Goal: Task Accomplishment & Management: Manage account settings

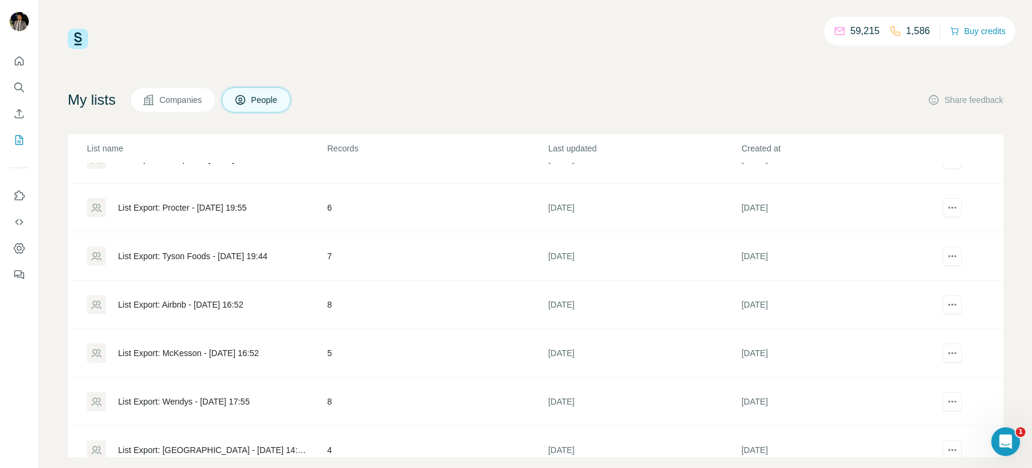
scroll to position [676, 0]
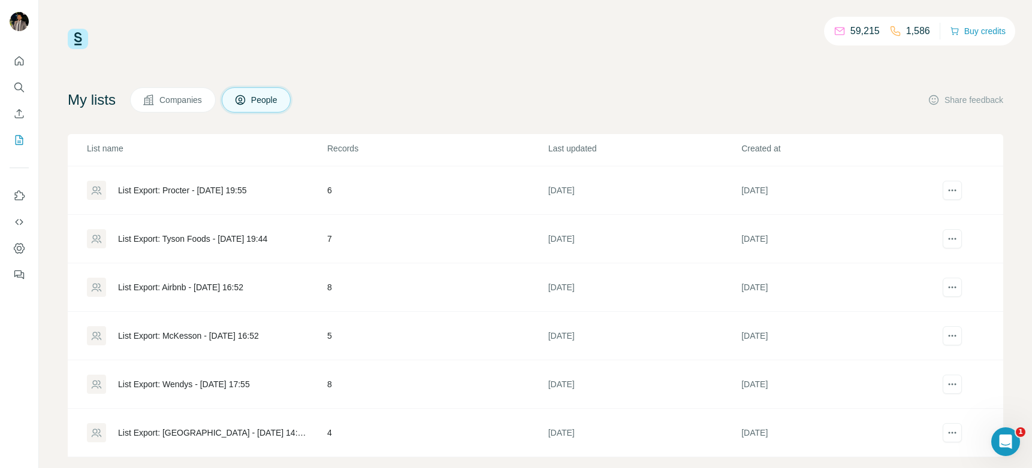
click at [174, 285] on div "List Export: Airbnb - [DATE] 16:52" at bounding box center [180, 288] width 125 height 12
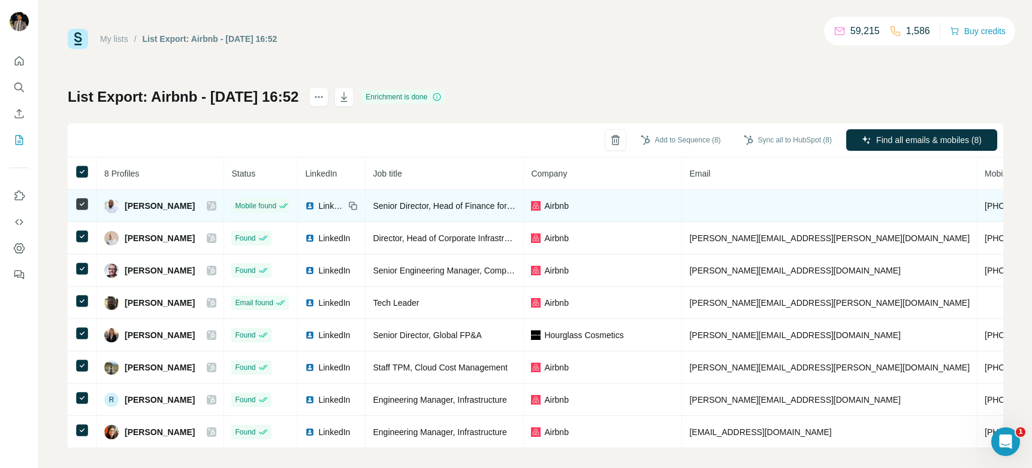
click at [208, 206] on icon at bounding box center [211, 205] width 7 height 7
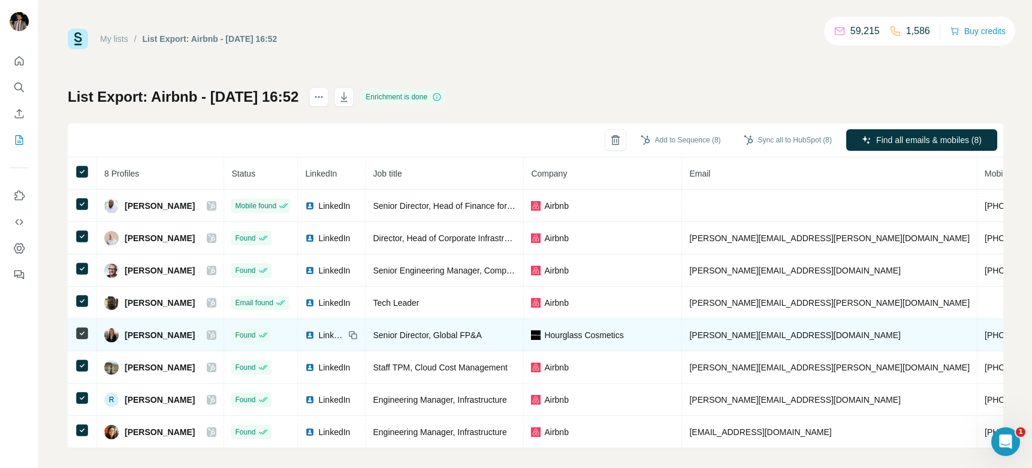
click at [318, 337] on span "LinkedIn" at bounding box center [331, 335] width 26 height 12
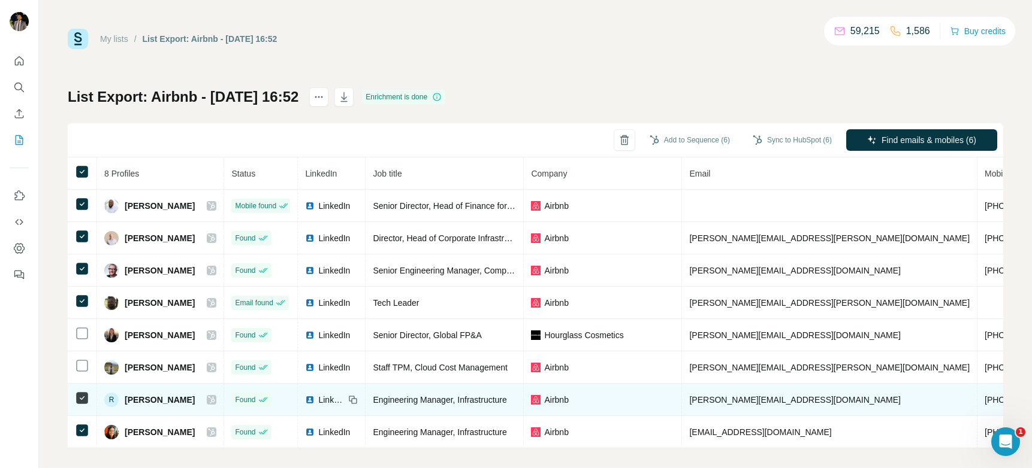
click at [208, 398] on icon at bounding box center [211, 400] width 7 height 10
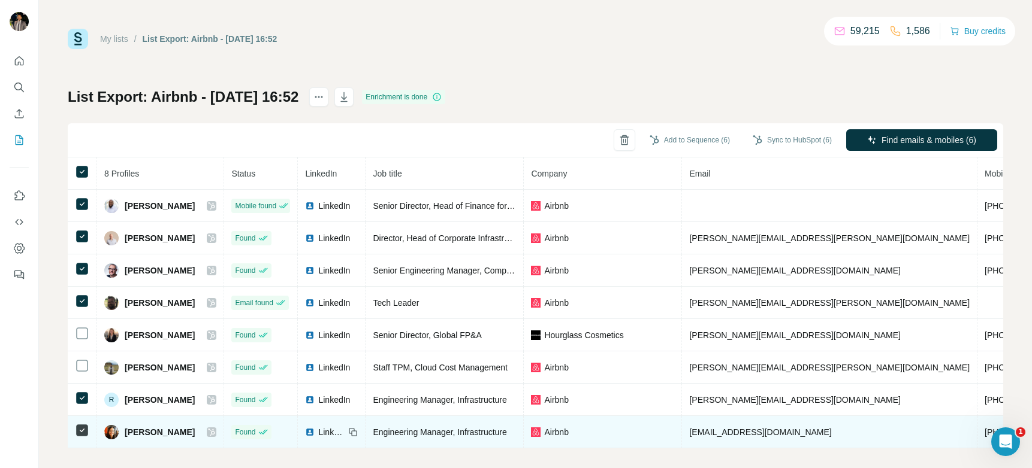
click at [207, 432] on div at bounding box center [212, 433] width 10 height 10
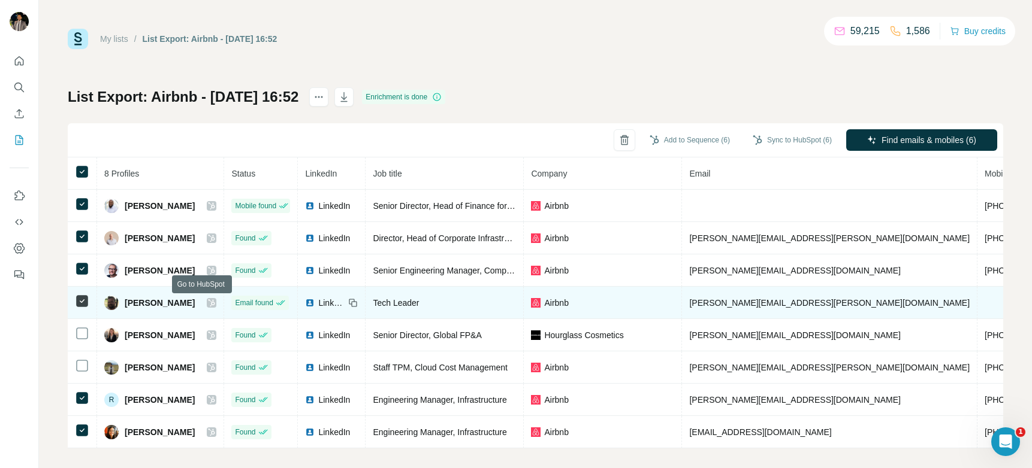
click at [208, 304] on icon at bounding box center [211, 303] width 7 height 10
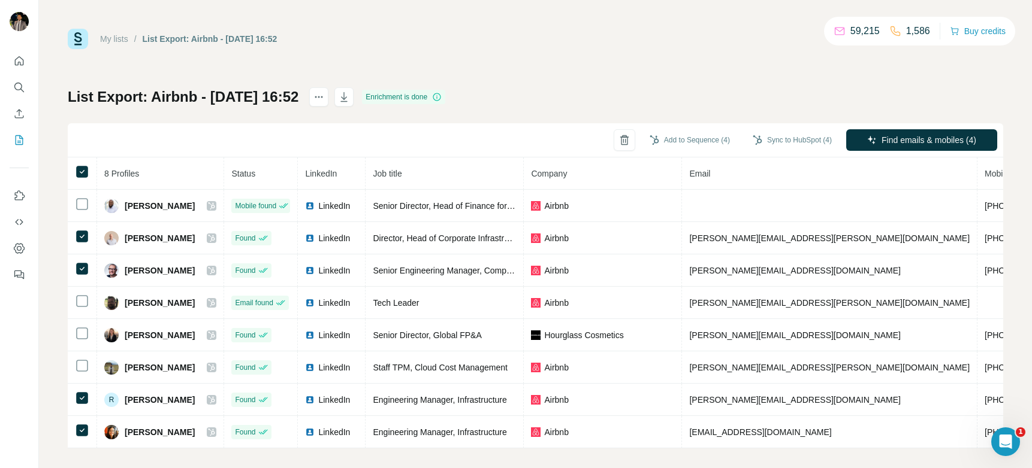
scroll to position [16, 0]
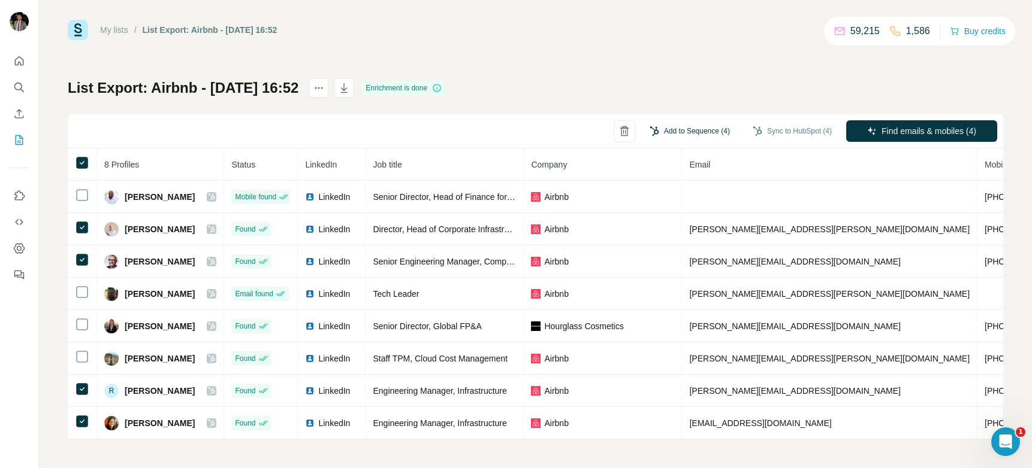
click at [675, 124] on button "Add to Sequence (4)" at bounding box center [689, 131] width 97 height 18
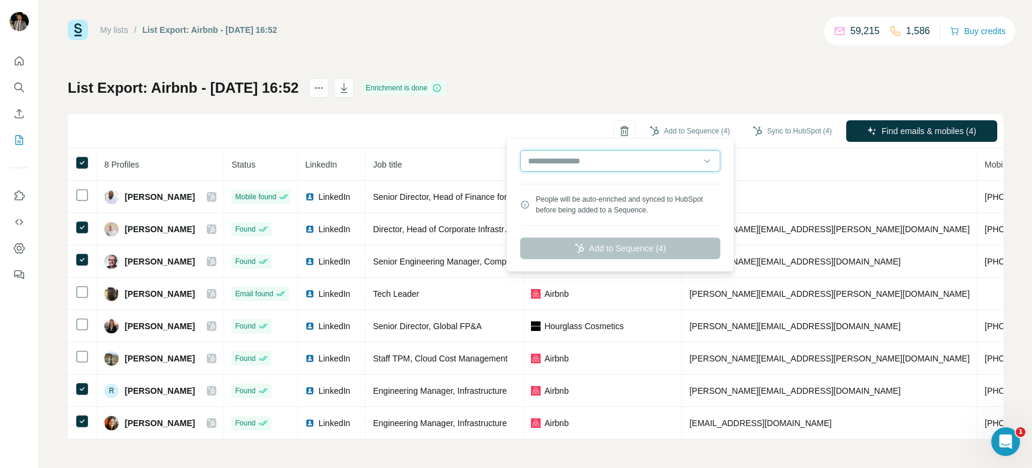
click at [637, 164] on input "text" at bounding box center [620, 161] width 200 height 22
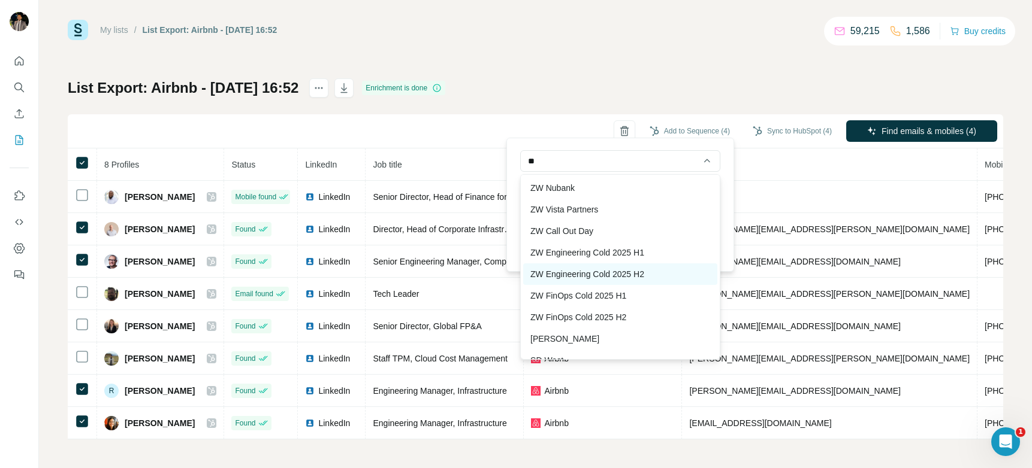
click at [648, 275] on div "ZW Engineering Cold 2025 H2" at bounding box center [620, 275] width 194 height 22
type input "**********"
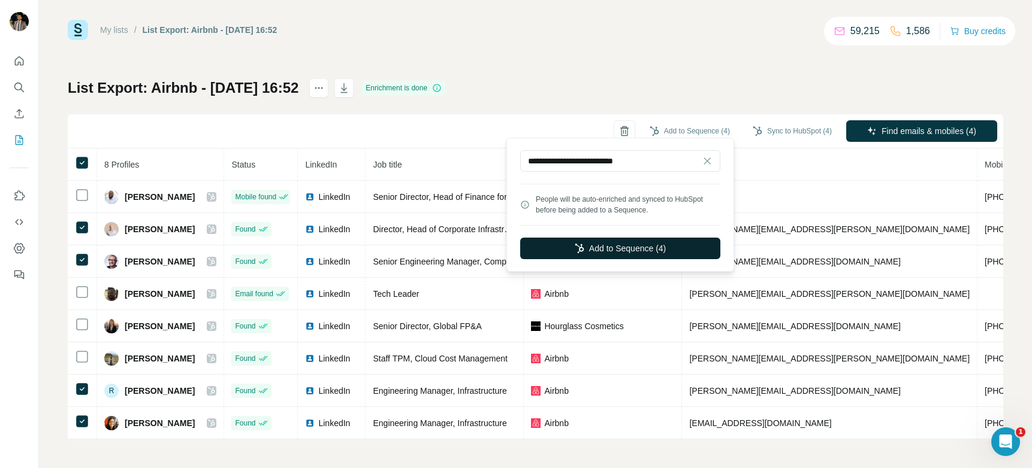
click at [631, 250] on button "Add to Sequence (4)" at bounding box center [620, 249] width 200 height 22
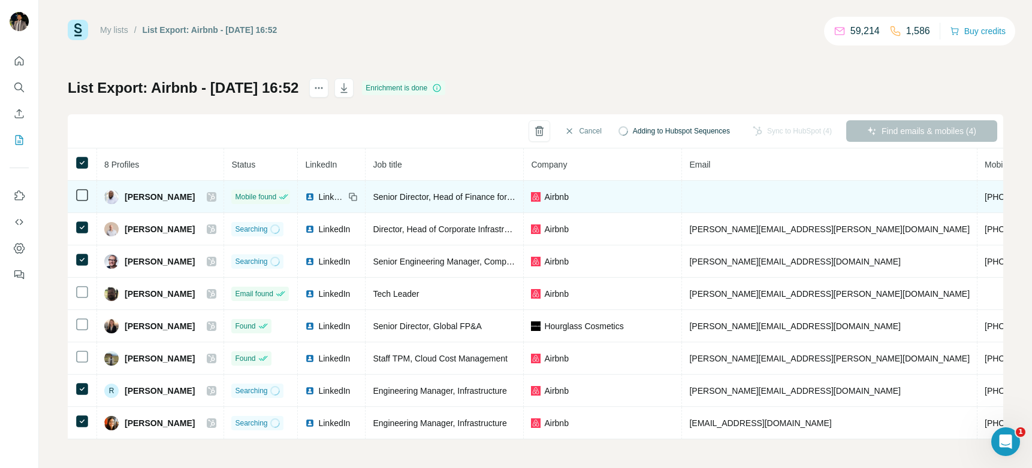
click at [208, 192] on icon at bounding box center [211, 197] width 7 height 10
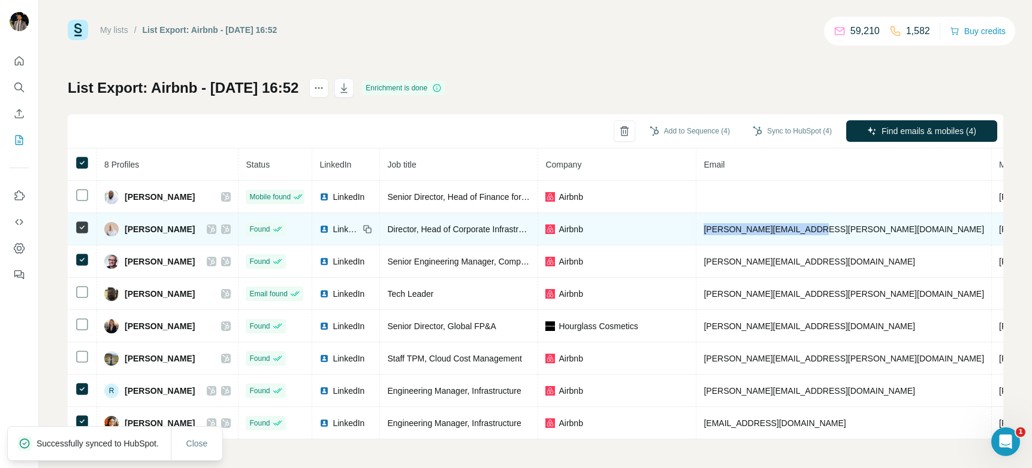
drag, startPoint x: 803, startPoint y: 223, endPoint x: 679, endPoint y: 222, distance: 124.6
click at [696, 222] on td "chris.ballard@airbnb.com" at bounding box center [843, 229] width 295 height 32
copy span "chris.ballard@airbnb.com"
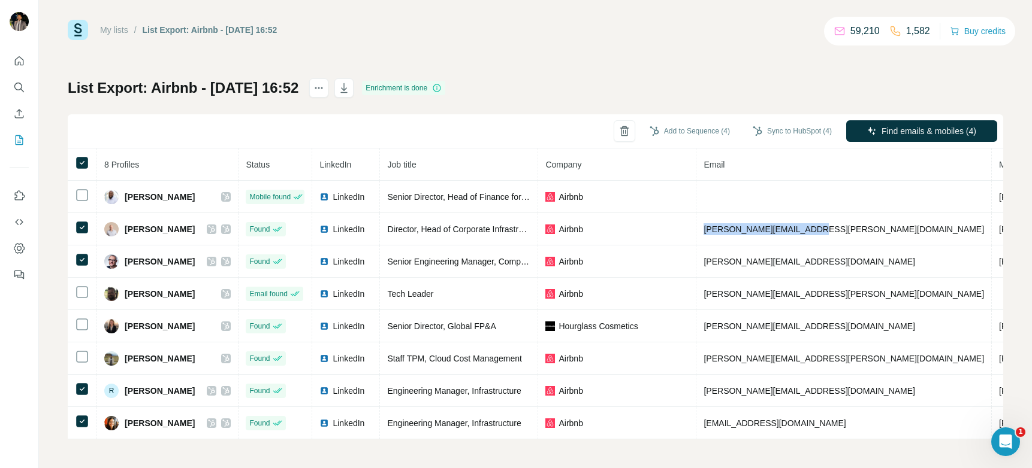
click at [107, 26] on link "My lists" at bounding box center [114, 30] width 28 height 10
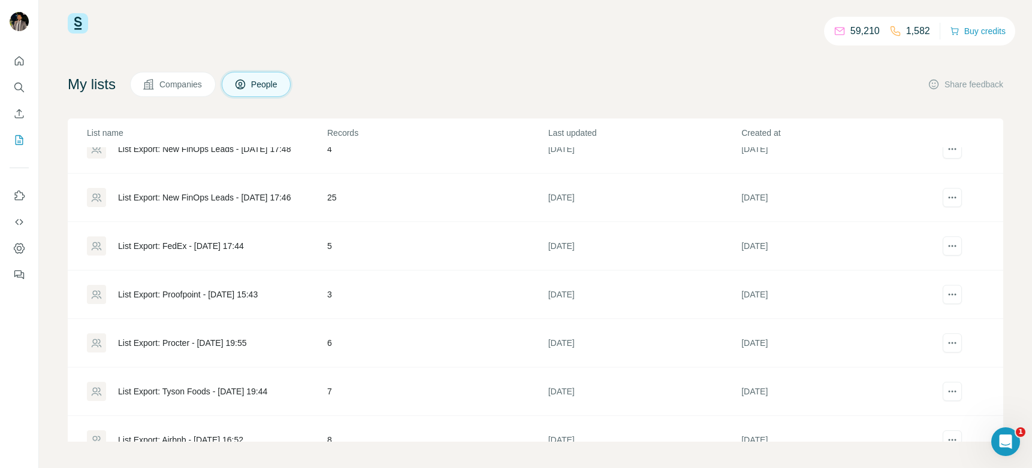
scroll to position [509, 0]
click at [211, 392] on div "List Export: Tyson Foods - [DATE] 19:44" at bounding box center [192, 391] width 149 height 12
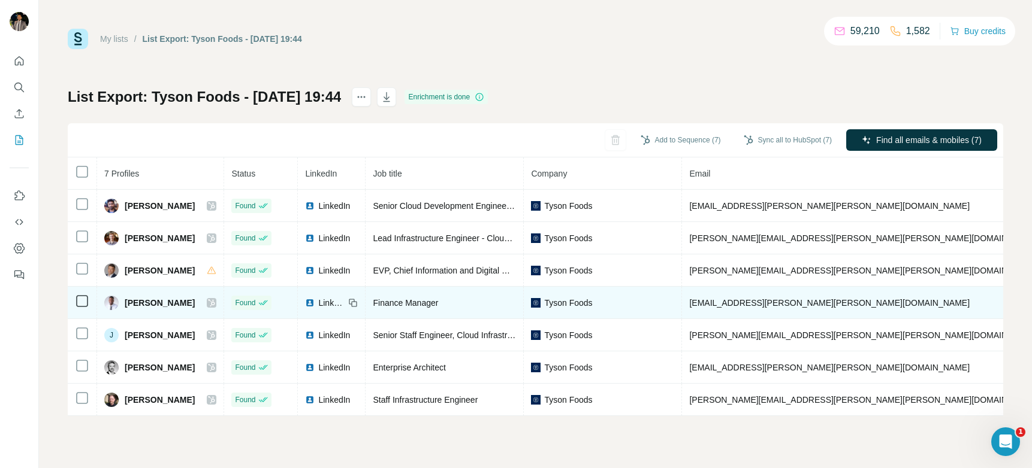
click at [208, 302] on icon at bounding box center [211, 303] width 7 height 10
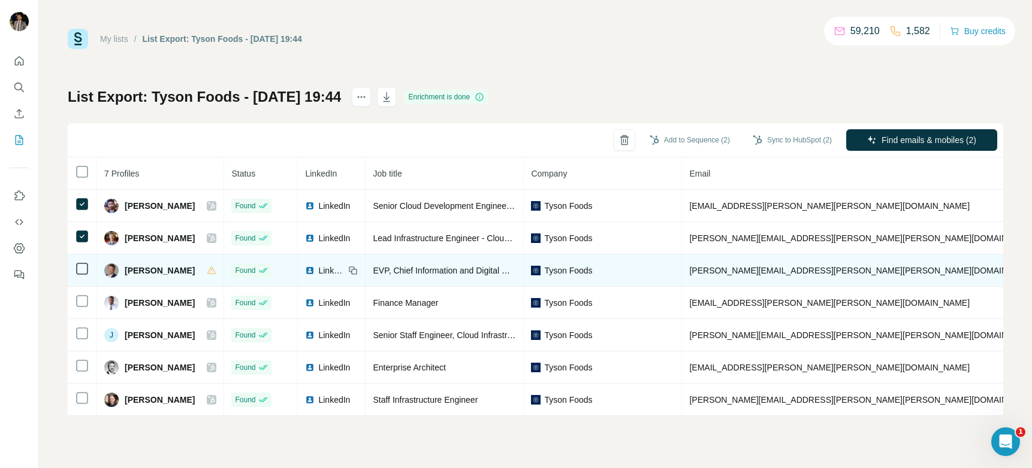
click at [322, 272] on span "LinkedIn" at bounding box center [331, 271] width 26 height 12
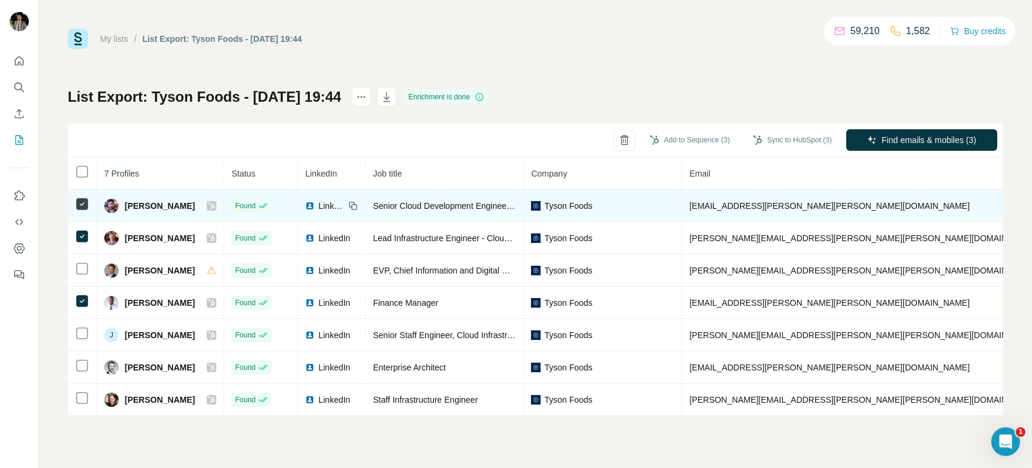
click at [305, 208] on img at bounding box center [310, 206] width 10 height 10
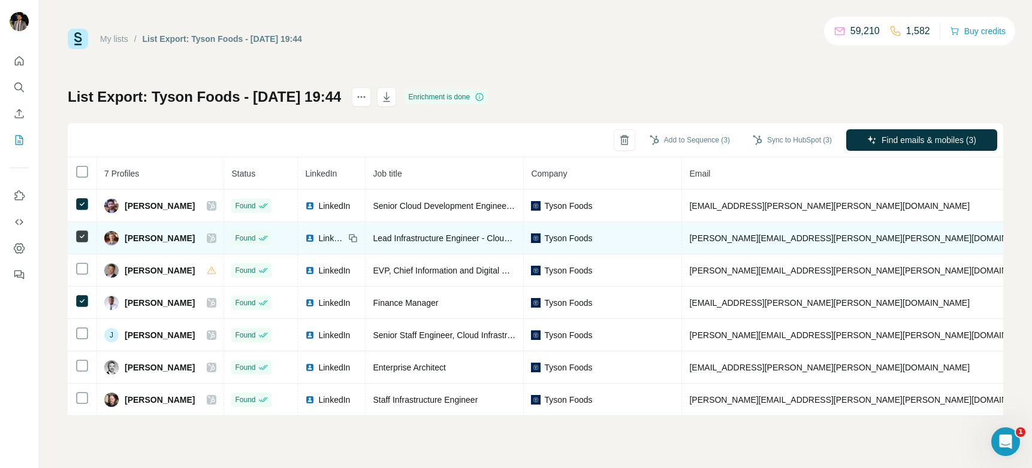
click at [318, 235] on span "LinkedIn" at bounding box center [331, 238] width 26 height 12
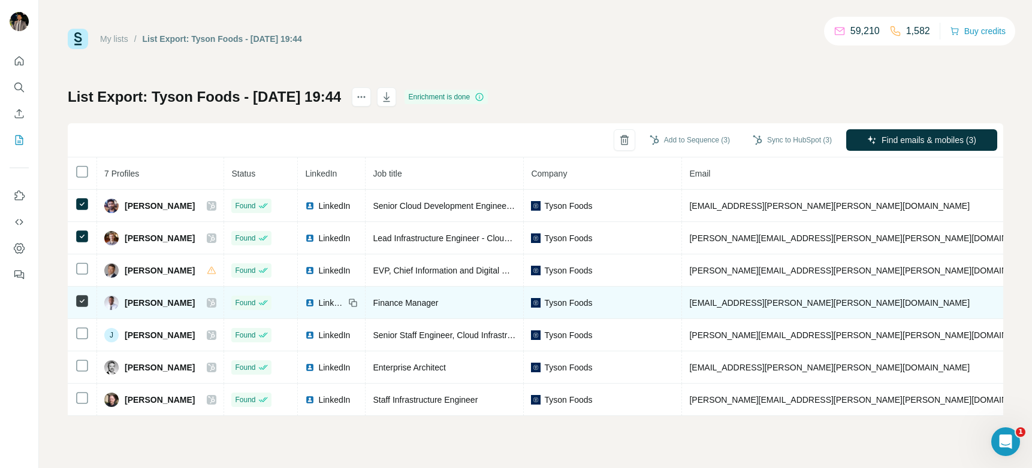
click at [318, 301] on span "LinkedIn" at bounding box center [331, 303] width 26 height 12
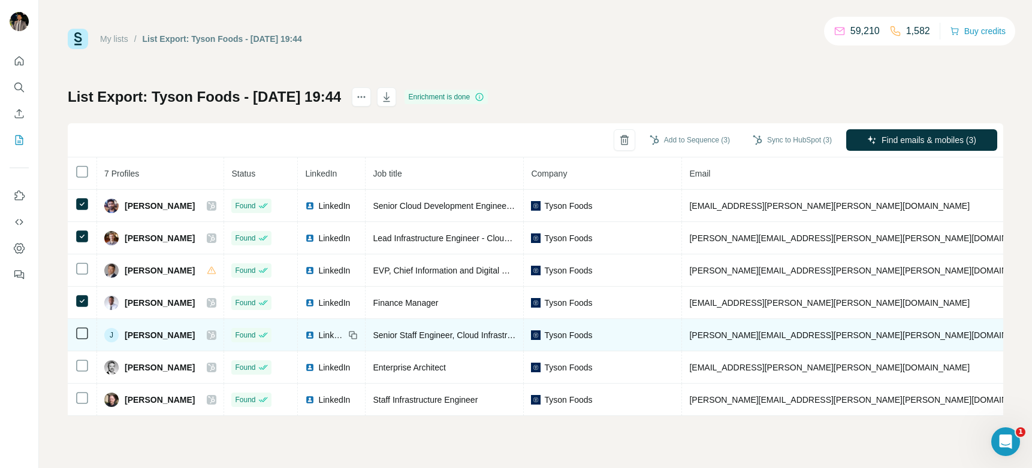
click at [321, 338] on span "LinkedIn" at bounding box center [331, 335] width 26 height 12
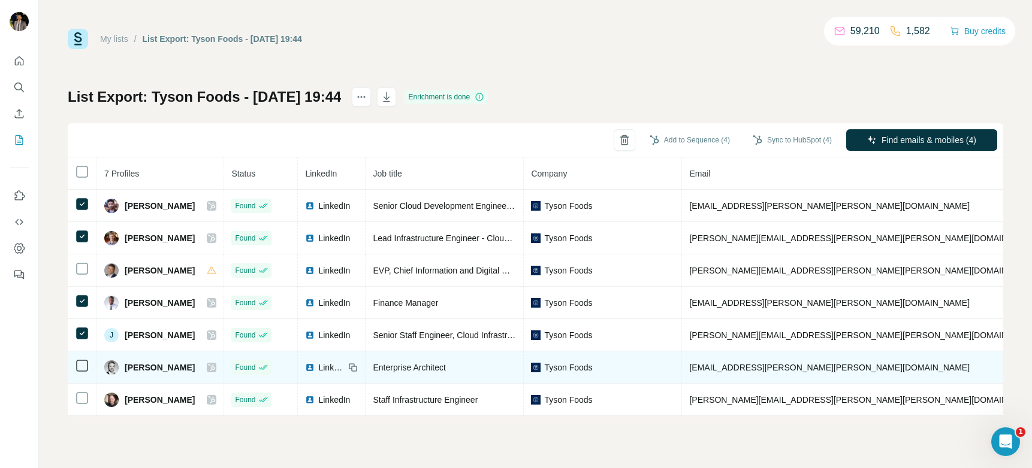
click at [319, 368] on span "LinkedIn" at bounding box center [331, 368] width 26 height 12
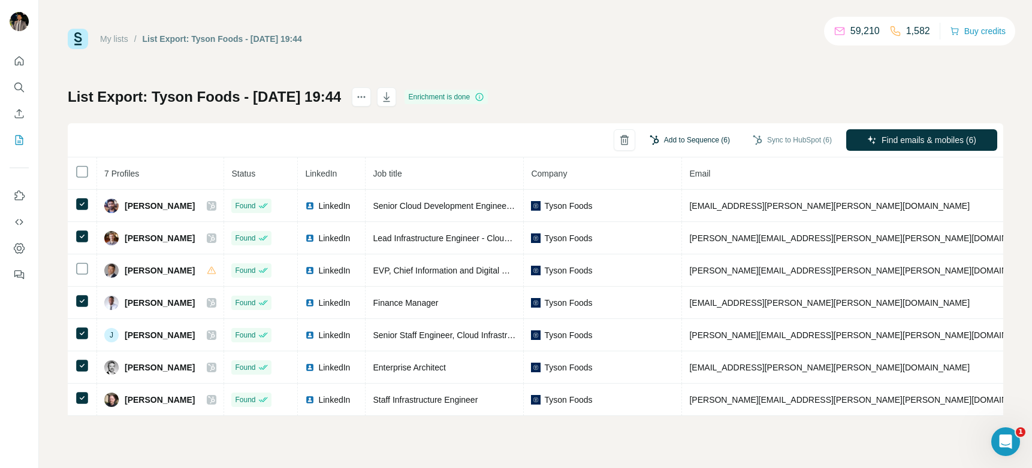
click at [696, 138] on button "Add to Sequence (6)" at bounding box center [689, 140] width 97 height 18
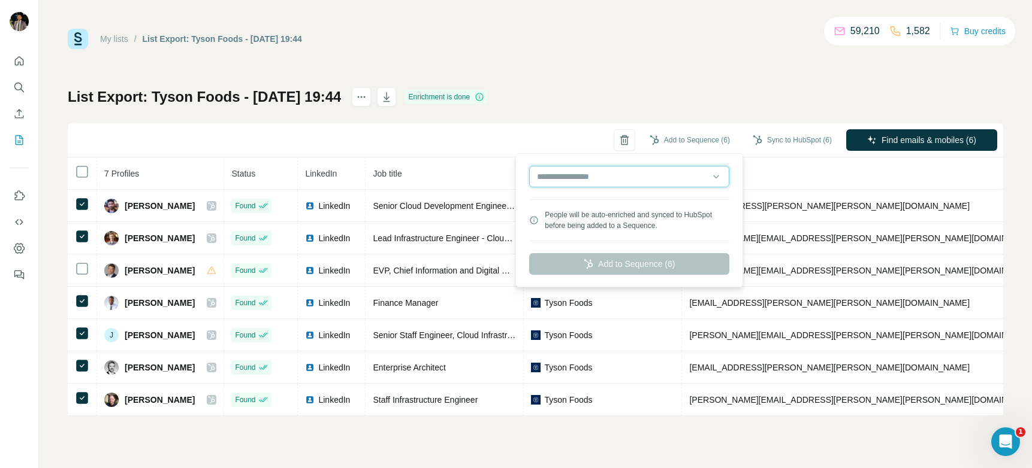
click at [628, 179] on input "text" at bounding box center [629, 177] width 200 height 22
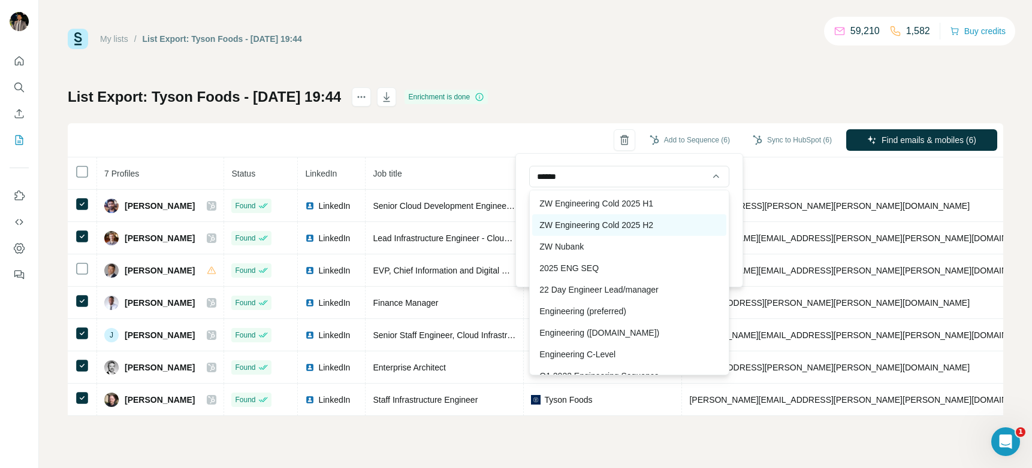
click at [597, 229] on div "ZW Engineering Cold 2025 H2" at bounding box center [629, 225] width 194 height 22
type input "**********"
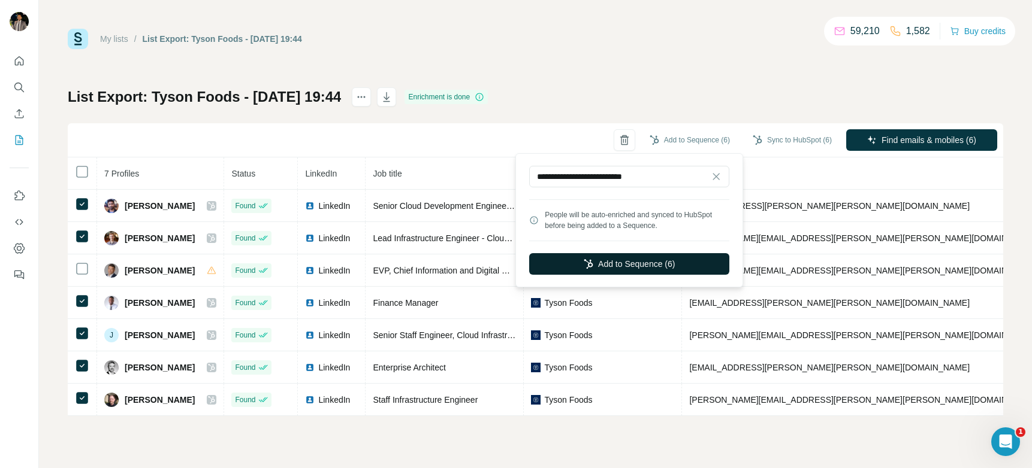
click at [634, 265] on button "Add to Sequence (6)" at bounding box center [629, 264] width 200 height 22
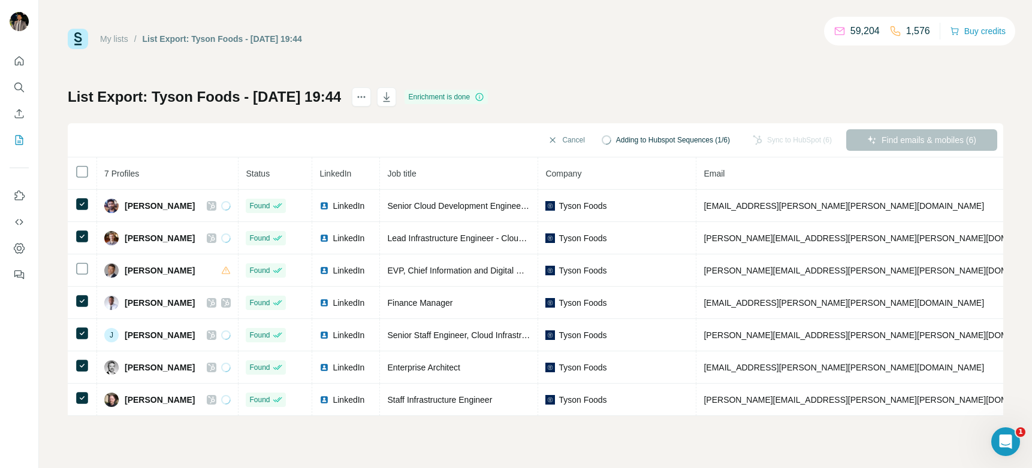
click at [117, 39] on link "My lists" at bounding box center [114, 39] width 28 height 10
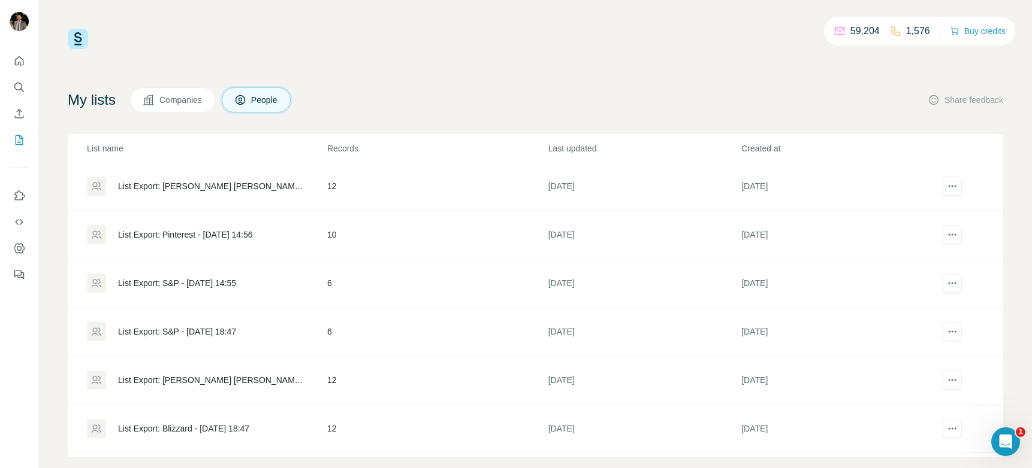
scroll to position [1166, 0]
click at [176, 332] on div "List Export: S&P - 16/09/2025 18:47" at bounding box center [177, 331] width 118 height 12
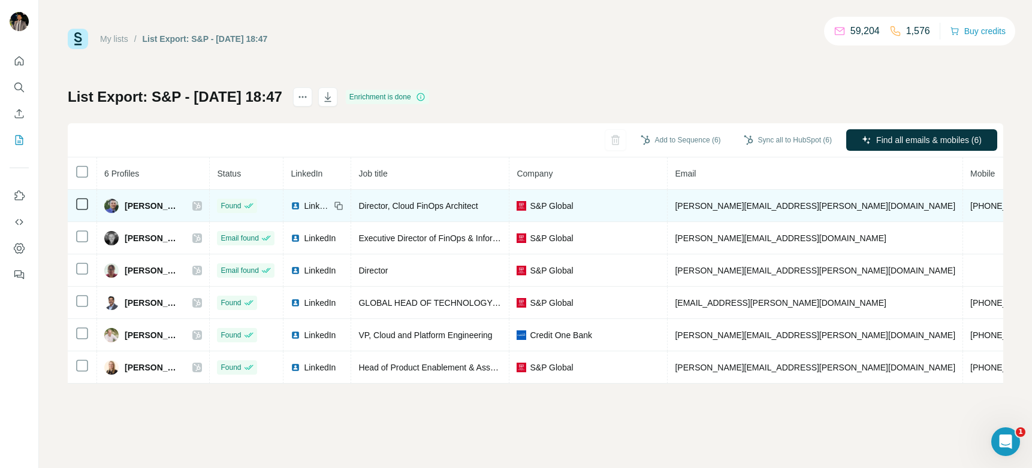
click at [202, 207] on div at bounding box center [197, 206] width 10 height 10
click at [201, 208] on icon at bounding box center [196, 206] width 7 height 10
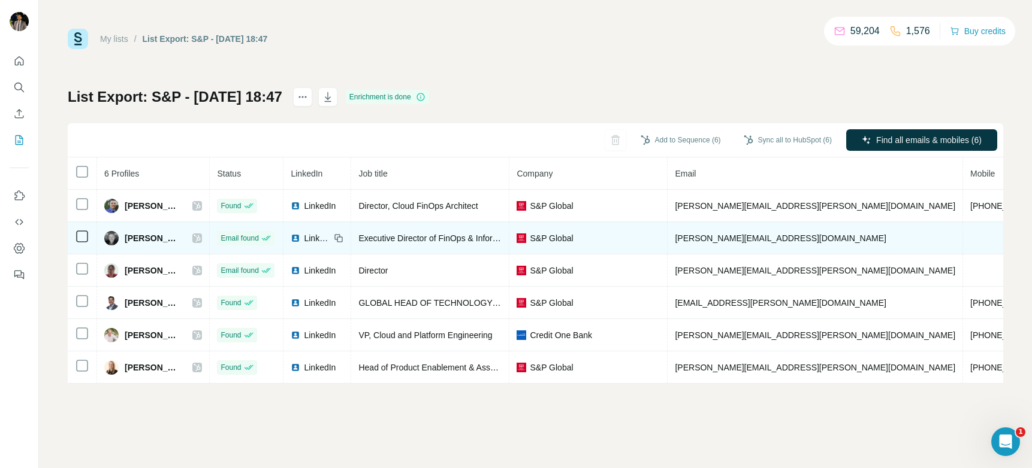
click at [201, 239] on icon at bounding box center [197, 238] width 7 height 7
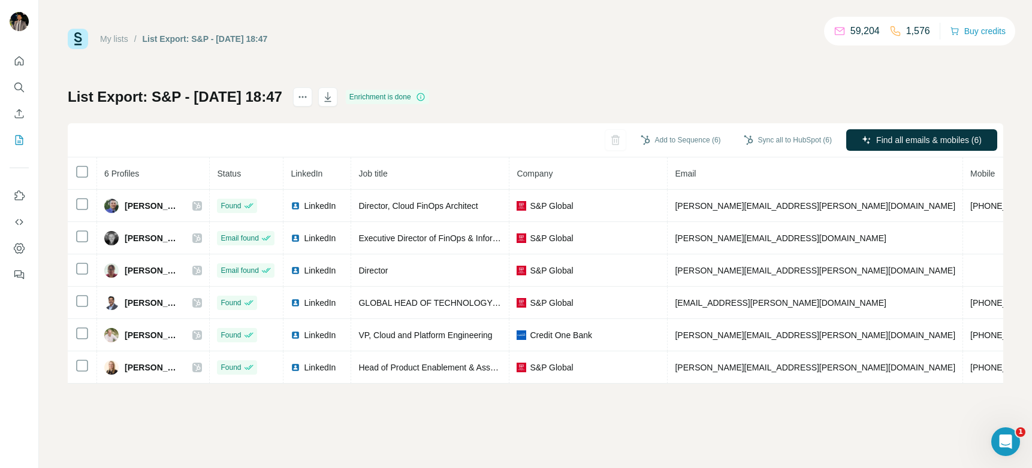
click at [117, 40] on link "My lists" at bounding box center [114, 39] width 28 height 10
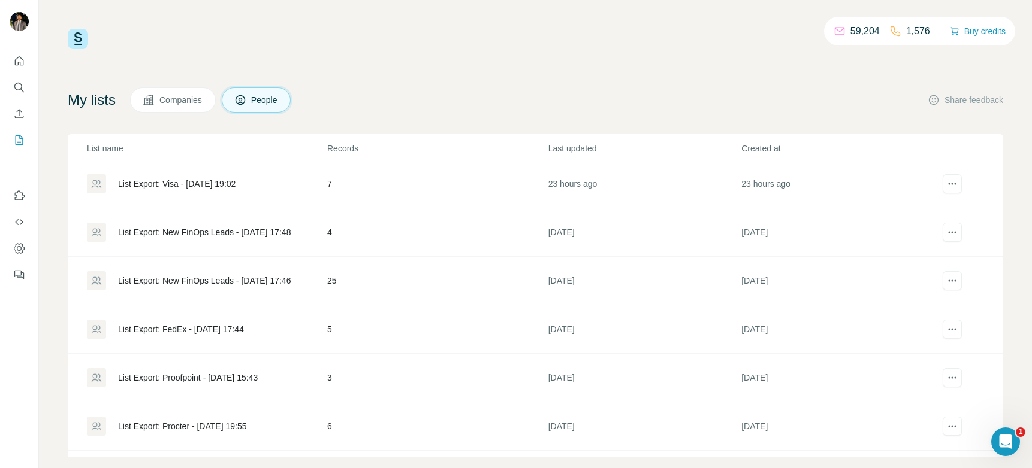
scroll to position [425, 0]
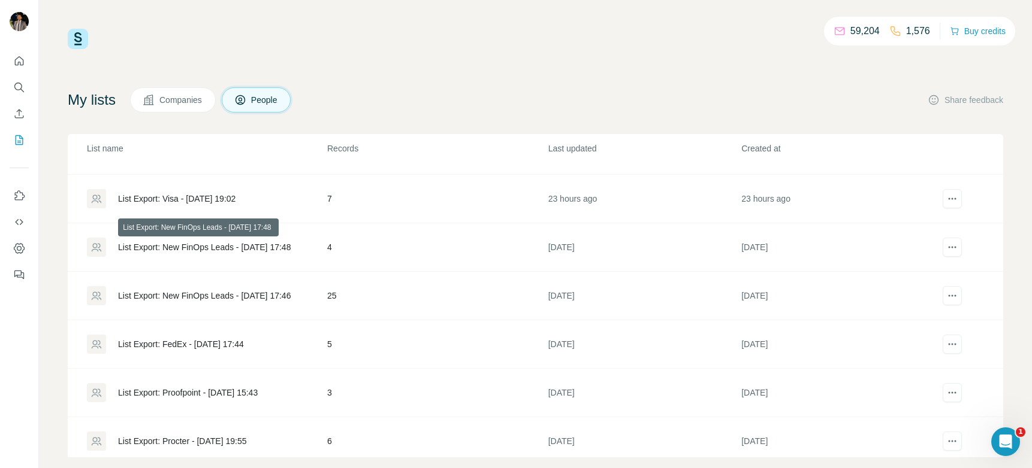
click at [206, 247] on div "List Export: New FinOps Leads - [DATE] 17:48" at bounding box center [204, 247] width 173 height 12
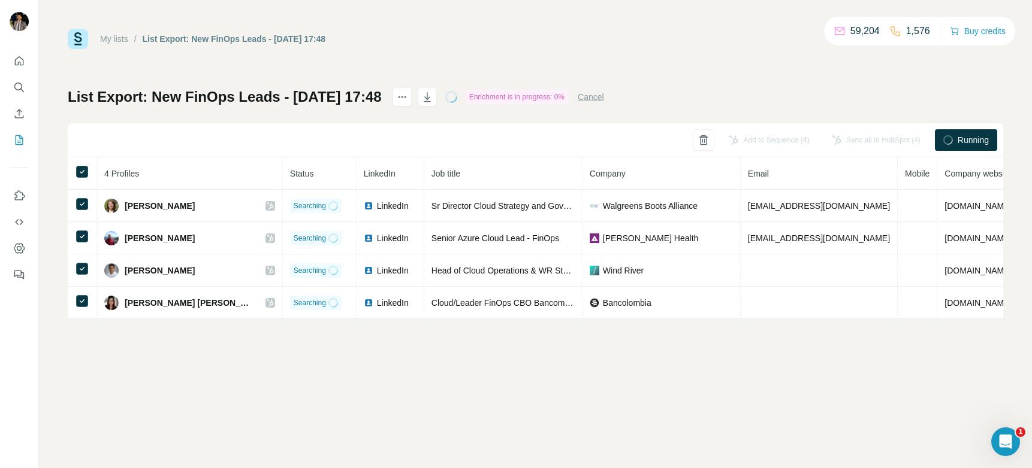
click at [669, 44] on div "My lists / List Export: New FinOps Leads - 06/10/2025 17:48 59,204 1,576 Buy cr…" at bounding box center [535, 39] width 935 height 20
click at [120, 37] on link "My lists" at bounding box center [114, 39] width 28 height 10
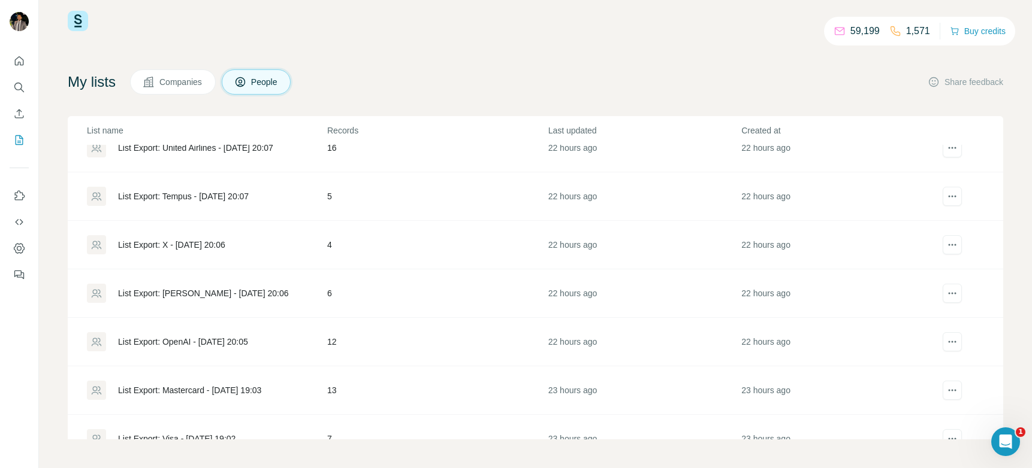
scroll to position [167, 0]
click at [198, 343] on div "List Export: OpenAI - [DATE] 20:05" at bounding box center [183, 343] width 130 height 12
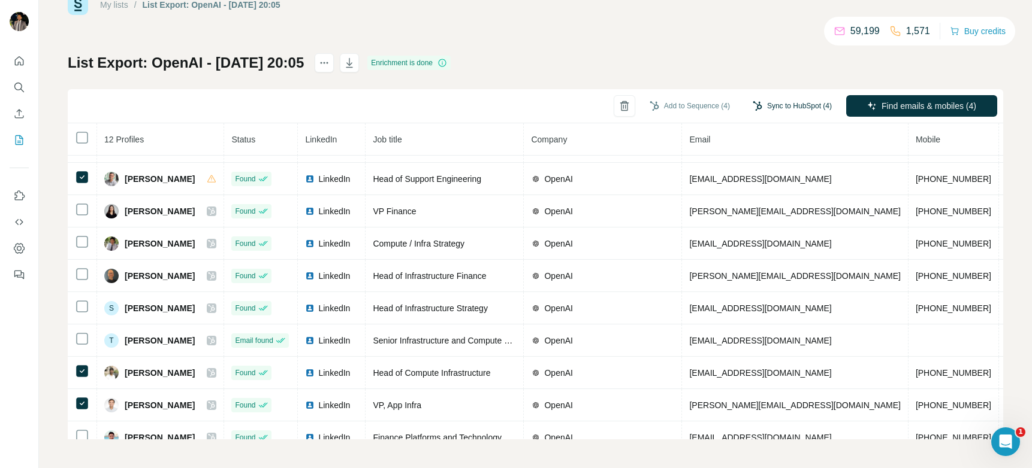
scroll to position [10, 0]
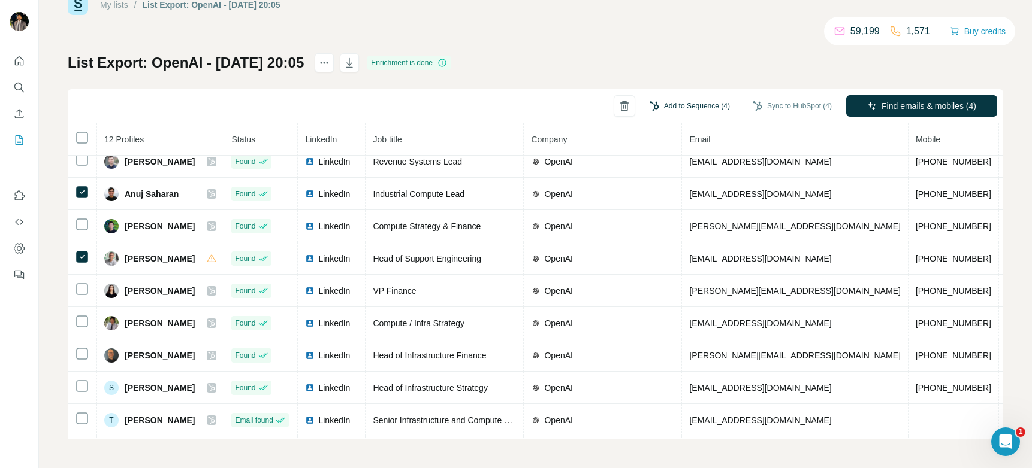
click at [693, 105] on button "Add to Sequence (4)" at bounding box center [689, 106] width 97 height 18
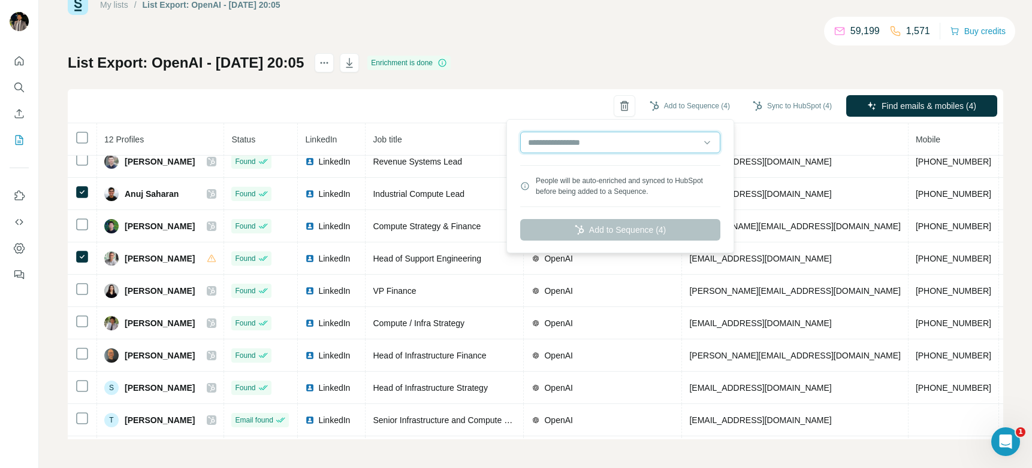
click at [610, 145] on input "text" at bounding box center [620, 143] width 200 height 22
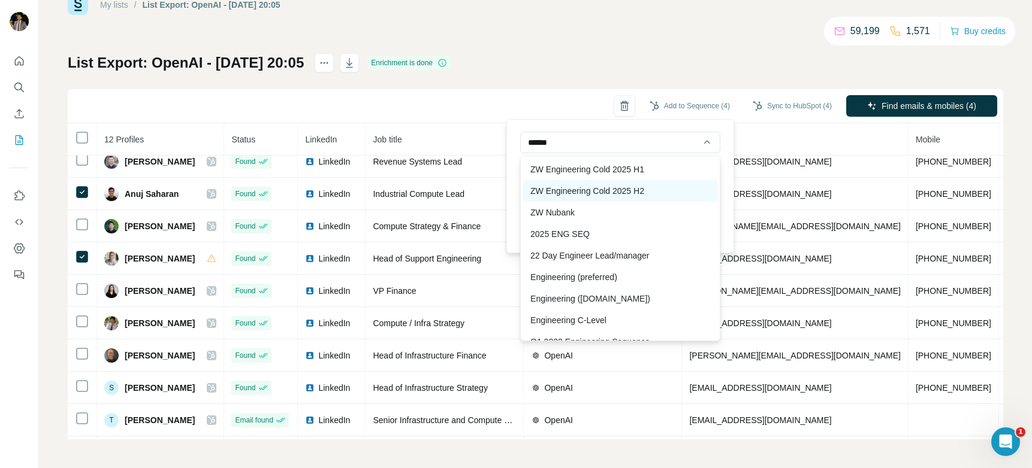
click at [613, 196] on div "ZW Engineering Cold 2025 H2" at bounding box center [620, 191] width 194 height 22
type input "**********"
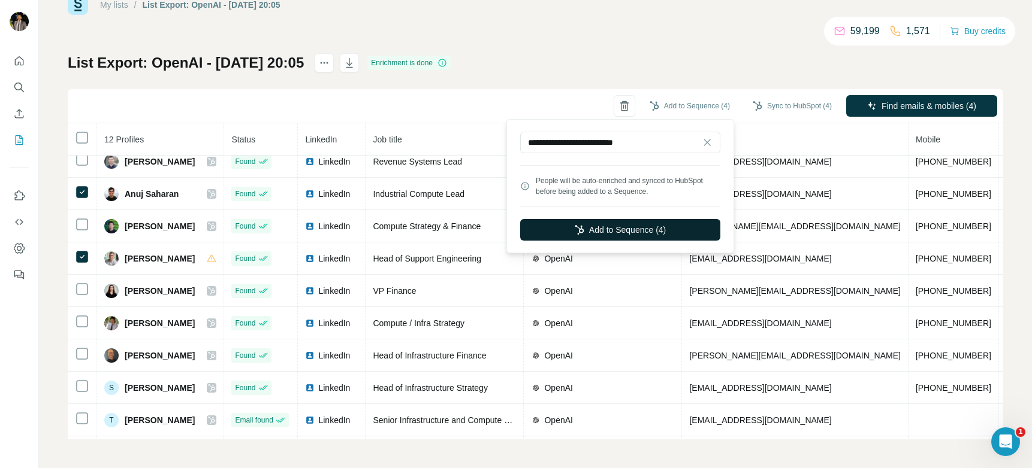
click at [629, 223] on button "Add to Sequence (4)" at bounding box center [620, 230] width 200 height 22
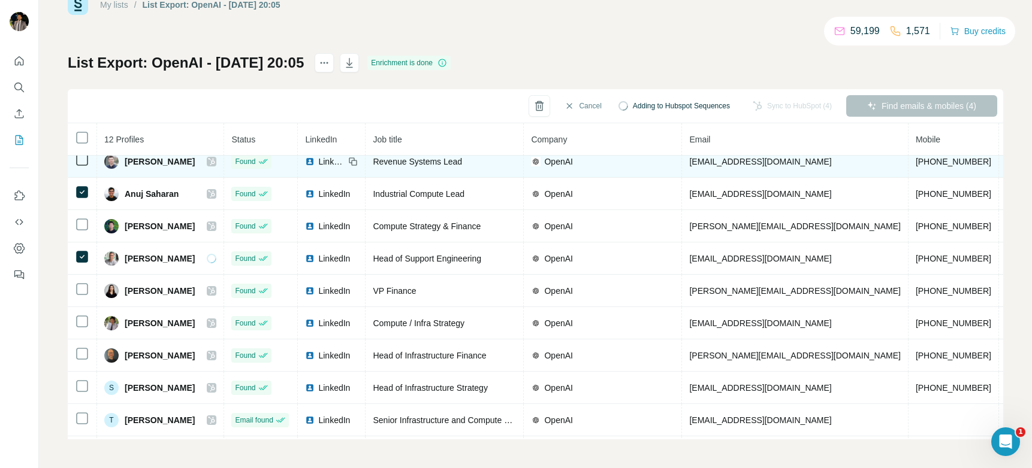
click at [334, 164] on span "LinkedIn" at bounding box center [331, 162] width 26 height 12
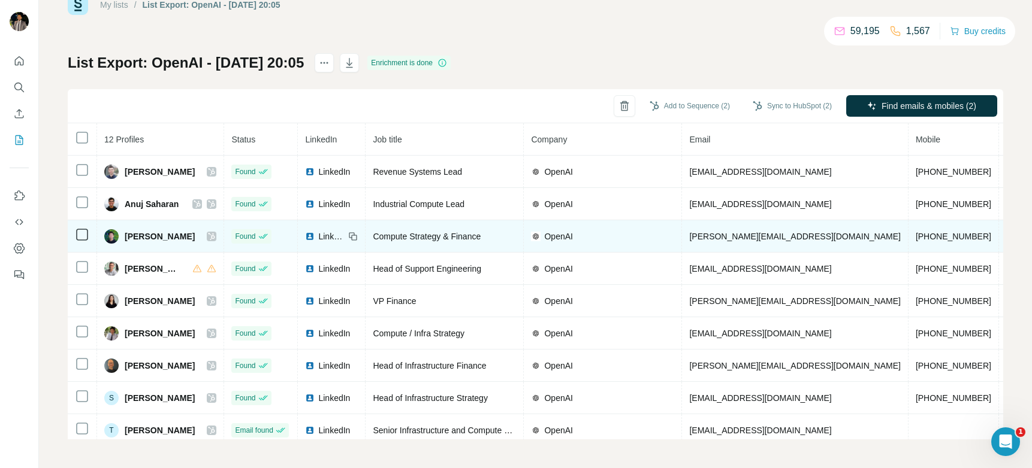
click at [89, 234] on icon at bounding box center [82, 235] width 14 height 14
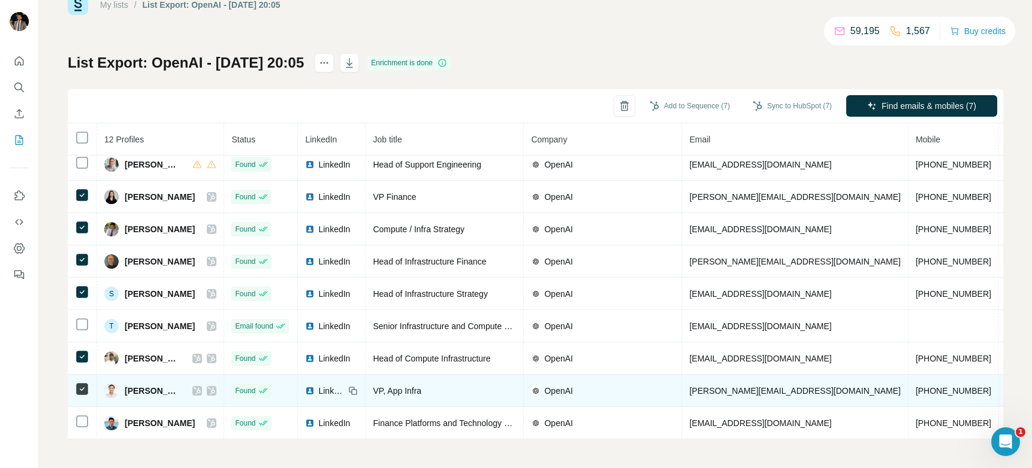
scroll to position [111, 0]
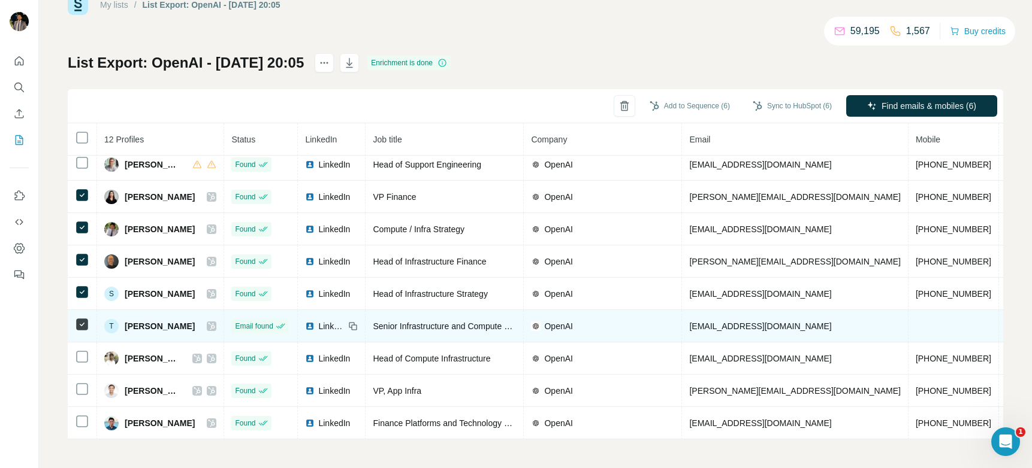
click at [344, 321] on span "LinkedIn" at bounding box center [331, 327] width 26 height 12
click at [215, 323] on icon at bounding box center [211, 326] width 7 height 7
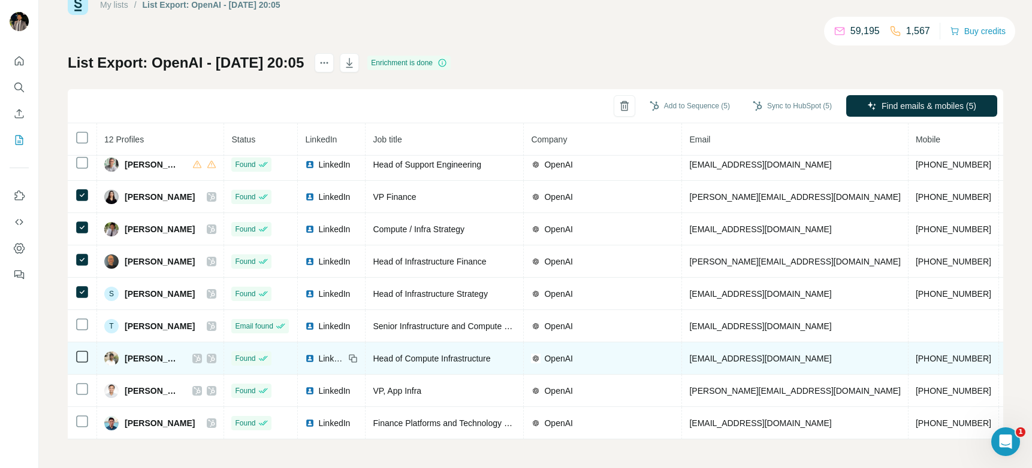
click at [344, 353] on span "LinkedIn" at bounding box center [331, 359] width 26 height 12
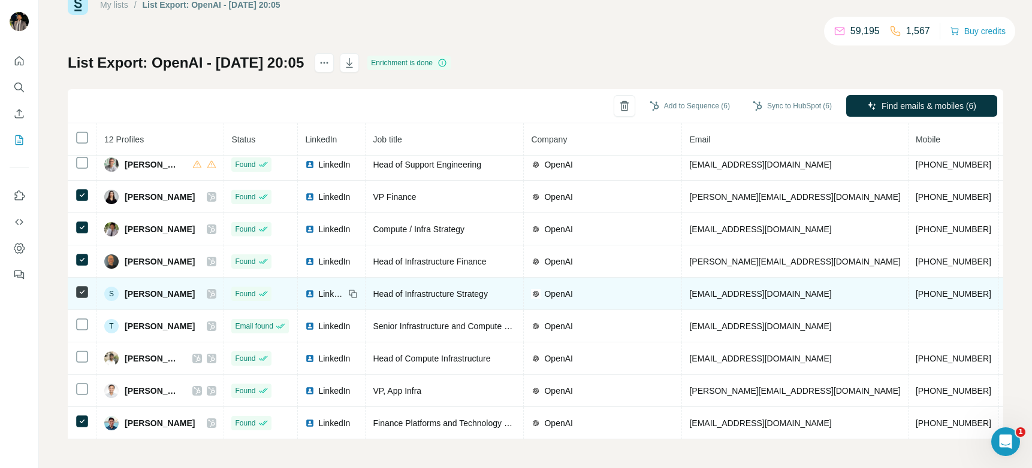
click at [344, 288] on span "LinkedIn" at bounding box center [331, 294] width 26 height 12
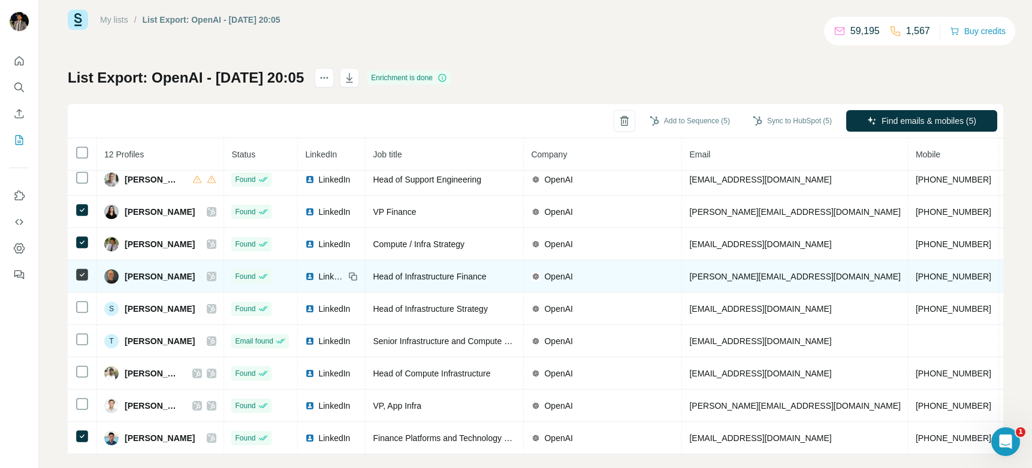
scroll to position [34, 0]
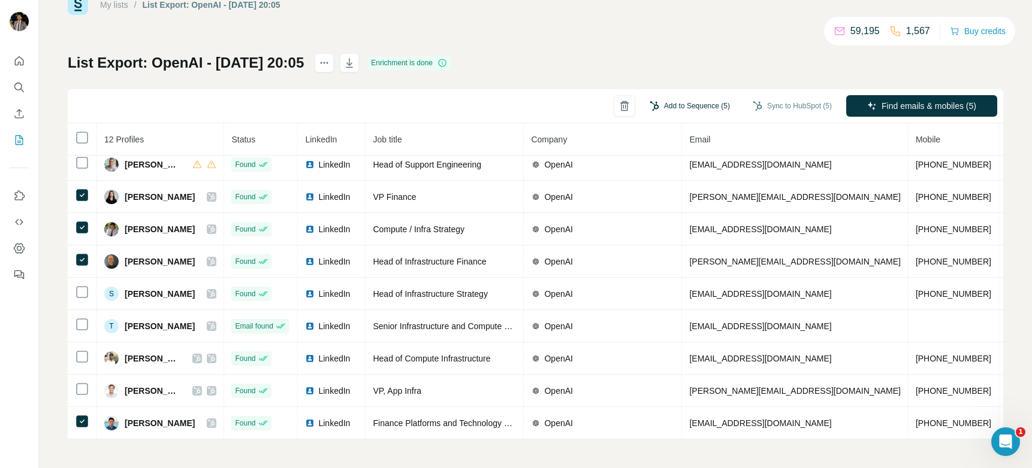
click at [667, 101] on button "Add to Sequence (5)" at bounding box center [689, 106] width 97 height 18
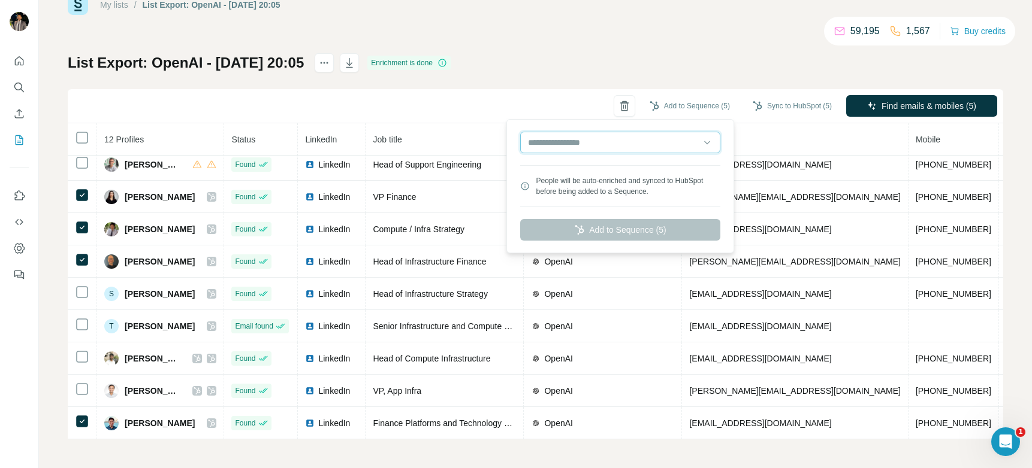
click at [643, 140] on input "text" at bounding box center [620, 143] width 200 height 22
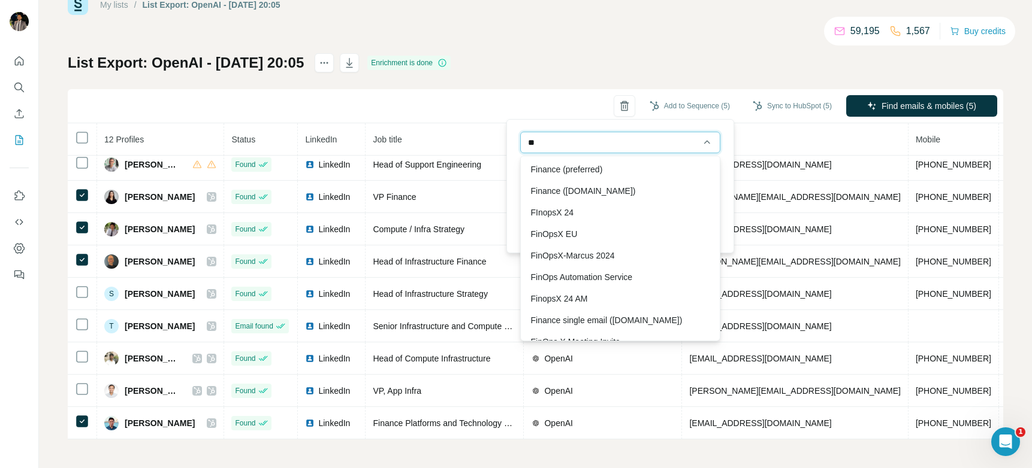
type input "*"
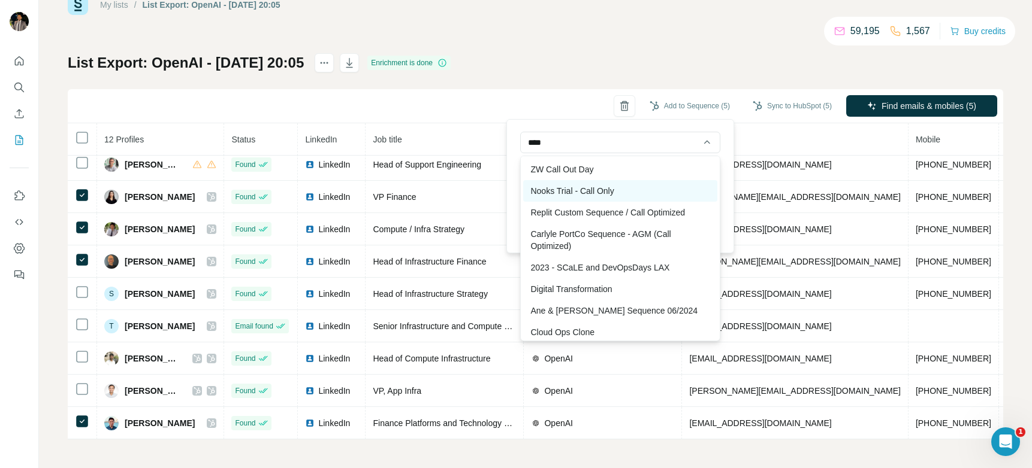
click at [612, 189] on div "Nooks Trial - Call Only" at bounding box center [620, 191] width 194 height 22
type input "**********"
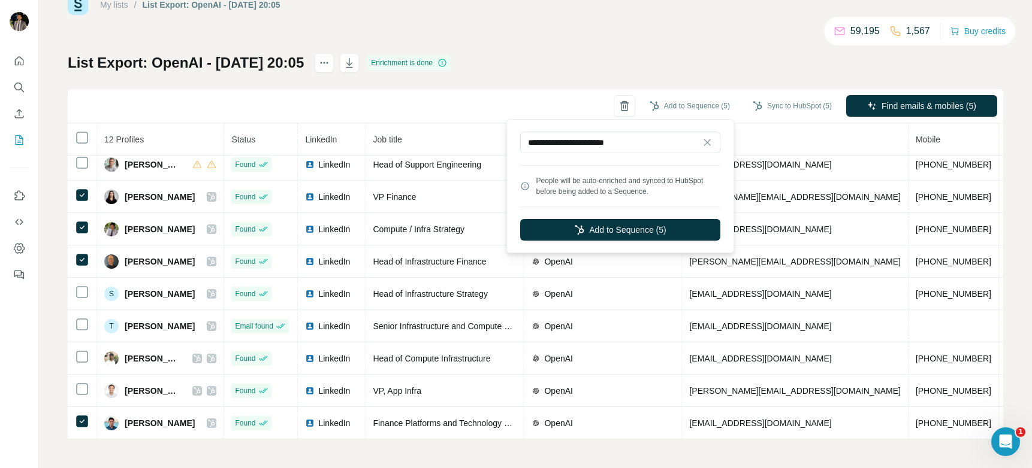
scroll to position [0, 0]
click at [618, 231] on button "Add to Sequence (5)" at bounding box center [620, 230] width 200 height 22
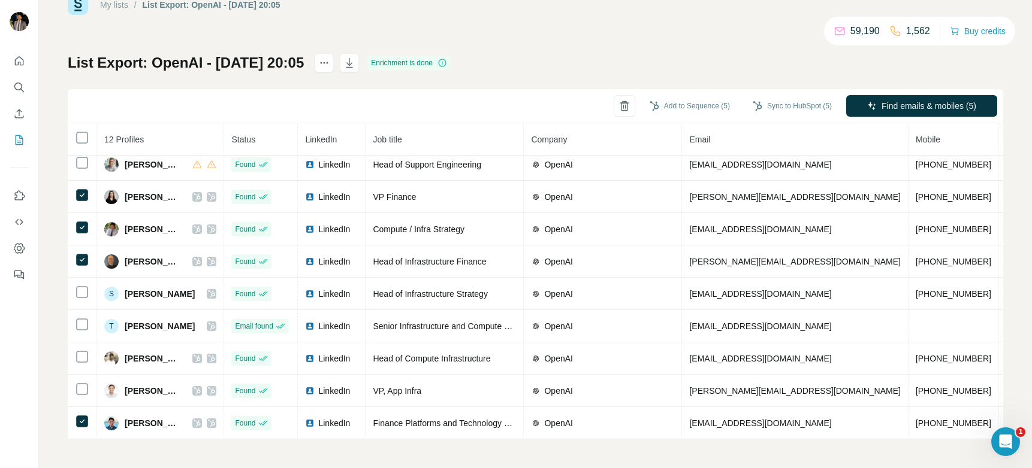
click at [114, 5] on link "My lists" at bounding box center [114, 5] width 28 height 10
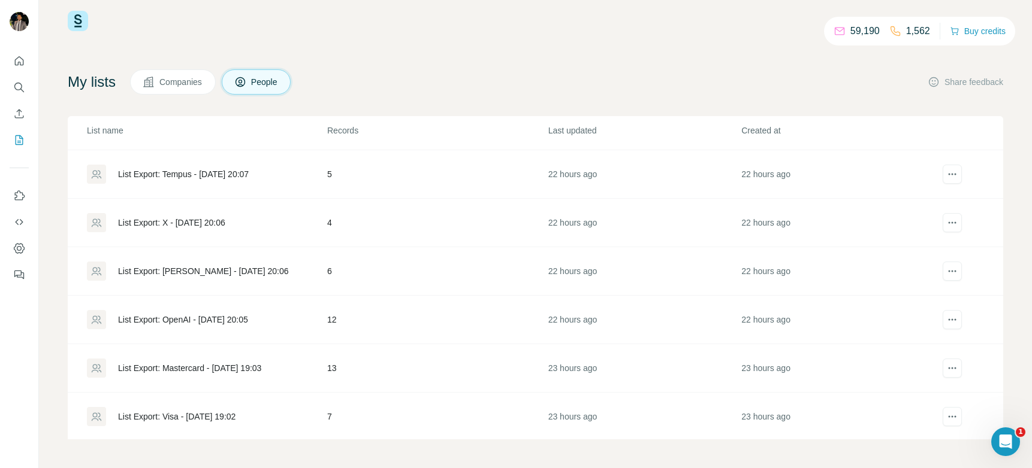
scroll to position [191, 0]
click at [173, 267] on div "List Export: [PERSON_NAME] - [DATE] 20:06" at bounding box center [203, 270] width 171 height 12
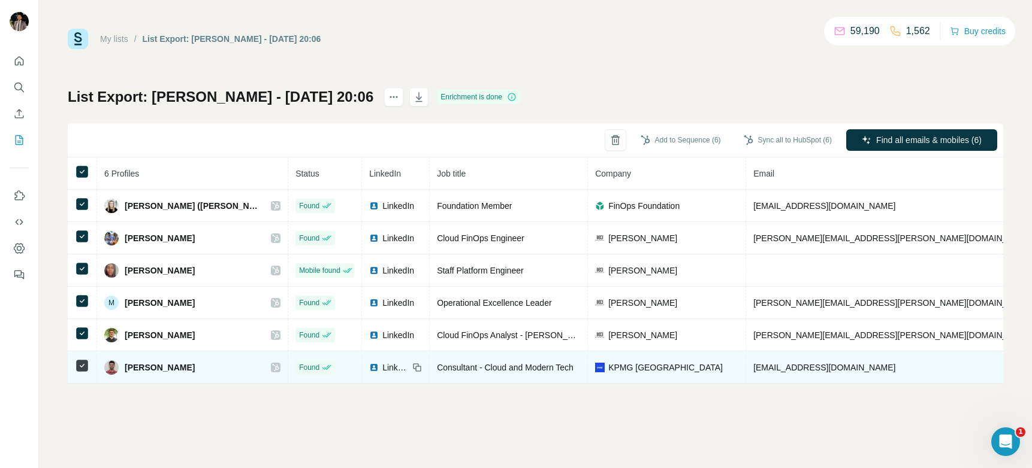
click at [369, 368] on img at bounding box center [374, 368] width 10 height 10
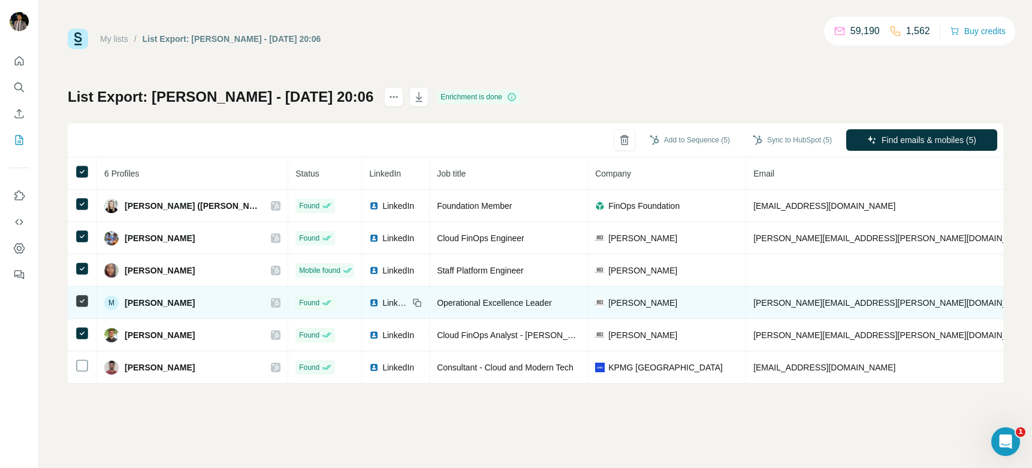
click at [382, 304] on span "LinkedIn" at bounding box center [395, 303] width 26 height 12
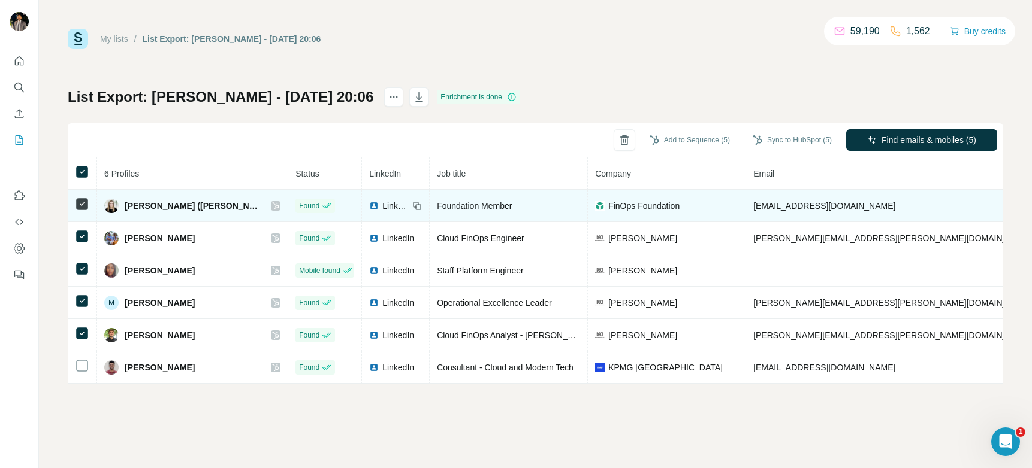
click at [369, 205] on img at bounding box center [374, 206] width 10 height 10
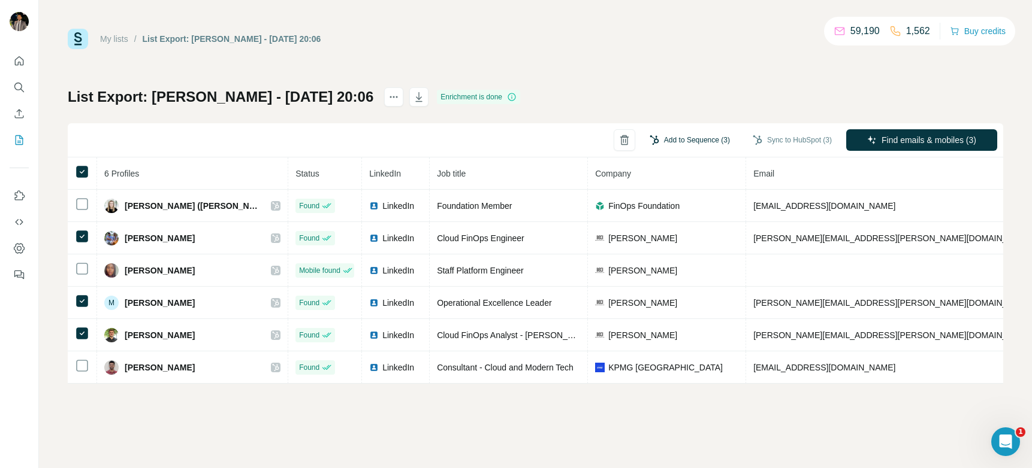
click at [707, 139] on button "Add to Sequence (3)" at bounding box center [689, 140] width 97 height 18
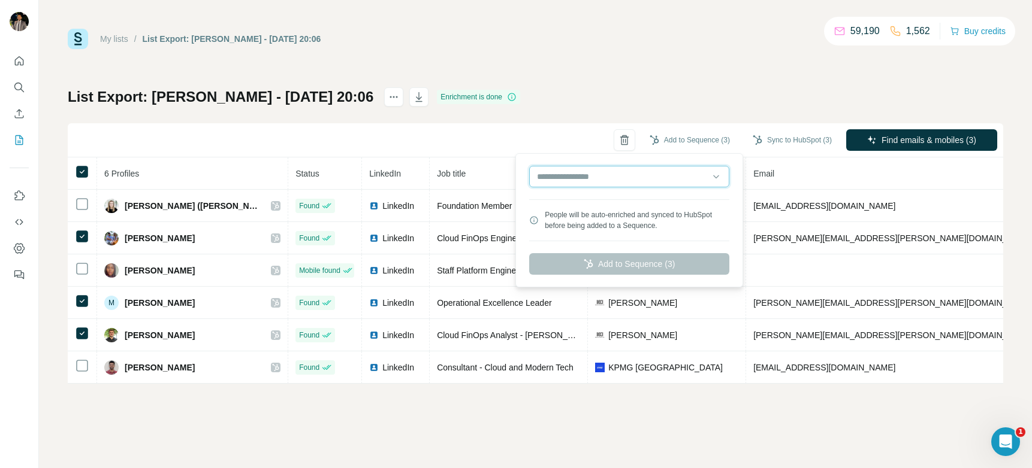
click at [558, 186] on input "text" at bounding box center [629, 177] width 200 height 22
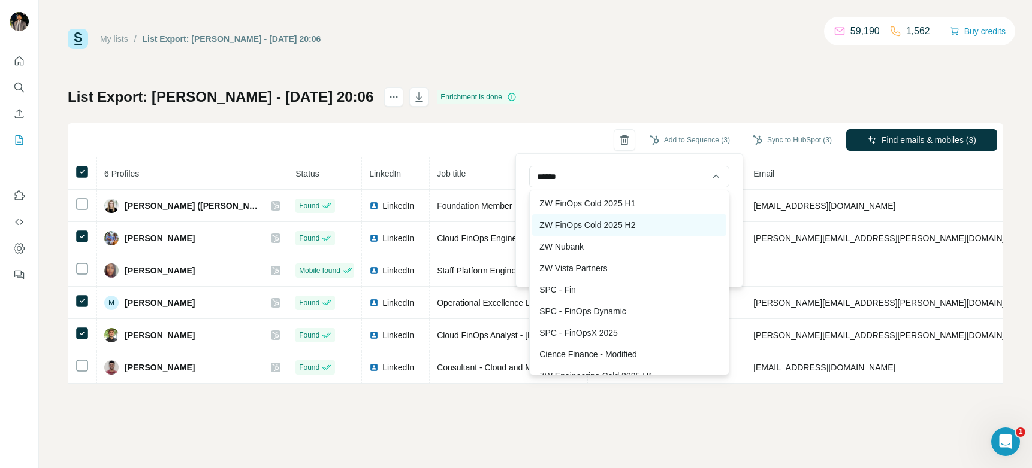
click at [613, 230] on div "ZW FinOps Cold 2025 H2" at bounding box center [629, 225] width 194 height 22
type input "**********"
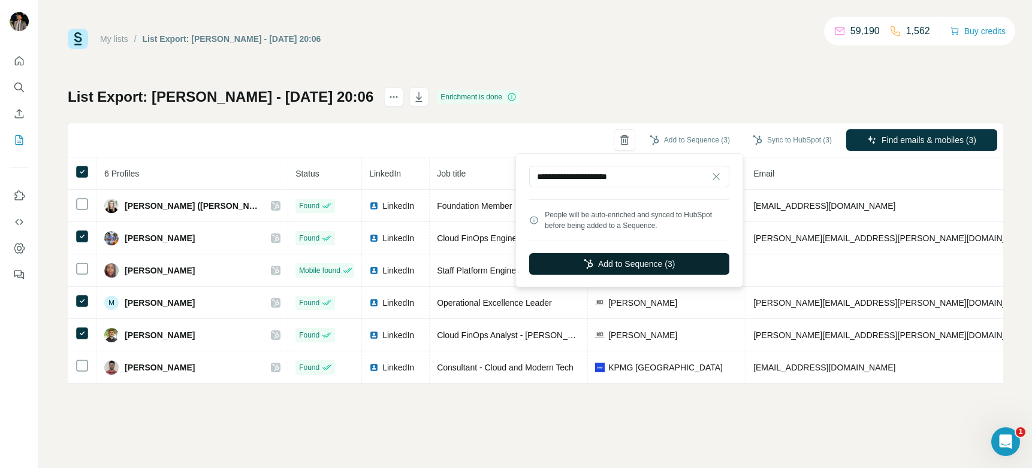
click at [675, 259] on button "Add to Sequence (3)" at bounding box center [629, 264] width 200 height 22
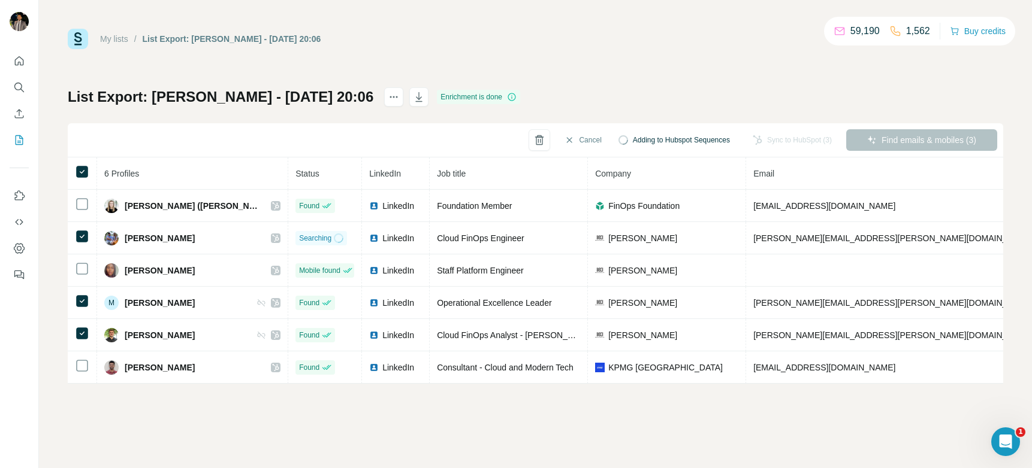
click at [607, 79] on div "My lists / List Export: Koch - 08/10/2025 20:06 59,190 1,562 Buy credits List E…" at bounding box center [535, 206] width 935 height 355
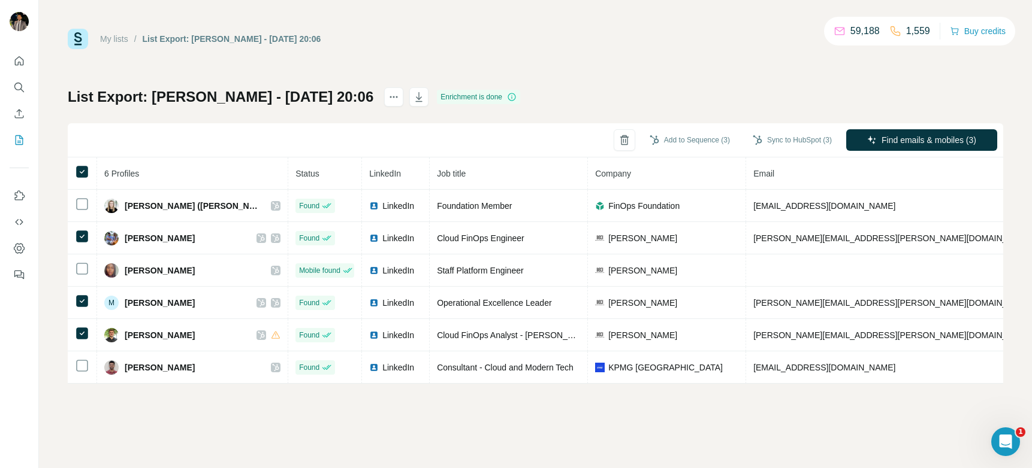
click at [90, 171] on th at bounding box center [82, 174] width 29 height 32
click at [673, 135] on button "Add to Sequence (1)" at bounding box center [689, 140] width 97 height 18
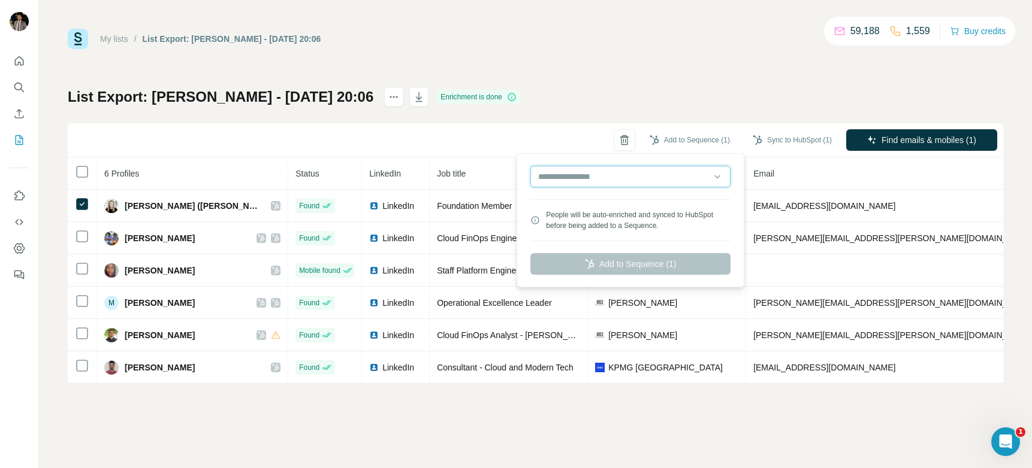
click at [622, 175] on input "text" at bounding box center [630, 177] width 200 height 22
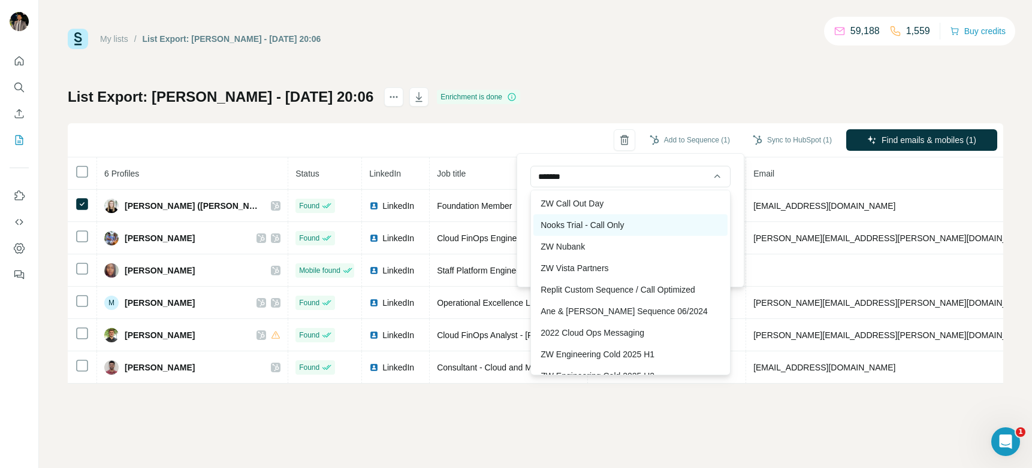
click at [599, 223] on div "Nooks Trial - Call Only" at bounding box center [630, 225] width 194 height 22
type input "**********"
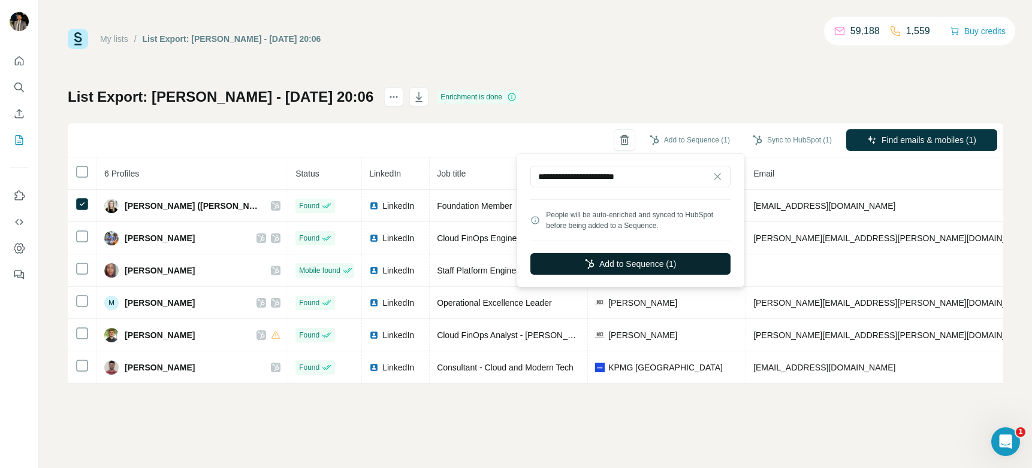
click at [643, 267] on button "Add to Sequence (1)" at bounding box center [630, 264] width 200 height 22
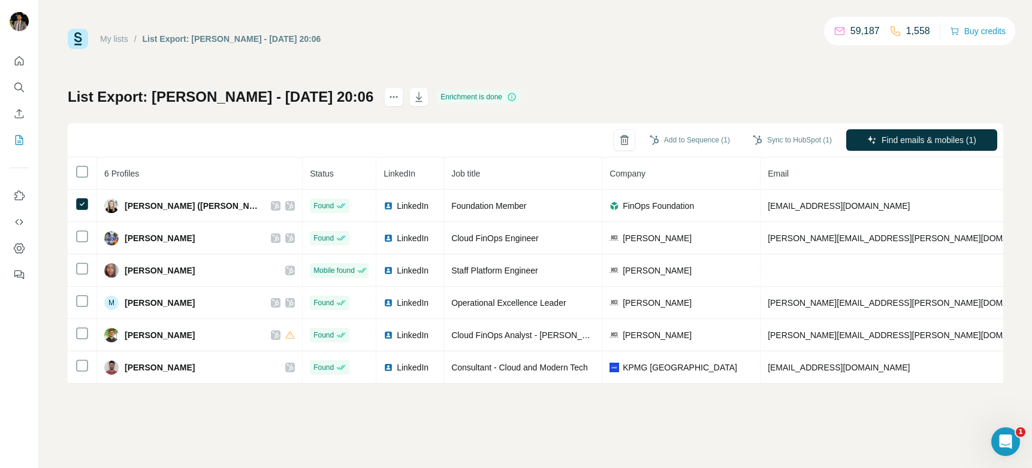
click at [116, 38] on link "My lists" at bounding box center [114, 39] width 28 height 10
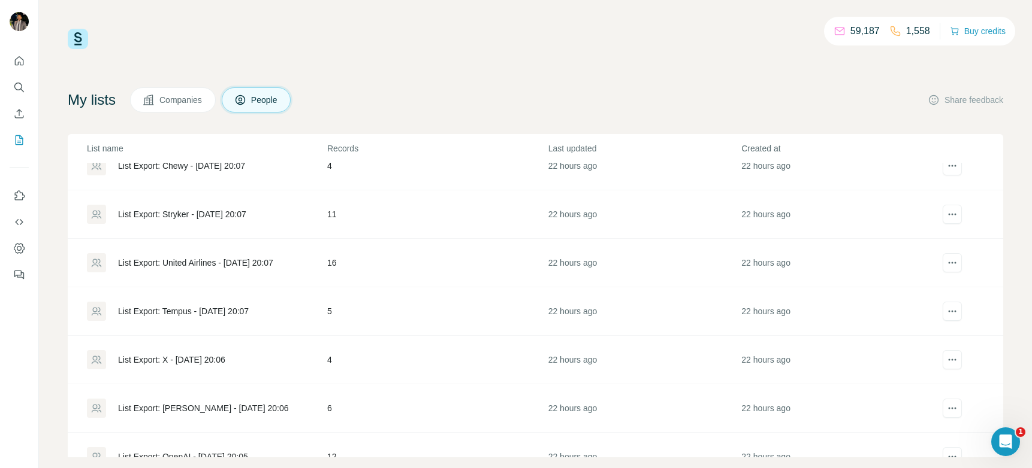
scroll to position [72, 0]
click at [157, 358] on div "List Export: X - [DATE] 20:06" at bounding box center [171, 358] width 107 height 12
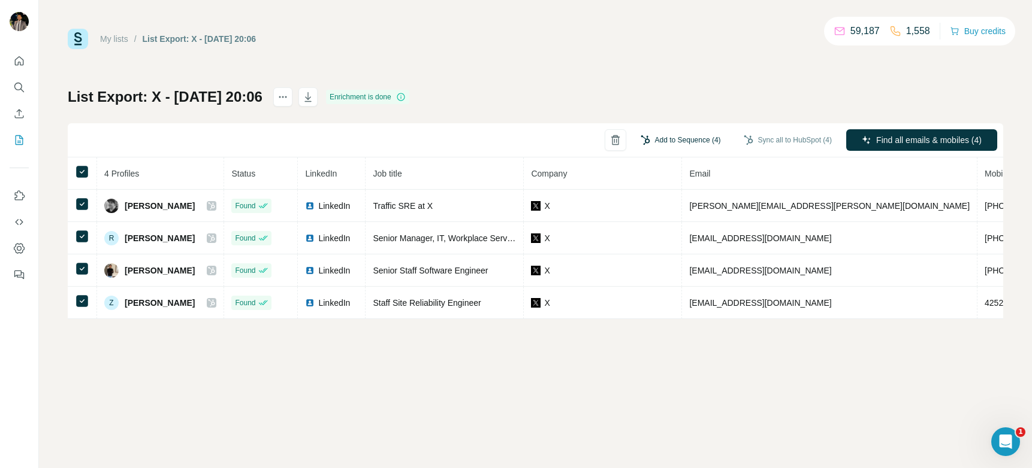
click at [663, 138] on button "Add to Sequence (4)" at bounding box center [680, 140] width 97 height 18
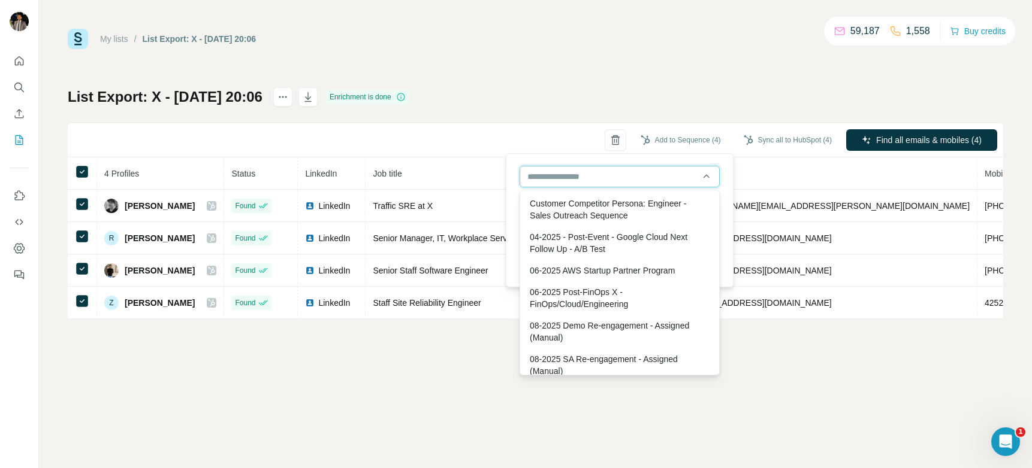
click at [603, 170] on input "text" at bounding box center [619, 177] width 200 height 22
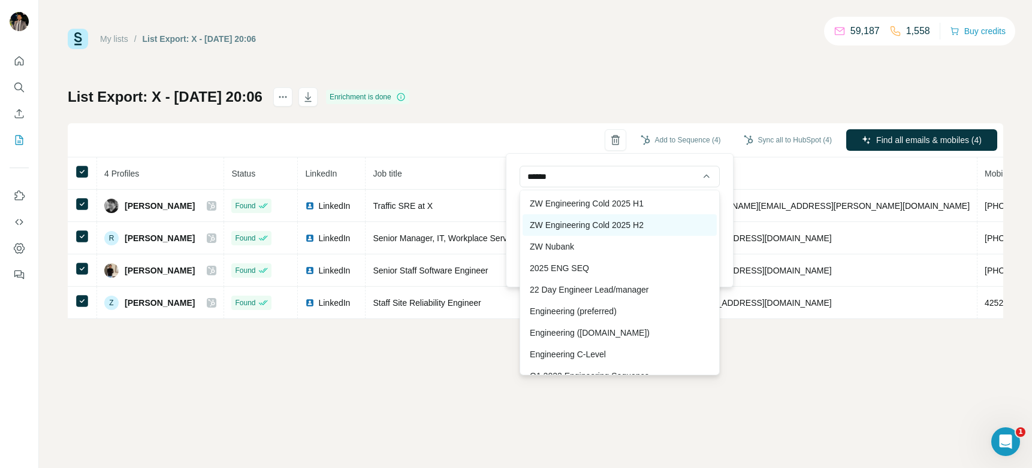
click at [646, 226] on div "ZW Engineering Cold 2025 H2" at bounding box center [619, 225] width 194 height 22
type input "**********"
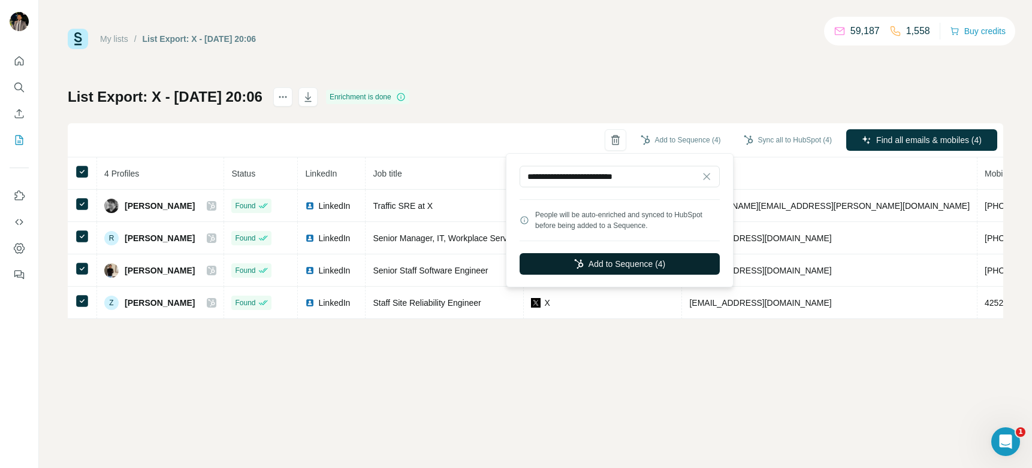
click at [647, 264] on button "Add to Sequence (4)" at bounding box center [619, 264] width 200 height 22
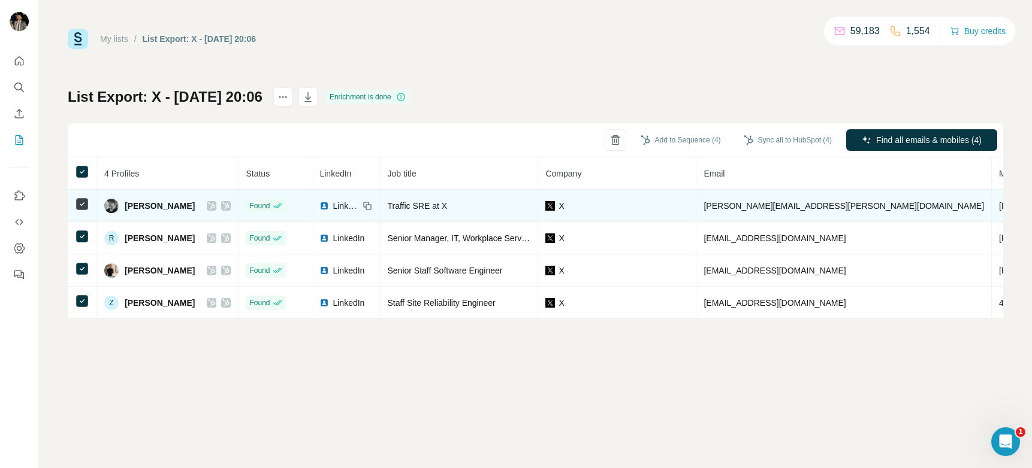
click at [222, 203] on icon at bounding box center [225, 206] width 7 height 10
click at [208, 205] on icon at bounding box center [211, 206] width 7 height 10
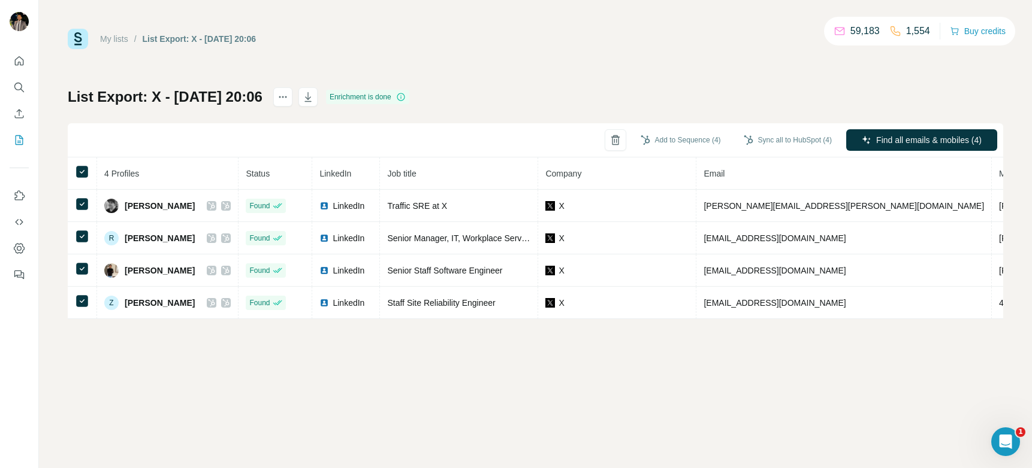
click at [105, 42] on link "My lists" at bounding box center [114, 39] width 28 height 10
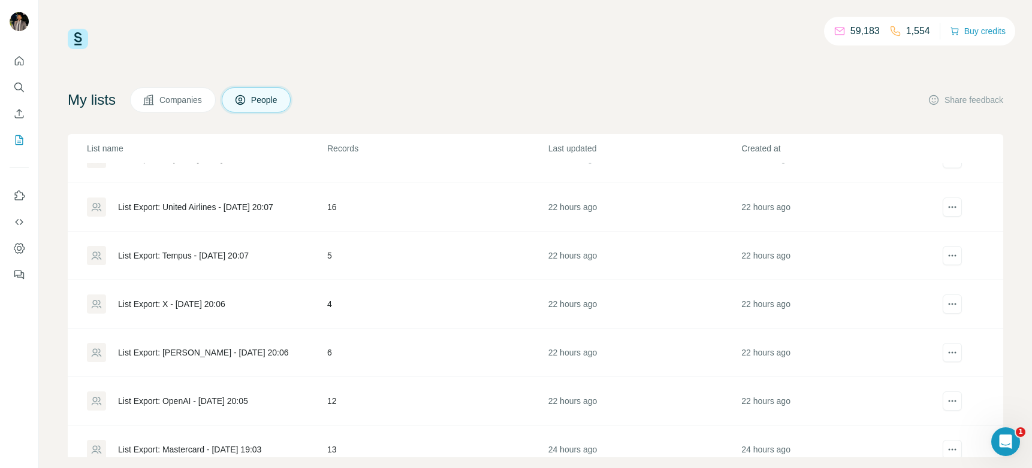
scroll to position [135, 0]
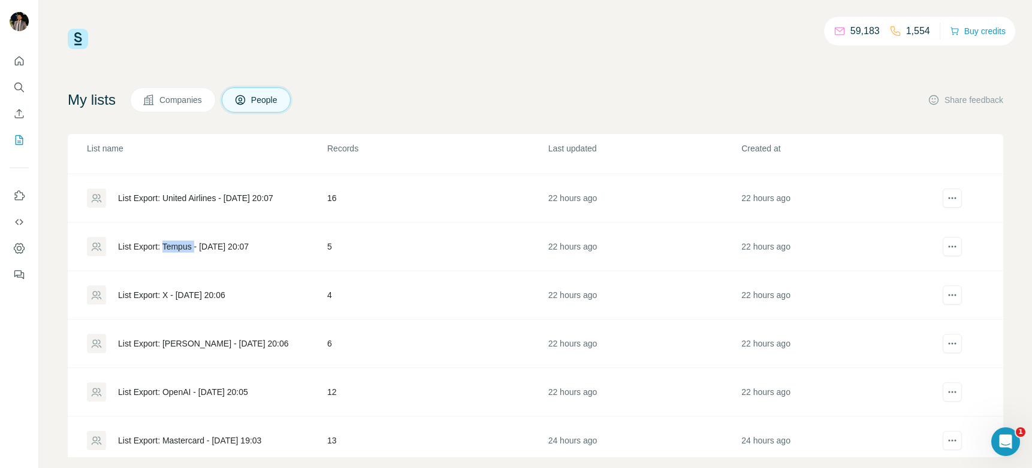
click at [175, 242] on div "List Export: Tempus - [DATE] 20:07" at bounding box center [183, 247] width 131 height 12
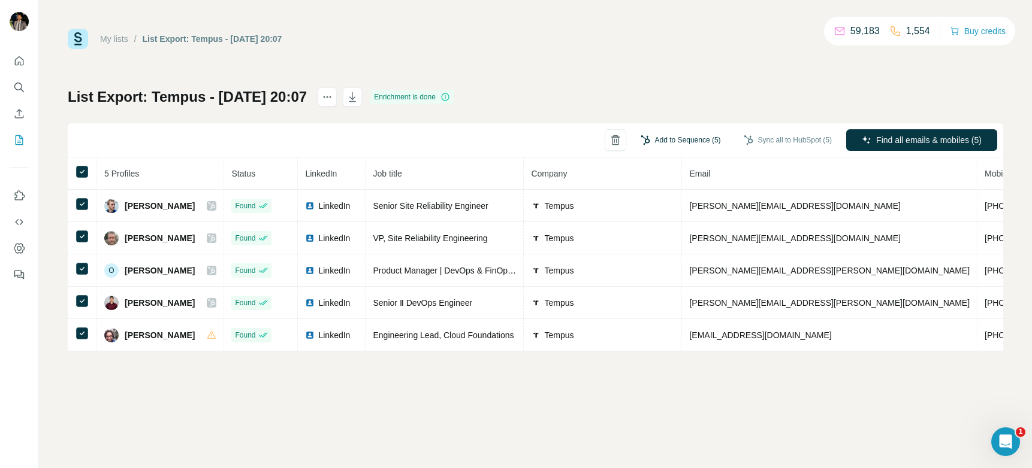
click at [675, 137] on button "Add to Sequence (5)" at bounding box center [680, 140] width 97 height 18
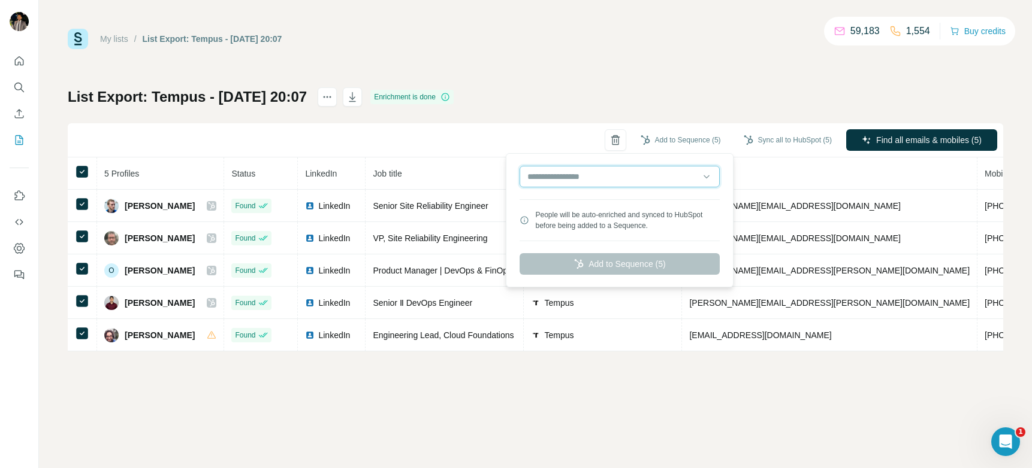
click at [616, 180] on input "text" at bounding box center [619, 177] width 200 height 22
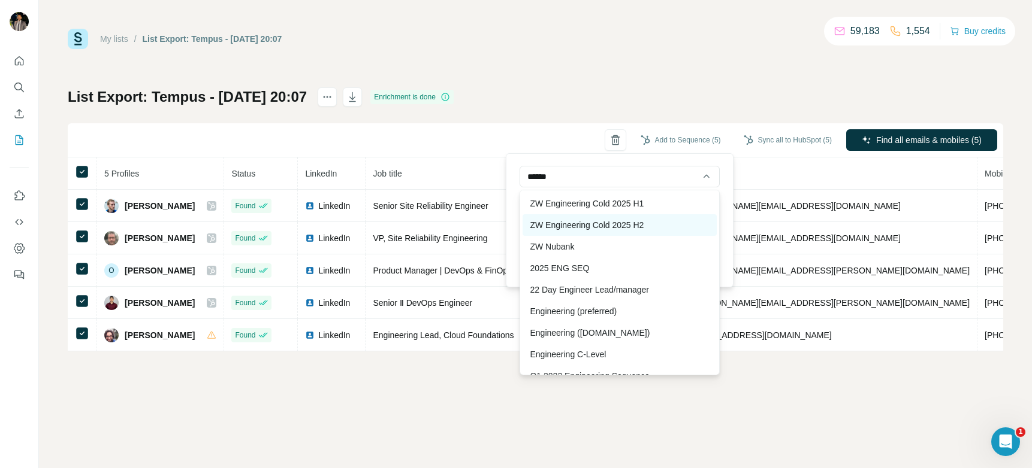
click at [669, 226] on div "ZW Engineering Cold 2025 H2" at bounding box center [619, 225] width 194 height 22
type input "**********"
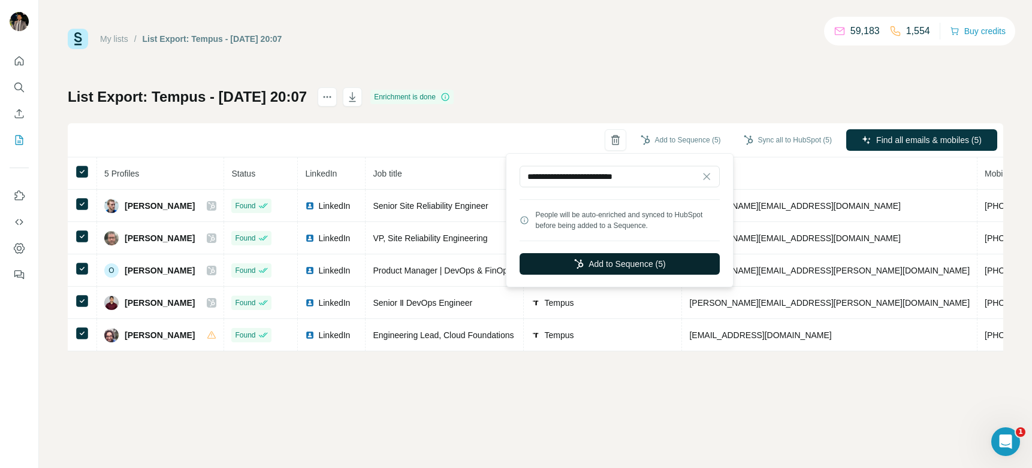
click at [633, 263] on button "Add to Sequence (5)" at bounding box center [619, 264] width 200 height 22
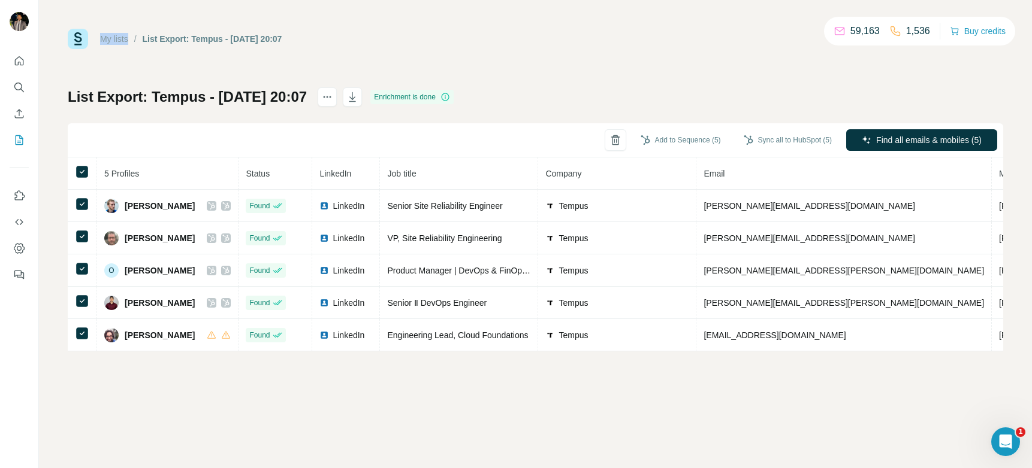
click at [113, 41] on link "My lists" at bounding box center [114, 39] width 28 height 10
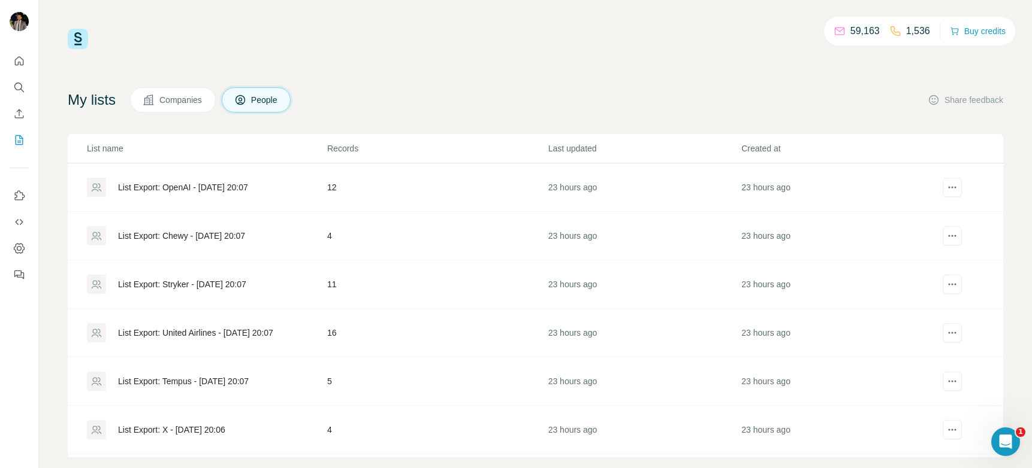
click at [201, 382] on div "List Export: Tempus - [DATE] 20:07" at bounding box center [183, 382] width 131 height 12
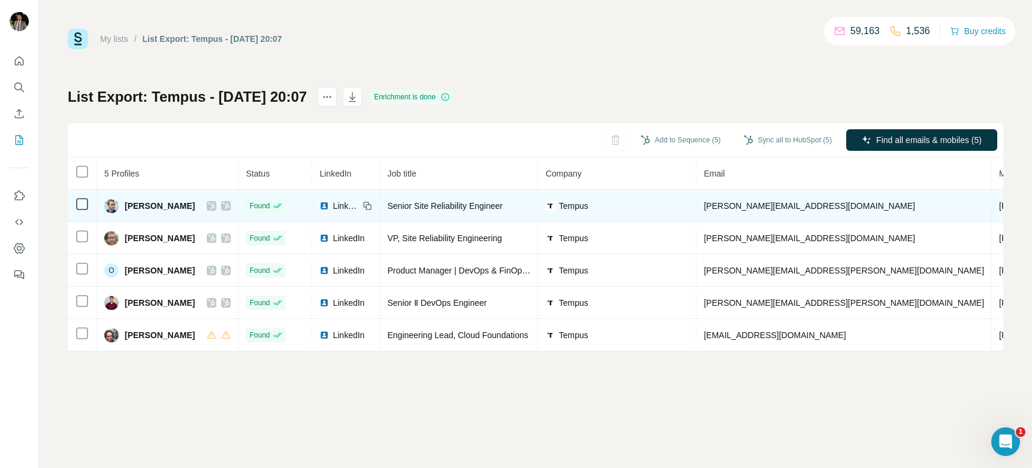
click at [208, 205] on icon at bounding box center [211, 206] width 7 height 10
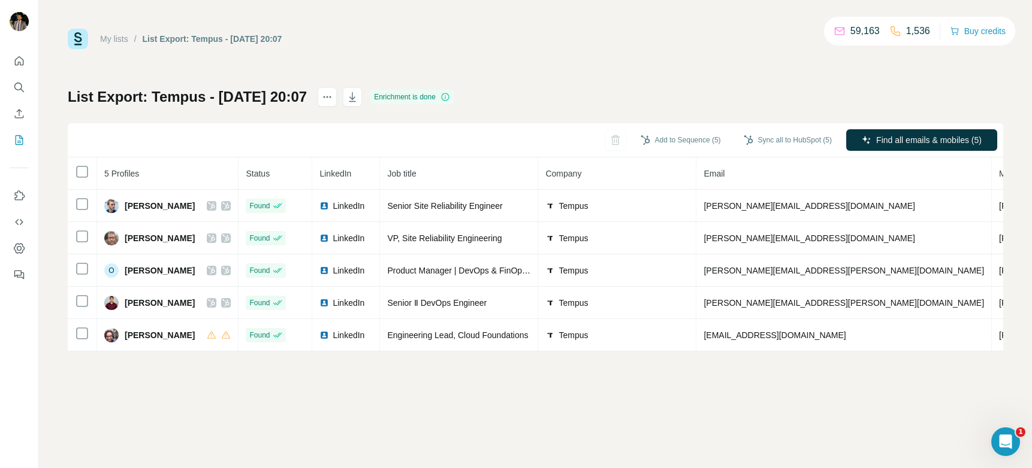
click at [119, 38] on link "My lists" at bounding box center [114, 39] width 28 height 10
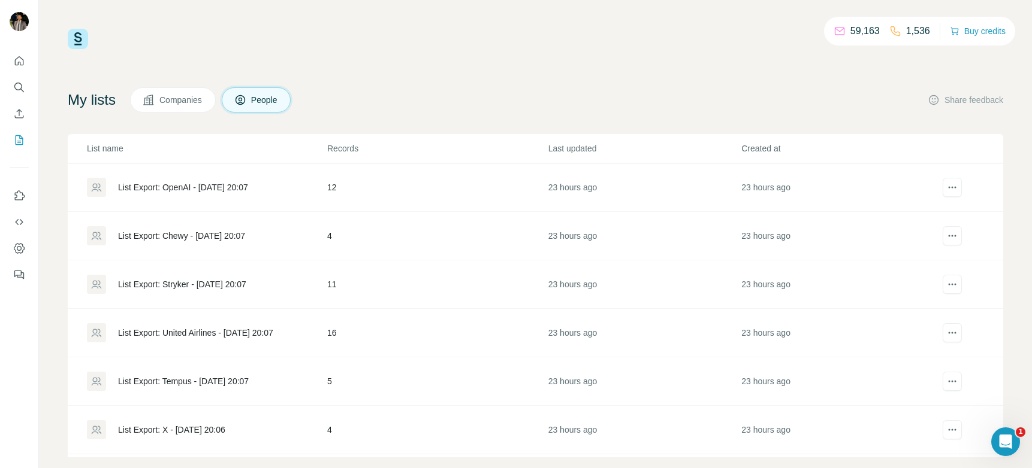
click at [219, 284] on div "List Export: Stryker - [DATE] 20:07" at bounding box center [182, 285] width 128 height 12
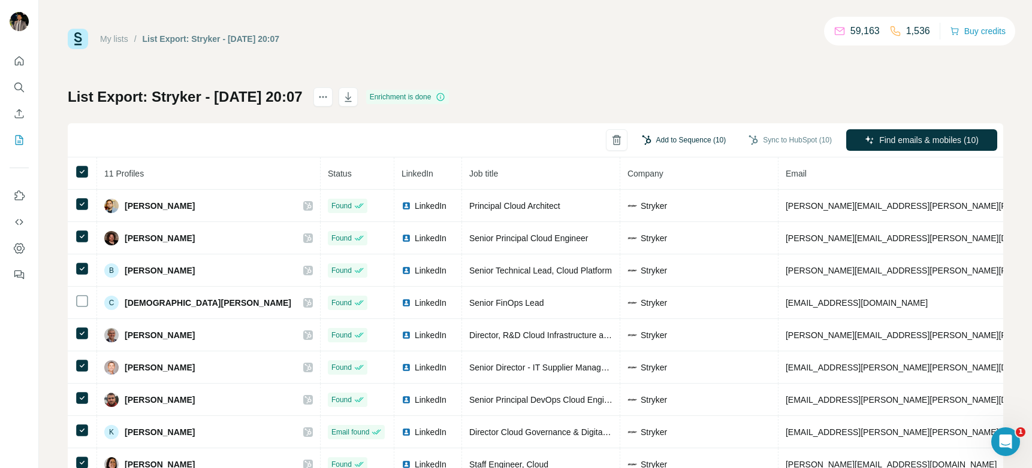
click at [704, 138] on button "Add to Sequence (10)" at bounding box center [683, 140] width 101 height 18
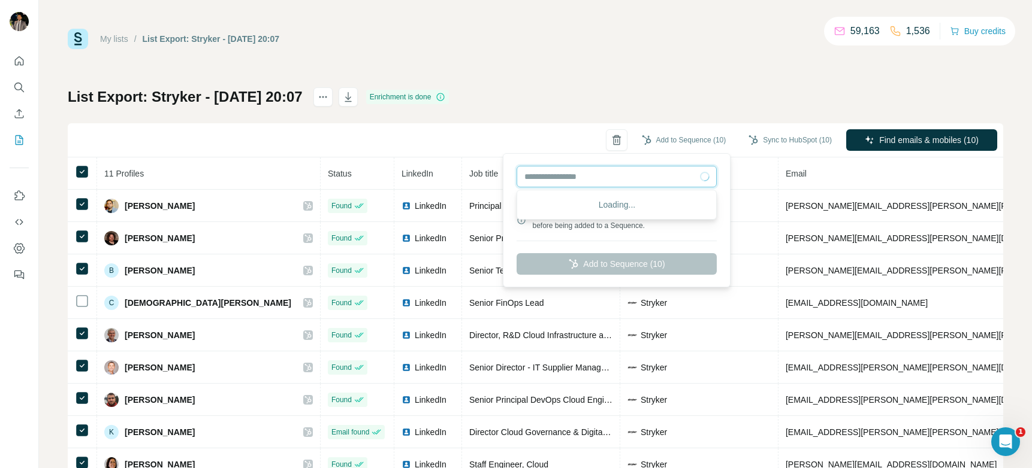
click at [594, 179] on input "text" at bounding box center [616, 177] width 200 height 22
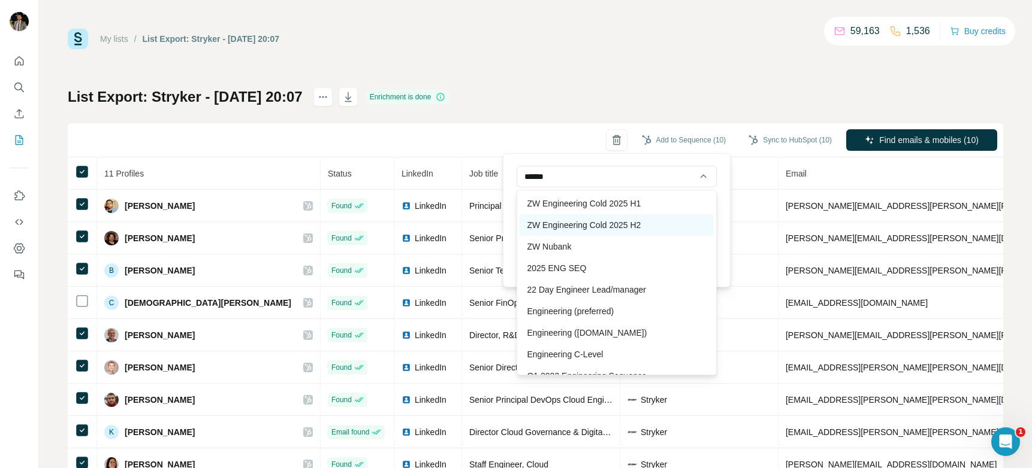
click at [627, 220] on div "ZW Engineering Cold 2025 H2" at bounding box center [616, 225] width 194 height 22
type input "**********"
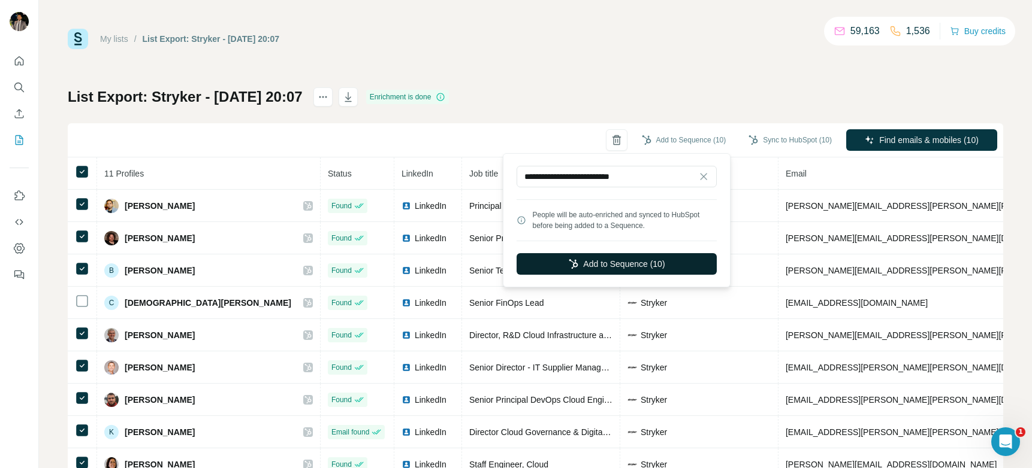
click at [607, 267] on button "Add to Sequence (10)" at bounding box center [616, 264] width 200 height 22
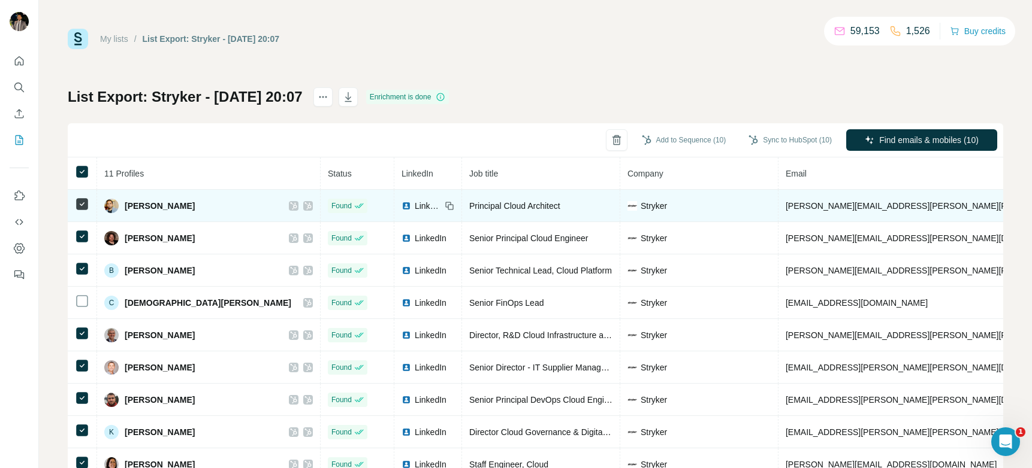
click at [290, 205] on icon at bounding box center [293, 205] width 7 height 7
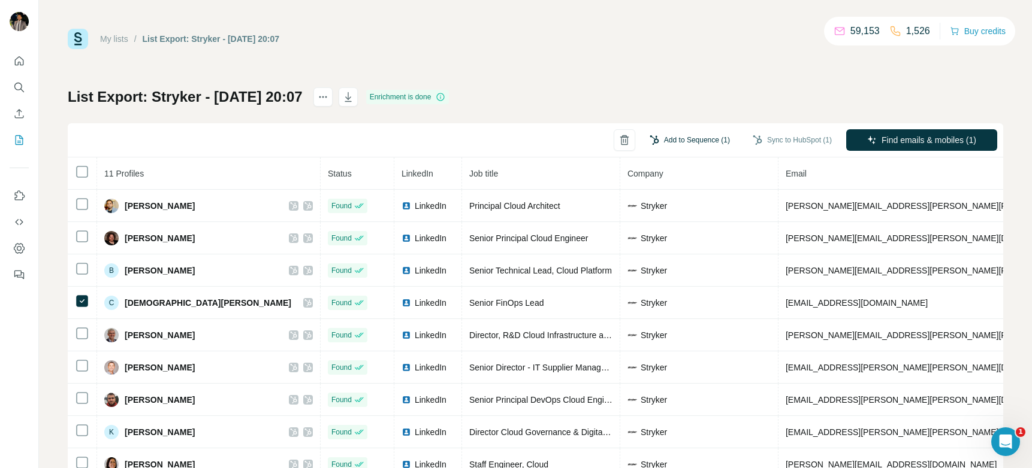
click at [687, 138] on button "Add to Sequence (1)" at bounding box center [689, 140] width 97 height 18
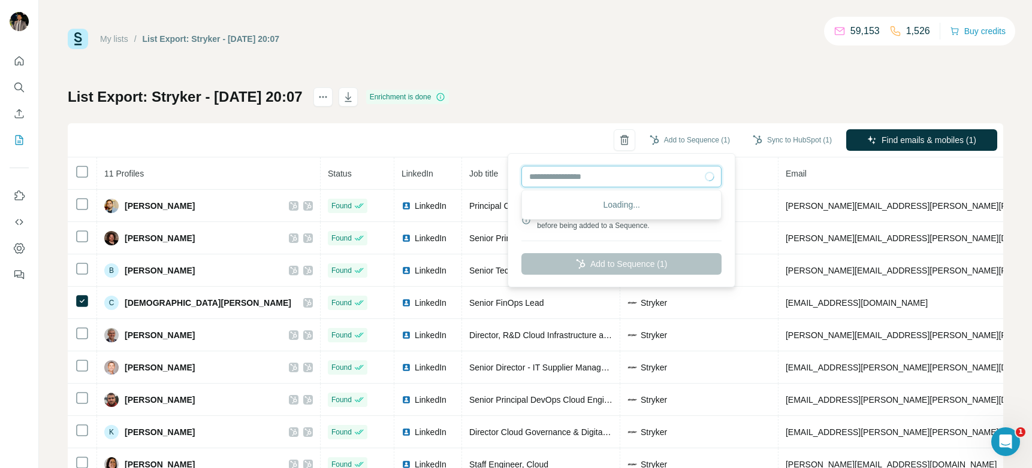
click at [603, 183] on input "text" at bounding box center [621, 177] width 200 height 22
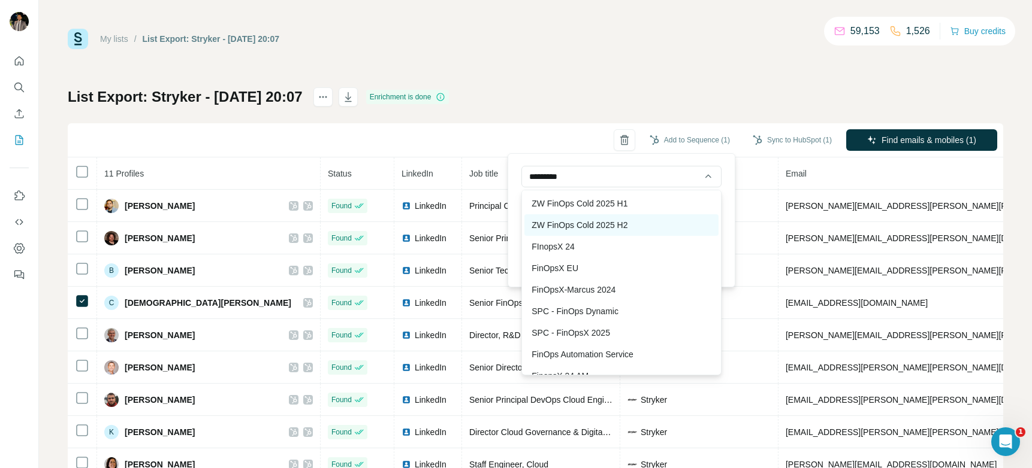
click at [576, 226] on div "ZW FinOps Cold 2025 H2" at bounding box center [621, 225] width 194 height 22
type input "**********"
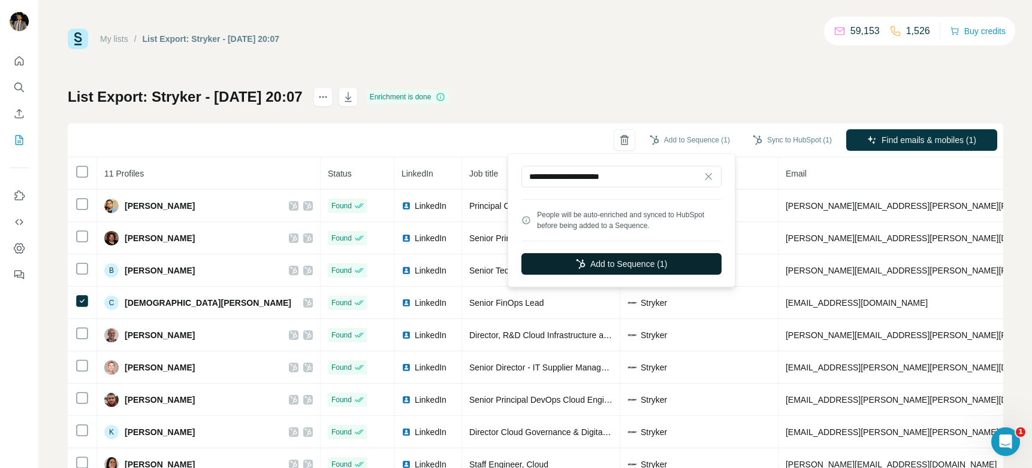
click at [595, 268] on button "Add to Sequence (1)" at bounding box center [621, 264] width 200 height 22
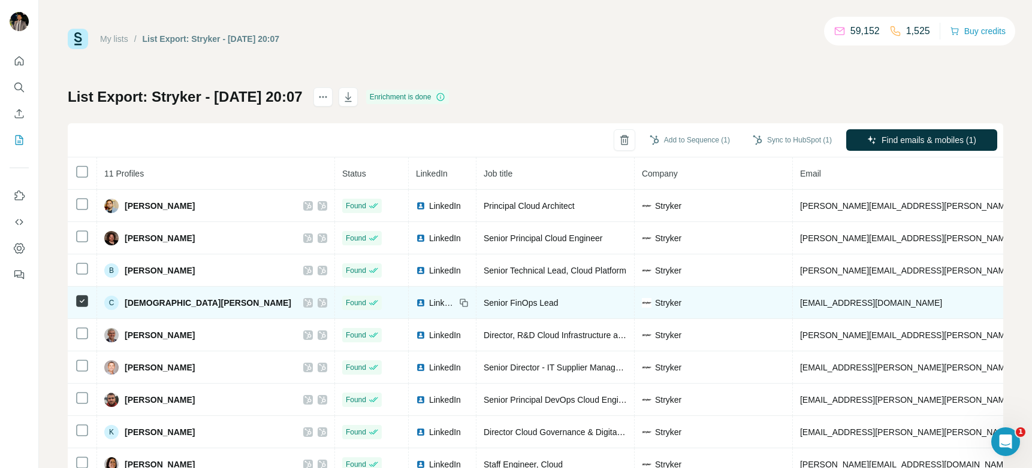
click at [304, 304] on icon at bounding box center [307, 303] width 7 height 7
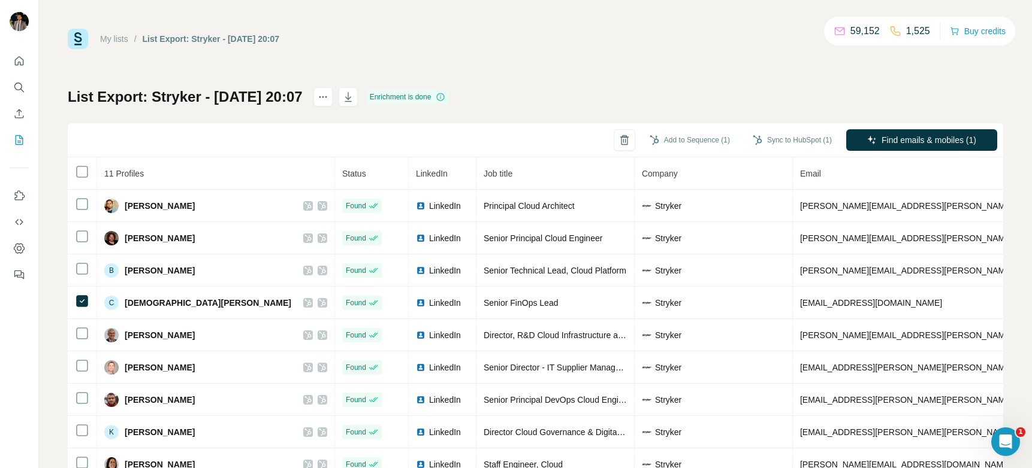
click at [114, 38] on link "My lists" at bounding box center [114, 39] width 28 height 10
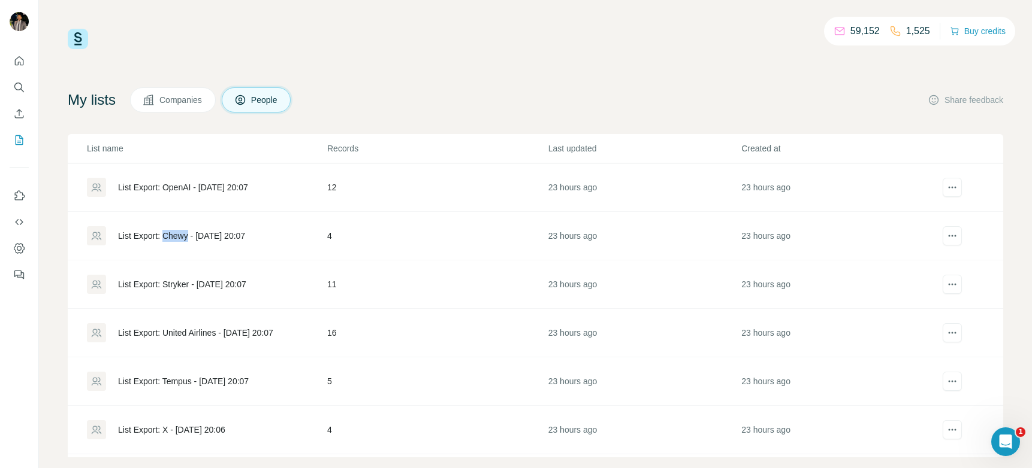
click at [171, 238] on div "List Export: Chewy - [DATE] 20:07" at bounding box center [181, 236] width 127 height 12
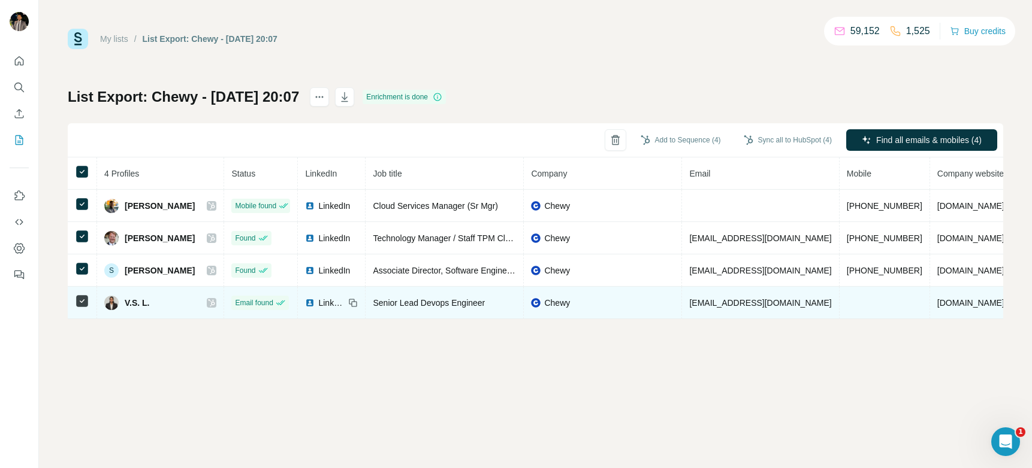
click at [83, 294] on icon at bounding box center [82, 301] width 14 height 14
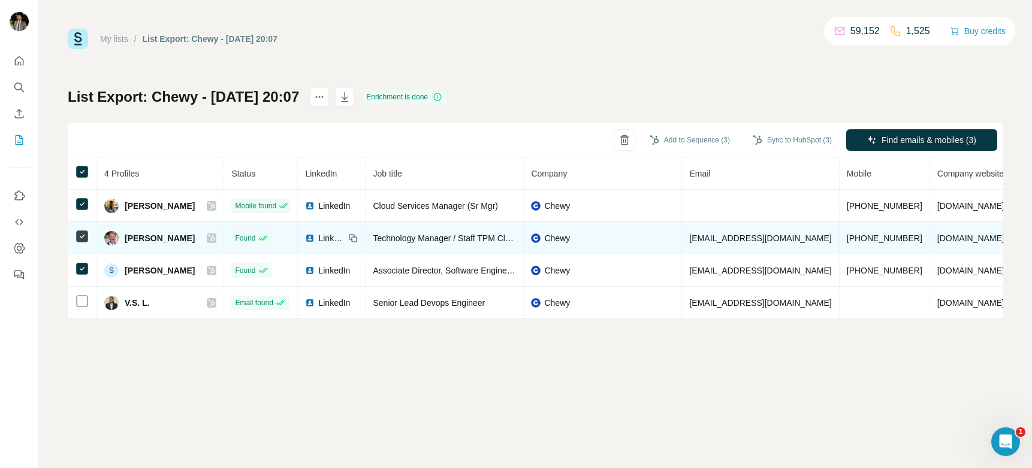
click at [208, 239] on icon at bounding box center [211, 238] width 7 height 7
click at [329, 238] on span "LinkedIn" at bounding box center [331, 238] width 26 height 12
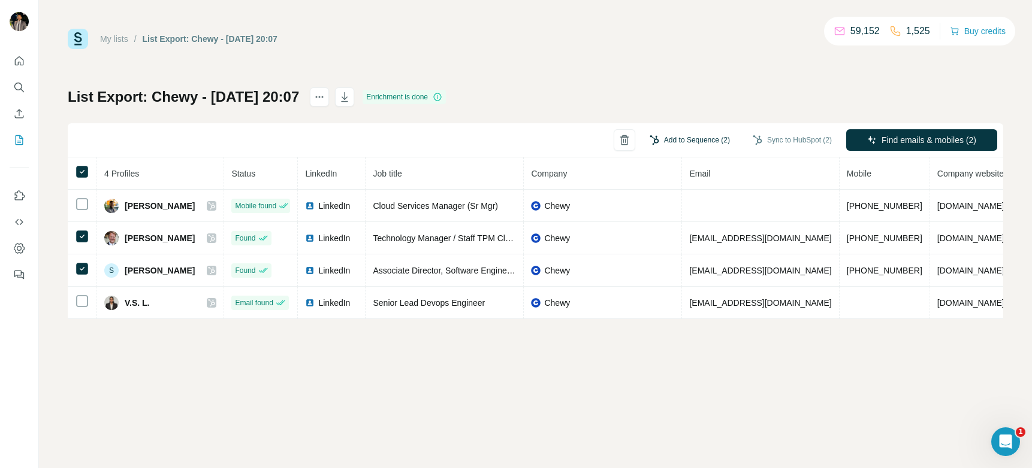
click at [667, 143] on button "Add to Sequence (2)" at bounding box center [689, 140] width 97 height 18
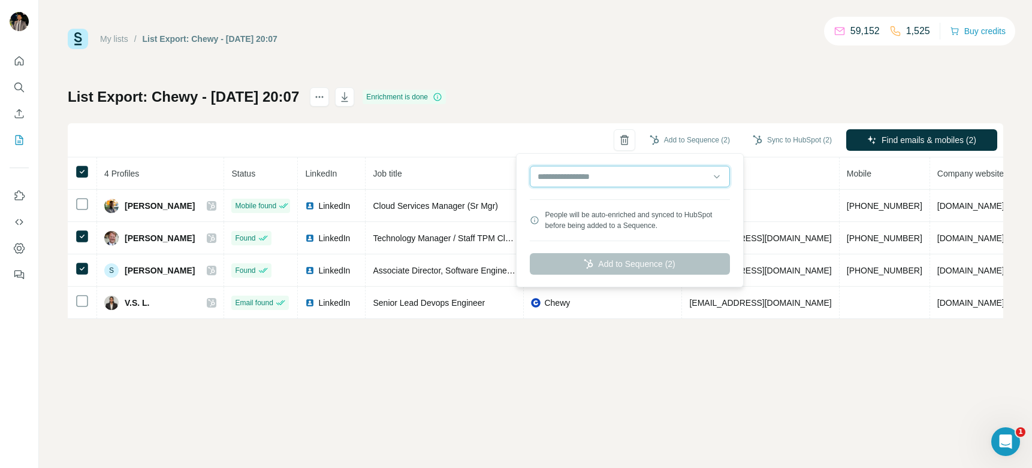
click at [610, 182] on input "text" at bounding box center [630, 177] width 200 height 22
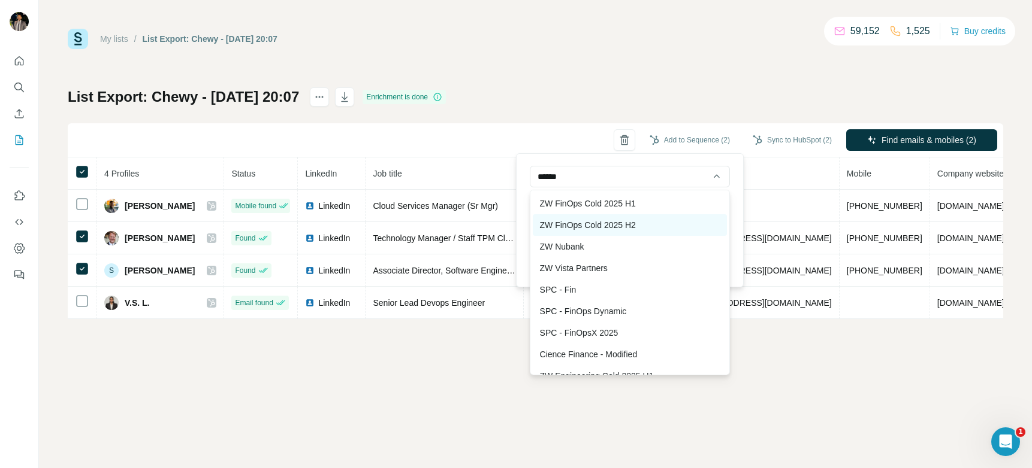
click at [633, 223] on div "ZW FinOps Cold 2025 H2" at bounding box center [630, 225] width 194 height 22
type input "**********"
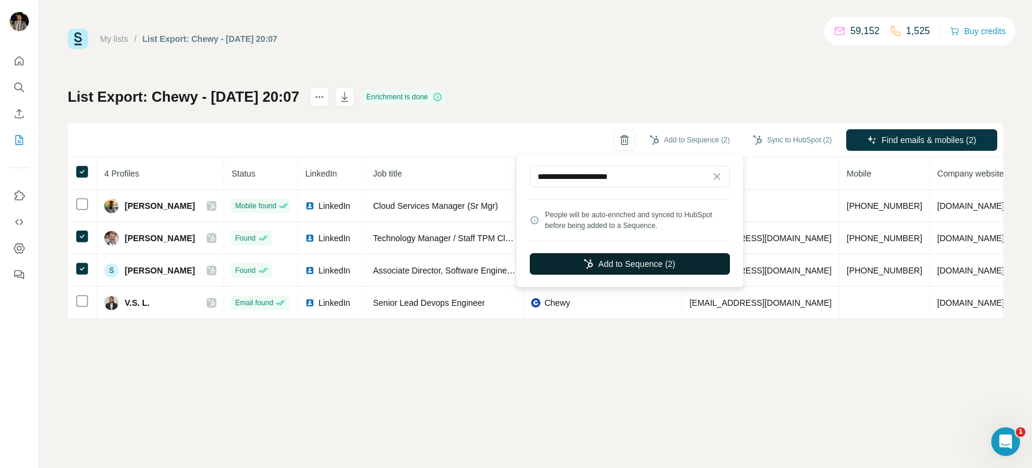
click at [667, 263] on button "Add to Sequence (2)" at bounding box center [630, 264] width 200 height 22
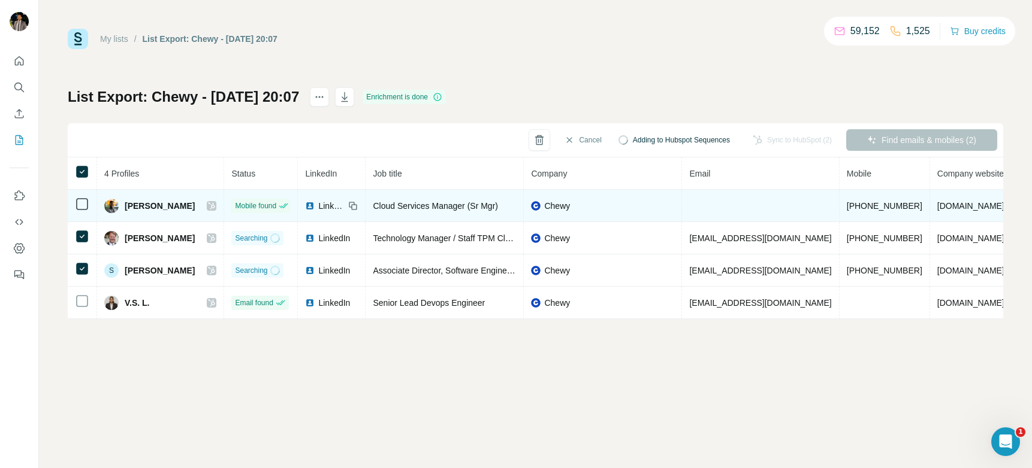
click at [318, 201] on span "LinkedIn" at bounding box center [331, 206] width 26 height 12
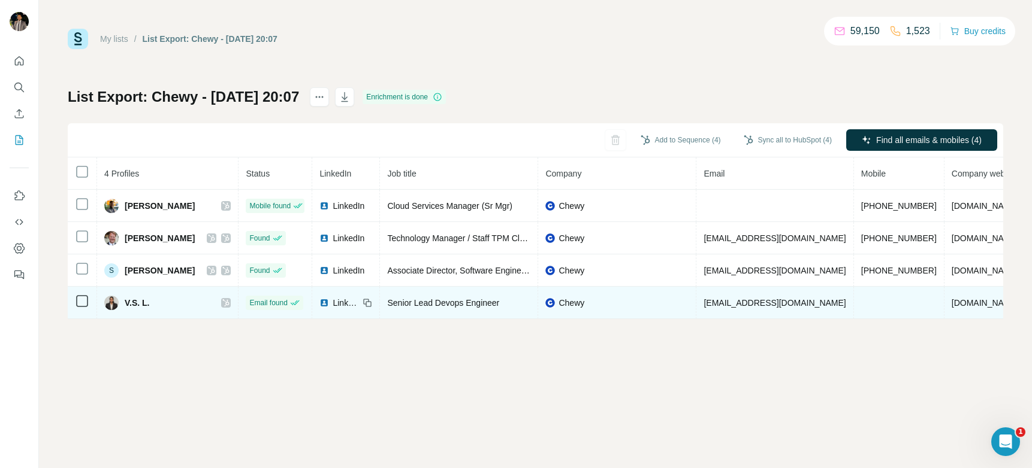
click at [334, 302] on span "LinkedIn" at bounding box center [345, 303] width 26 height 12
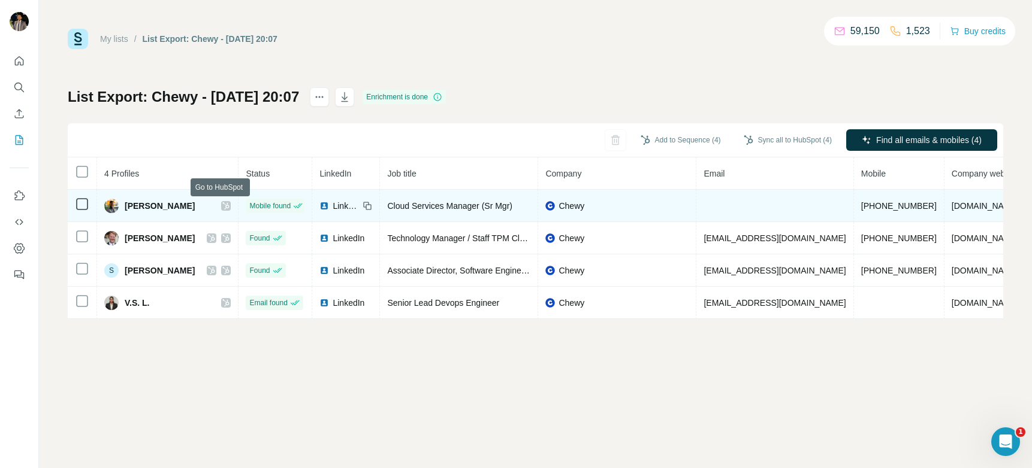
click at [222, 204] on icon at bounding box center [225, 206] width 7 height 10
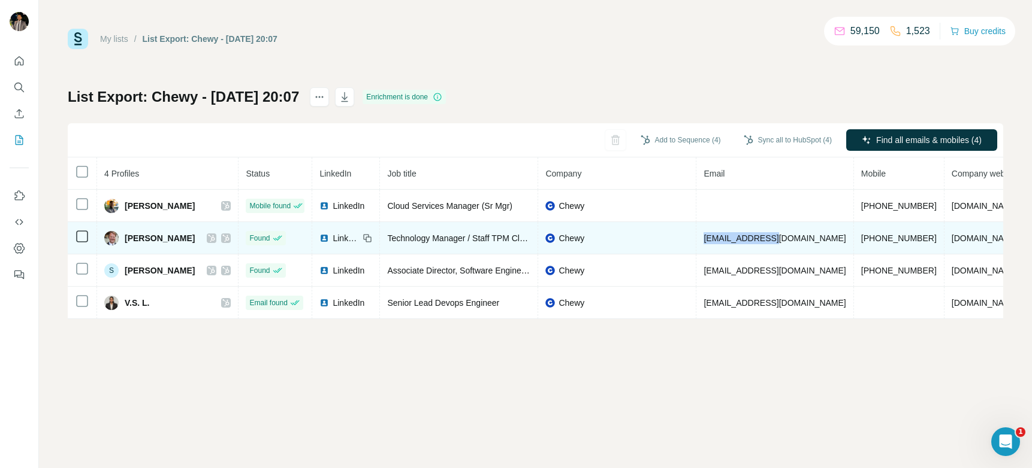
drag, startPoint x: 776, startPoint y: 239, endPoint x: 692, endPoint y: 233, distance: 84.7
click at [696, 233] on td "jzola@chewy.com" at bounding box center [774, 238] width 157 height 32
copy span "jzola@chewy.com"
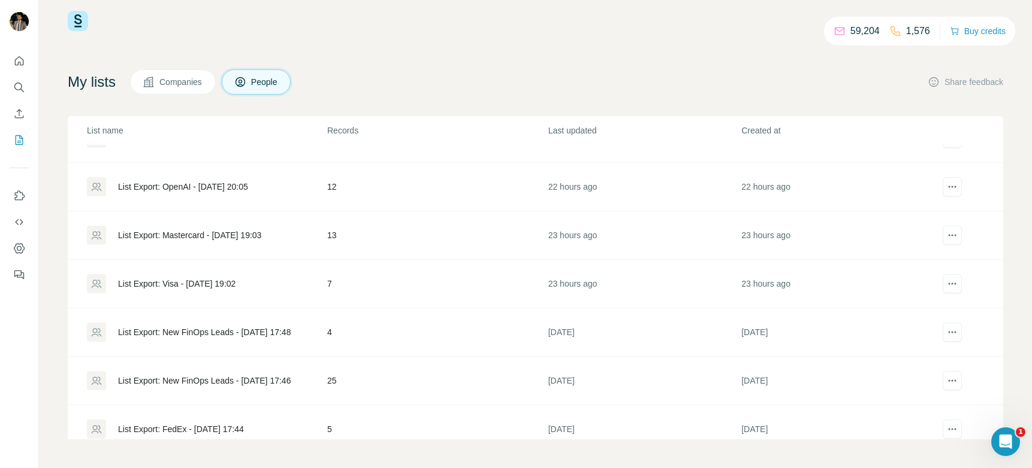
scroll to position [494, 0]
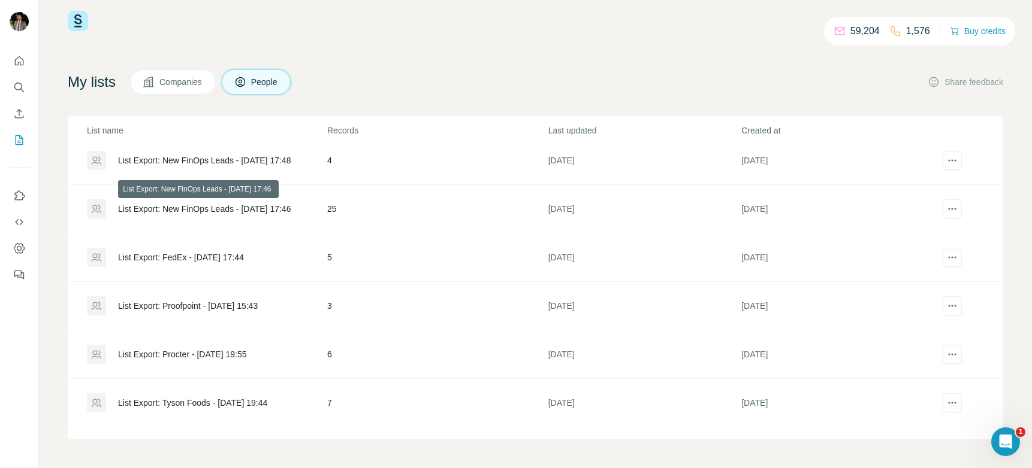
click at [178, 208] on div "List Export: New FinOps Leads - [DATE] 17:46" at bounding box center [204, 209] width 173 height 12
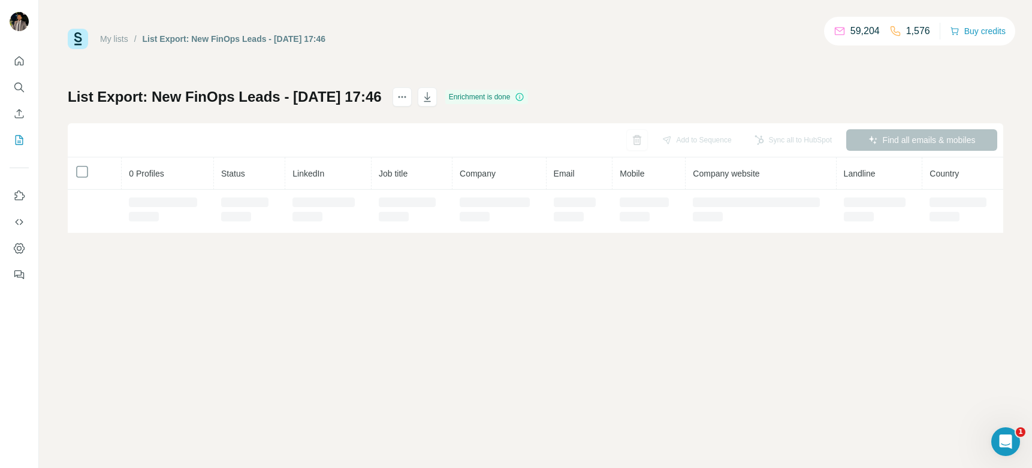
click at [178, 208] on div at bounding box center [168, 204] width 78 height 14
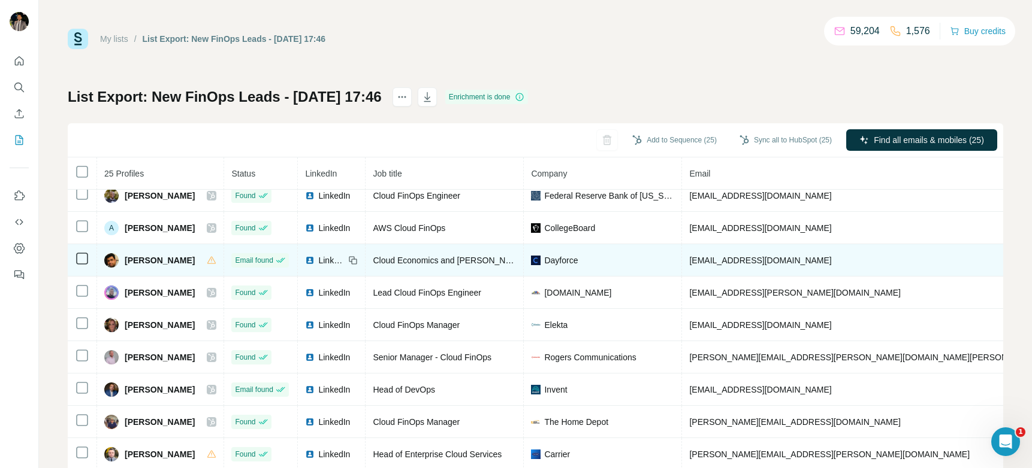
scroll to position [46, 0]
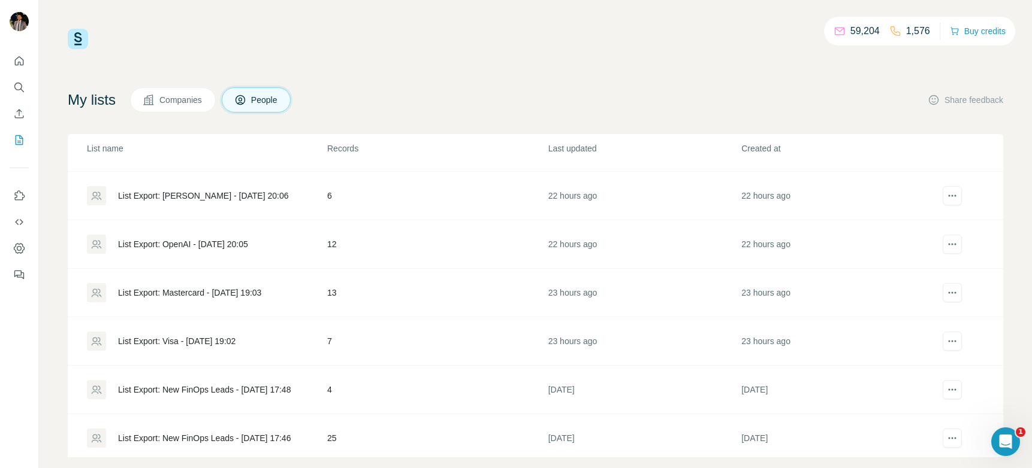
scroll to position [289, 0]
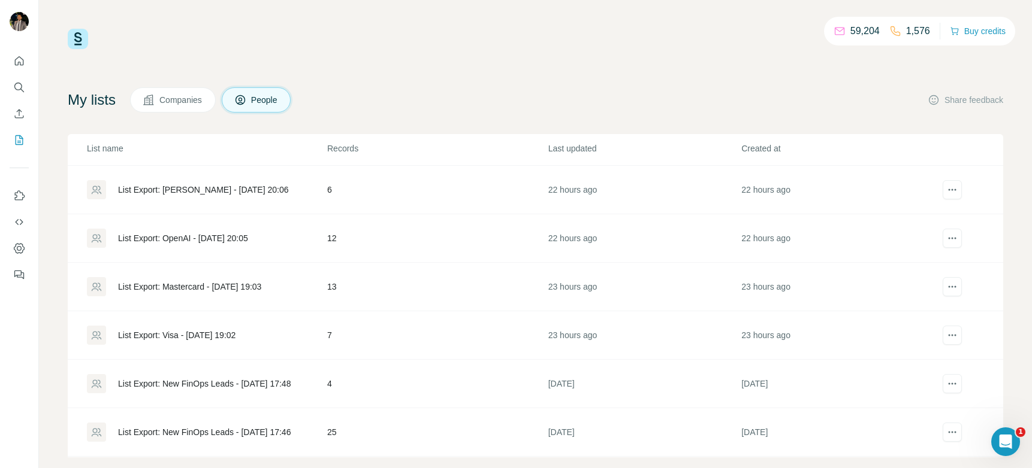
click at [186, 335] on div "List Export: Visa - [DATE] 19:02" at bounding box center [176, 335] width 117 height 12
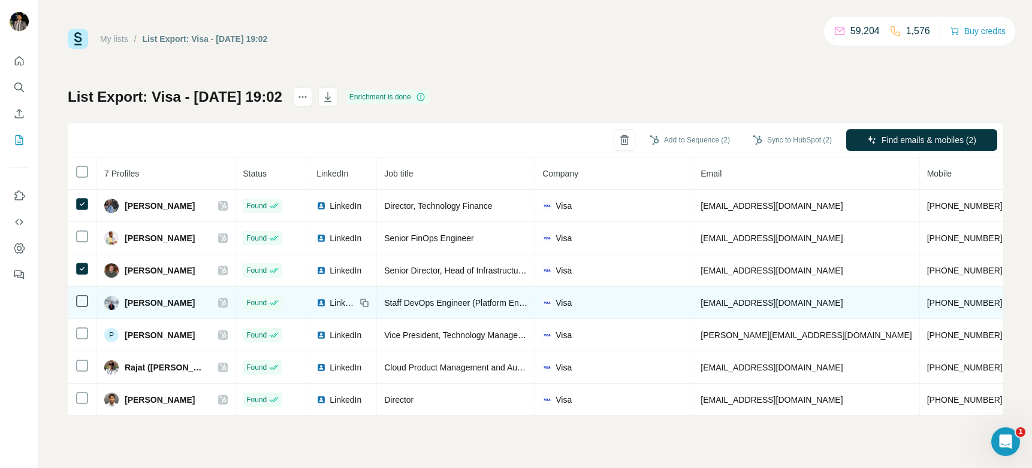
click at [80, 294] on icon at bounding box center [82, 301] width 14 height 14
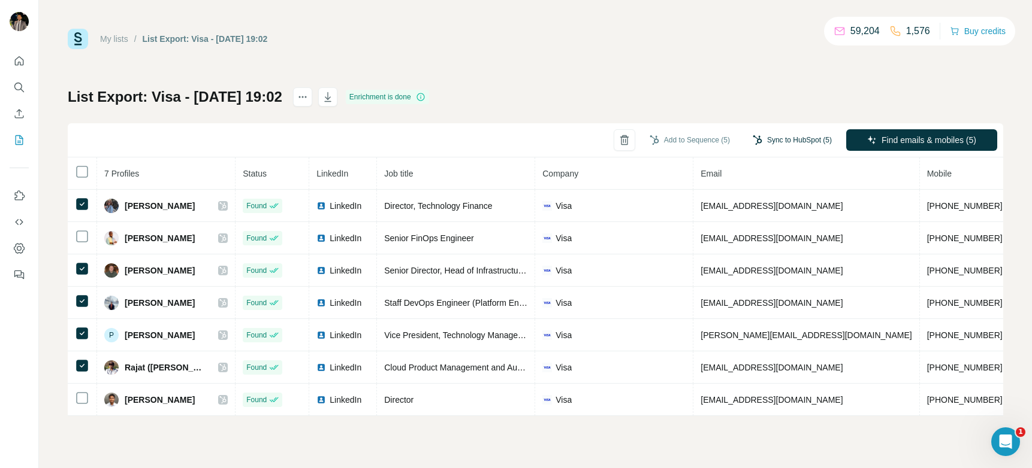
click at [782, 139] on button "Sync to HubSpot (5)" at bounding box center [792, 140] width 96 height 18
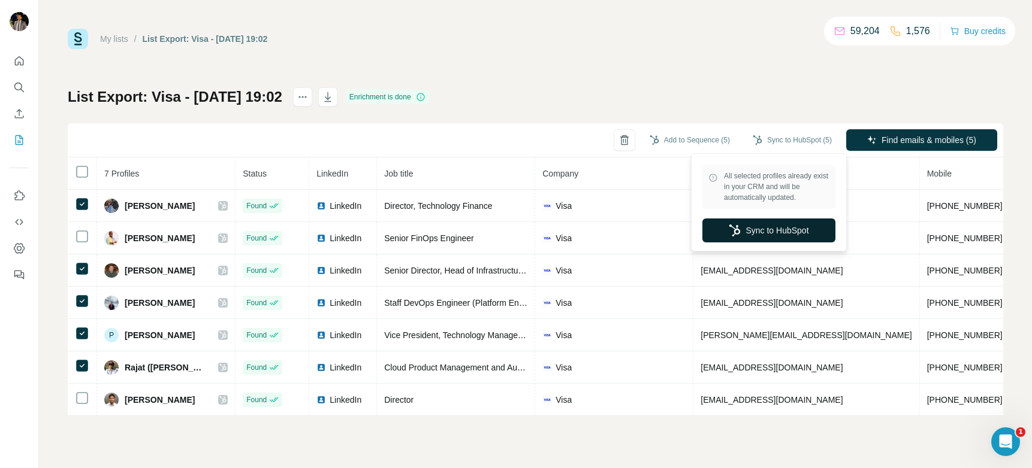
click at [749, 232] on button "Sync to HubSpot" at bounding box center [768, 231] width 133 height 24
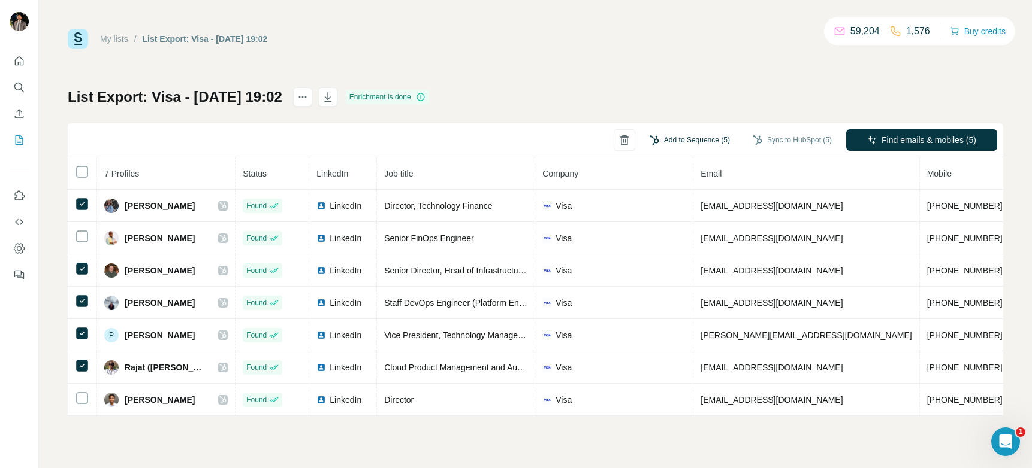
click at [691, 141] on button "Add to Sequence (5)" at bounding box center [689, 140] width 97 height 18
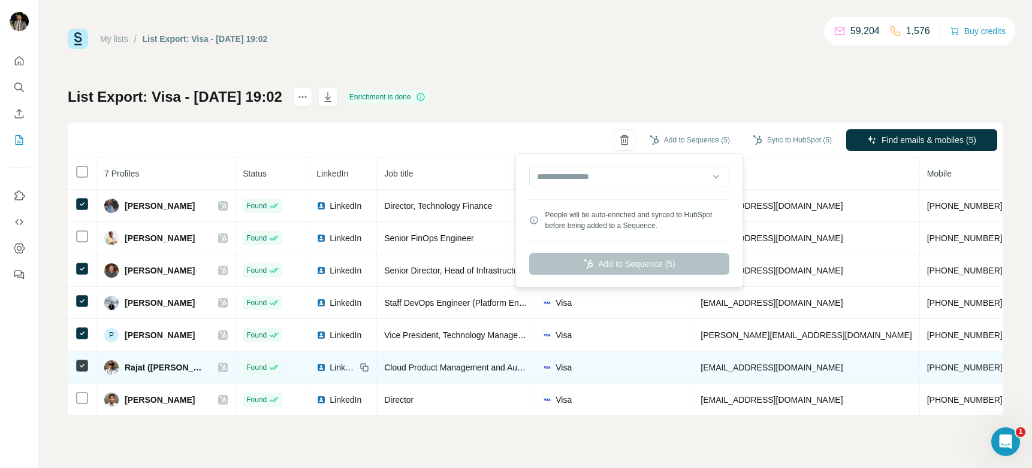
click at [316, 365] on img at bounding box center [321, 368] width 10 height 10
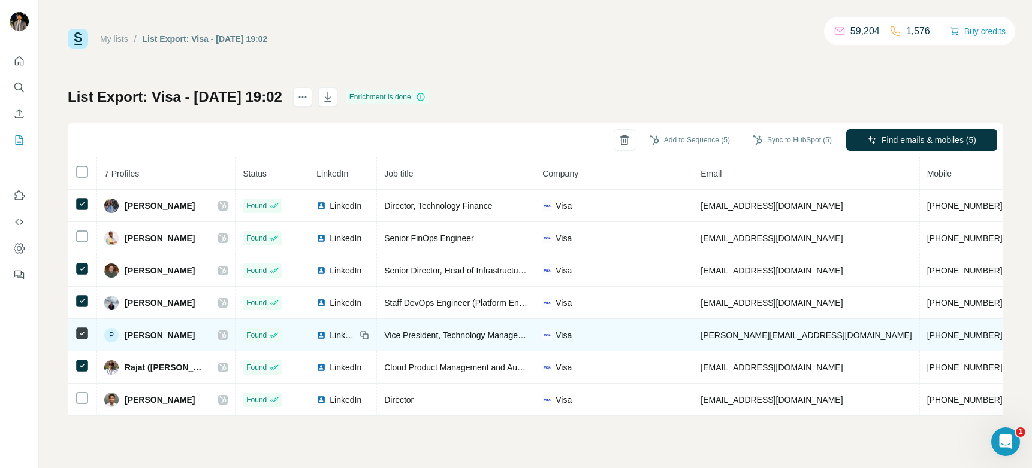
click at [329, 334] on span "LinkedIn" at bounding box center [342, 335] width 26 height 12
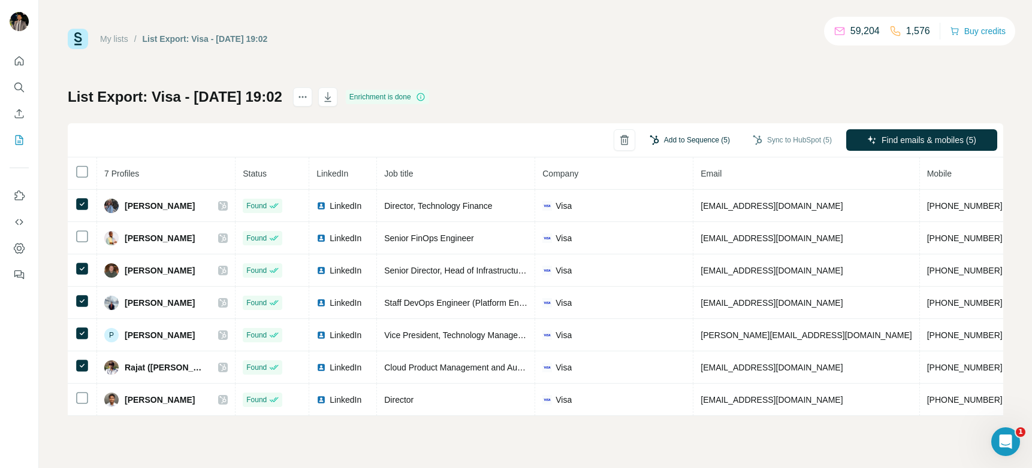
click at [684, 141] on button "Add to Sequence (5)" at bounding box center [689, 140] width 97 height 18
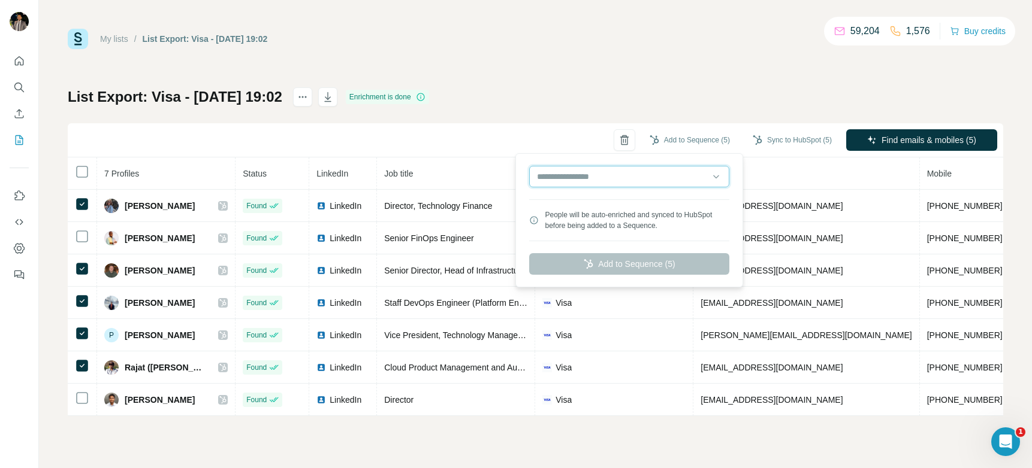
click at [572, 178] on input "text" at bounding box center [629, 177] width 200 height 22
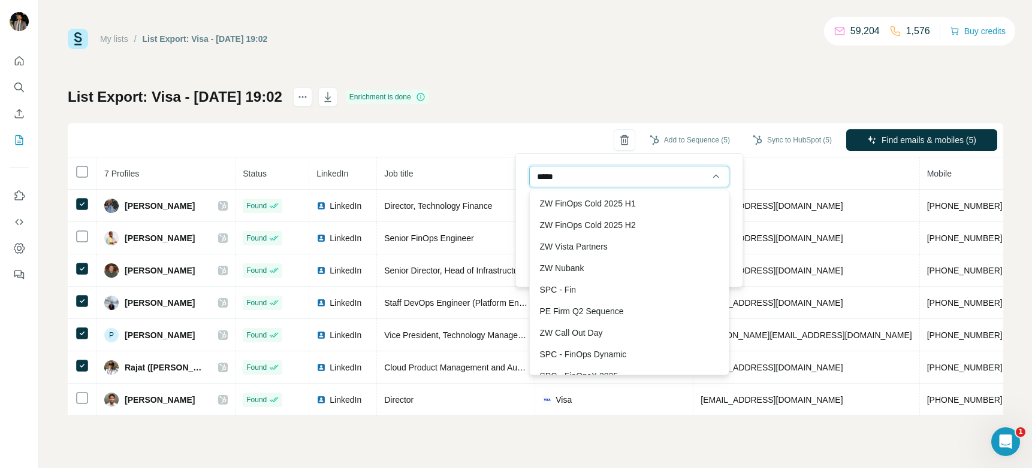
type input "******"
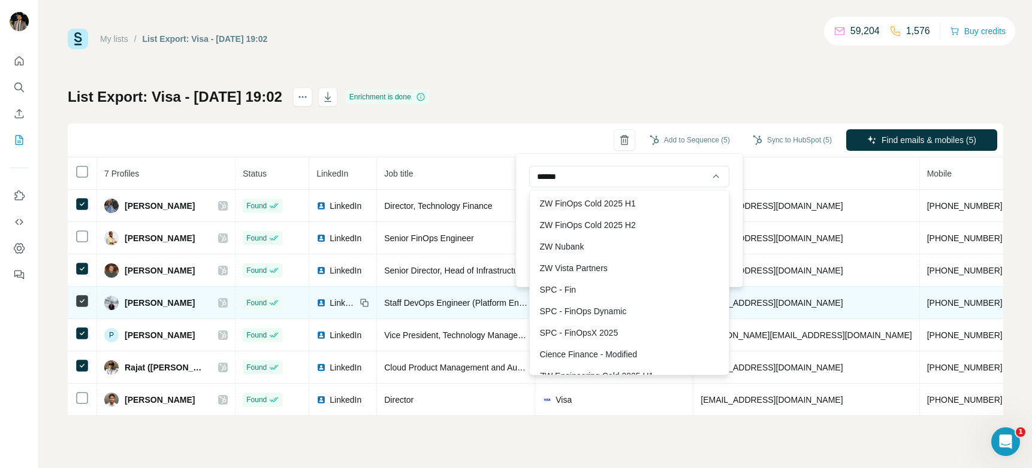
click at [329, 302] on span "LinkedIn" at bounding box center [342, 303] width 26 height 12
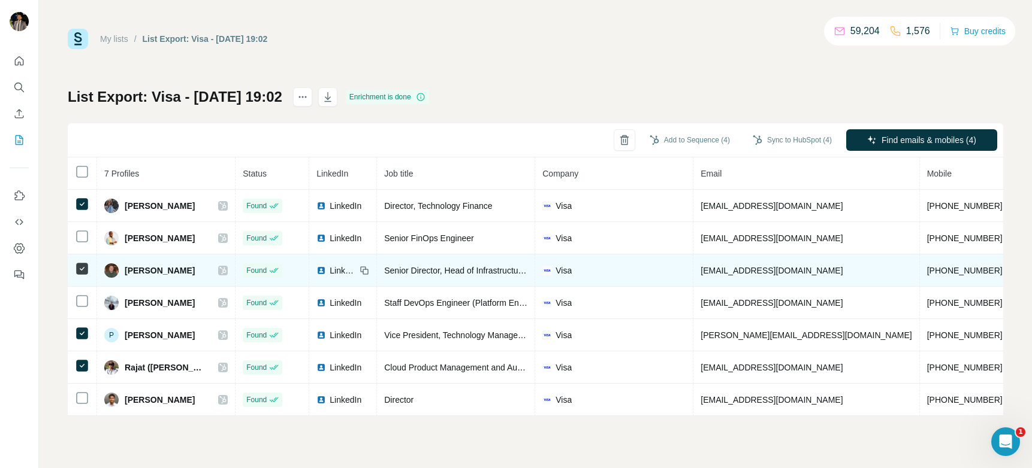
click at [329, 270] on span "LinkedIn" at bounding box center [342, 271] width 26 height 12
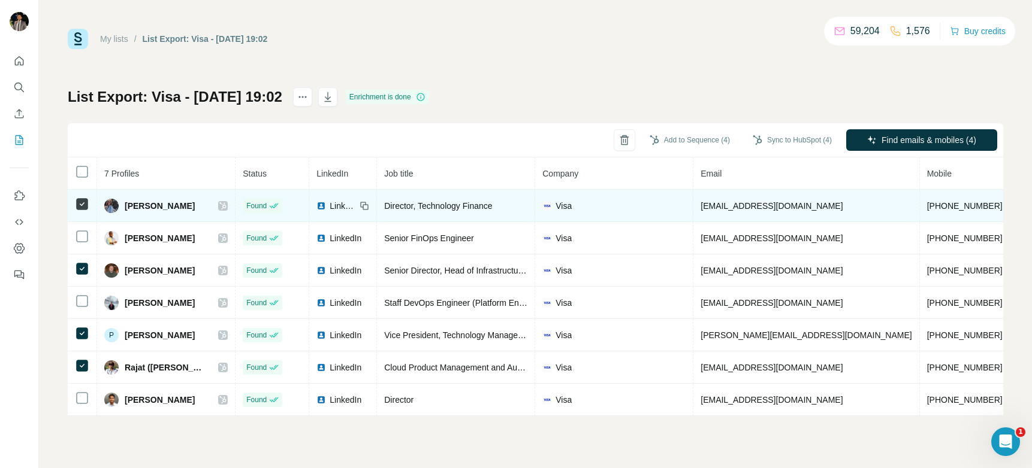
click at [329, 205] on span "LinkedIn" at bounding box center [342, 206] width 26 height 12
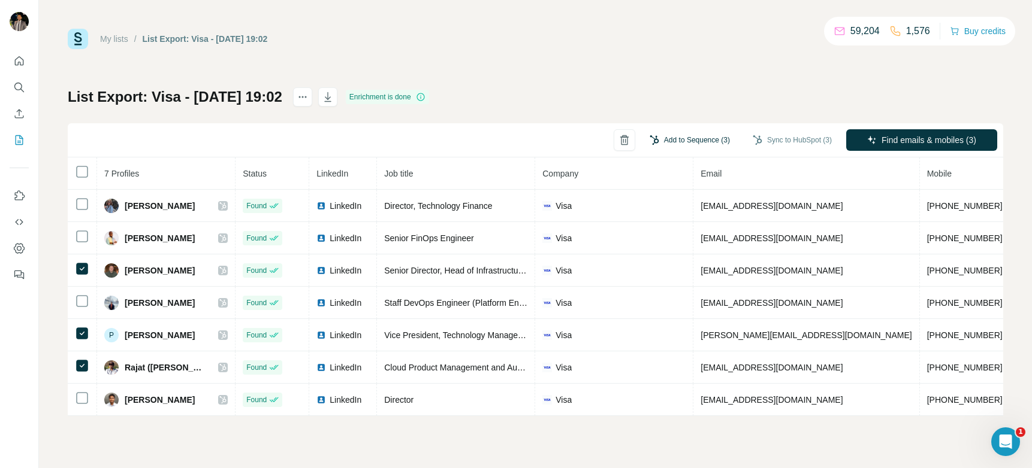
click at [663, 141] on button "Add to Sequence (3)" at bounding box center [689, 140] width 97 height 18
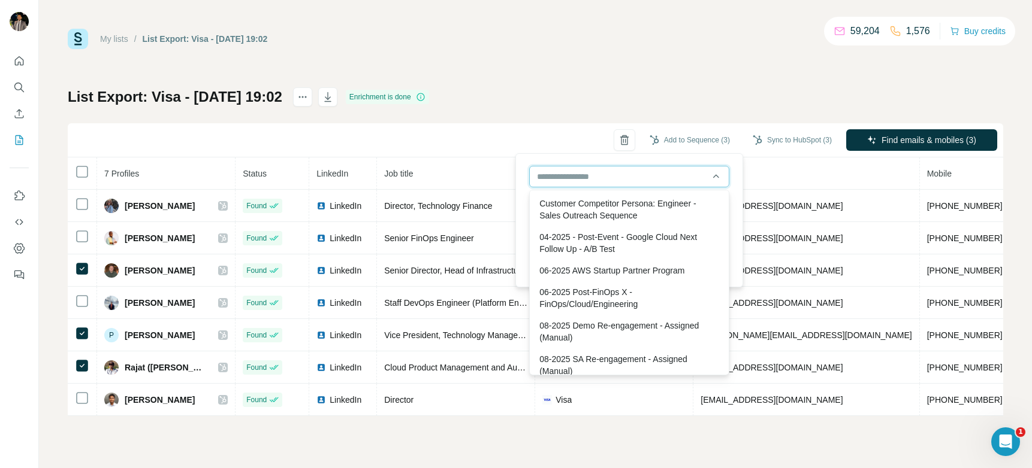
click at [608, 177] on input "text" at bounding box center [629, 177] width 200 height 22
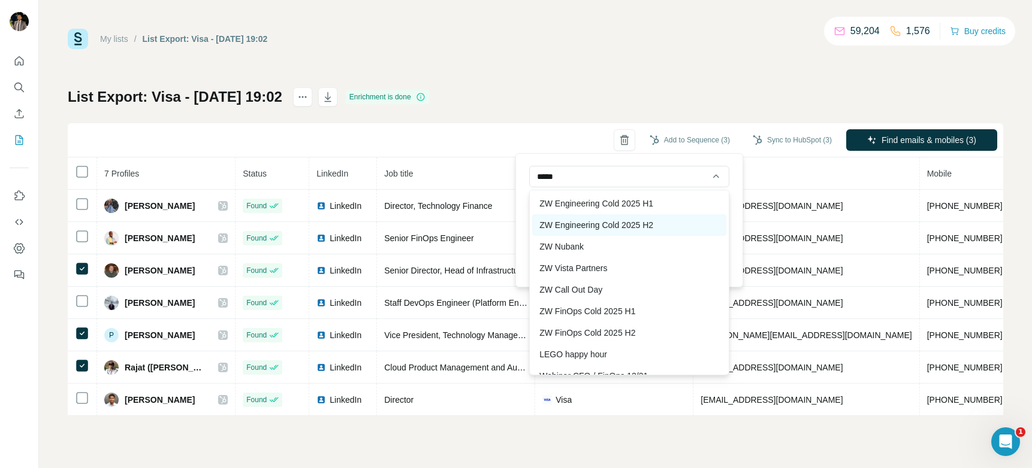
click at [628, 229] on div "ZW Engineering Cold 2025 H2" at bounding box center [629, 225] width 194 height 22
type input "**********"
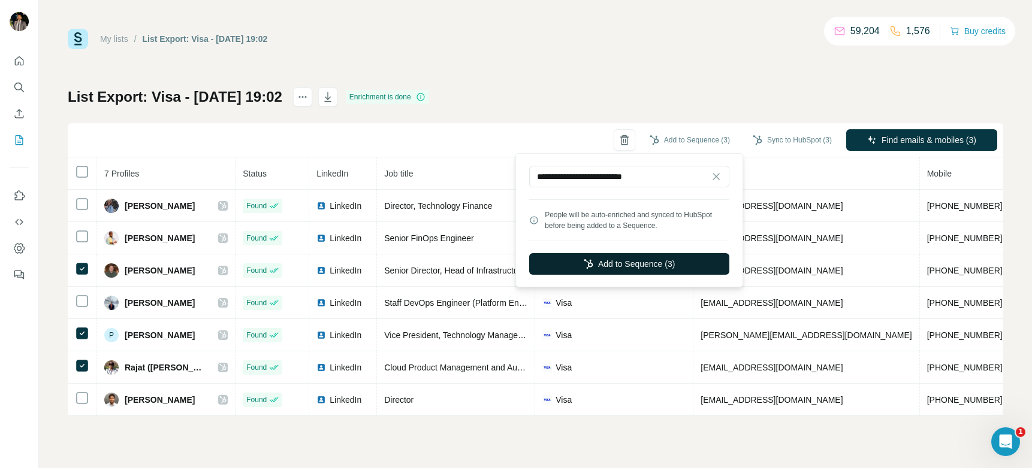
click at [624, 260] on button "Add to Sequence (3)" at bounding box center [629, 264] width 200 height 22
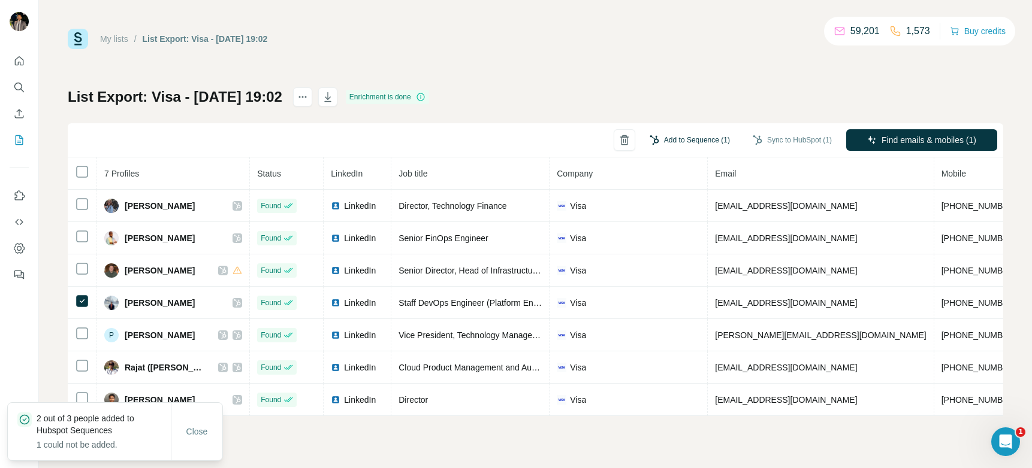
click at [672, 138] on button "Add to Sequence (1)" at bounding box center [689, 140] width 97 height 18
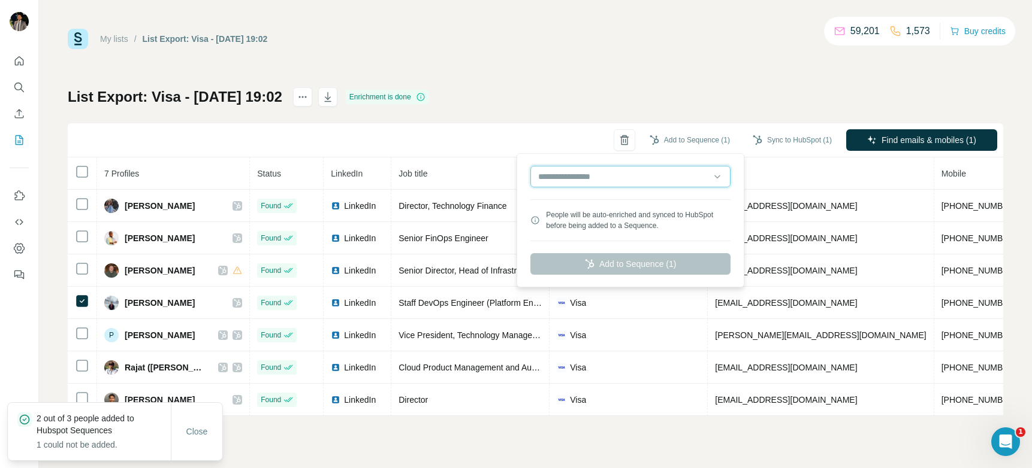
click at [617, 183] on input "text" at bounding box center [630, 177] width 200 height 22
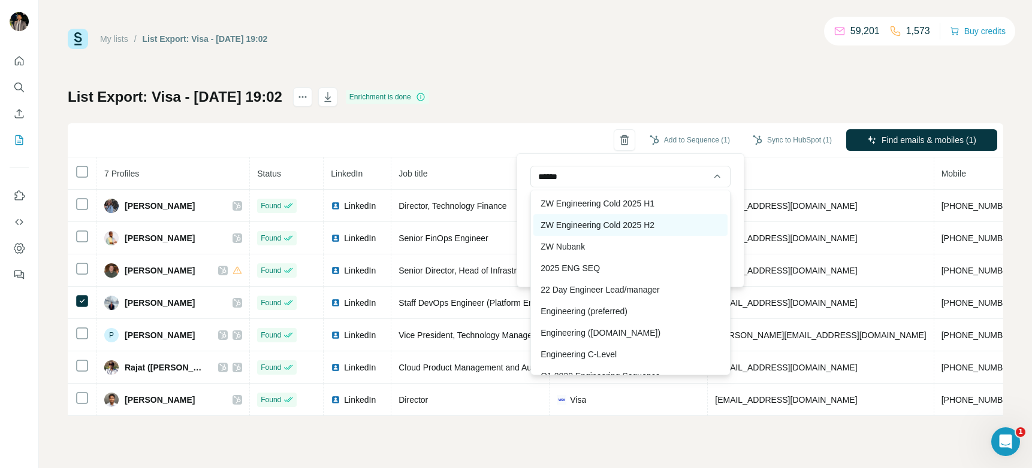
click at [613, 223] on div "ZW Engineering Cold 2025 H2" at bounding box center [630, 225] width 194 height 22
type input "**********"
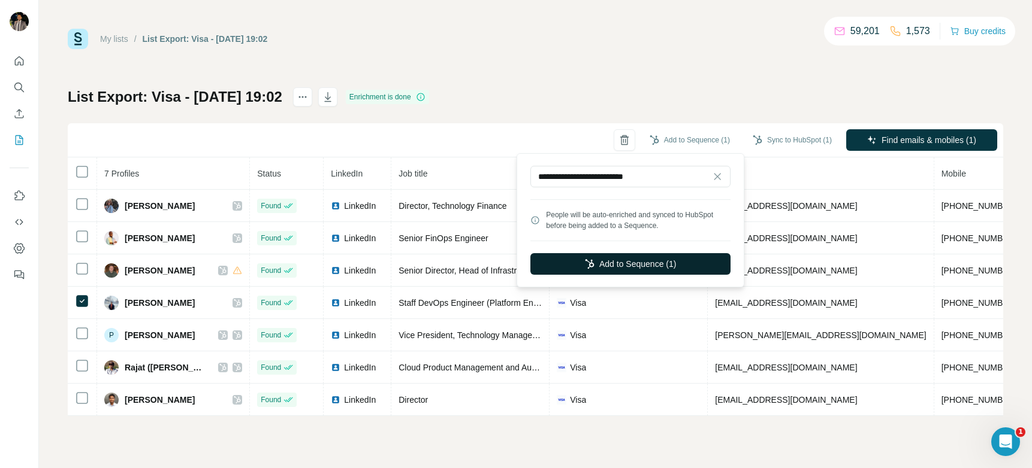
click at [624, 264] on button "Add to Sequence (1)" at bounding box center [630, 264] width 200 height 22
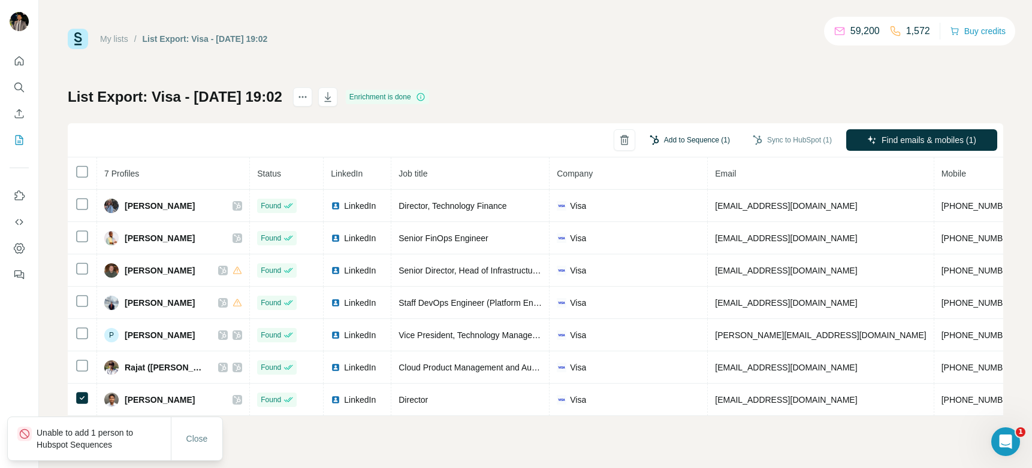
click at [695, 135] on button "Add to Sequence (1)" at bounding box center [689, 140] width 97 height 18
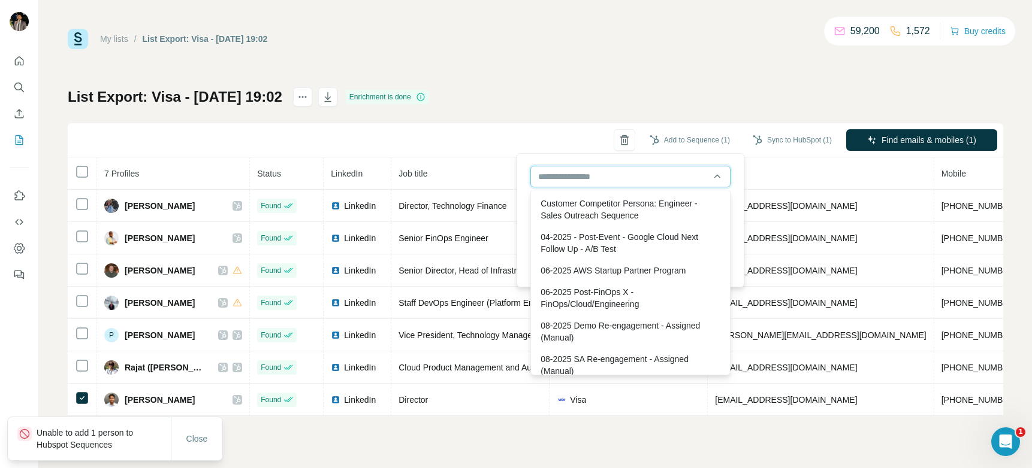
click at [645, 182] on input "text" at bounding box center [630, 177] width 200 height 22
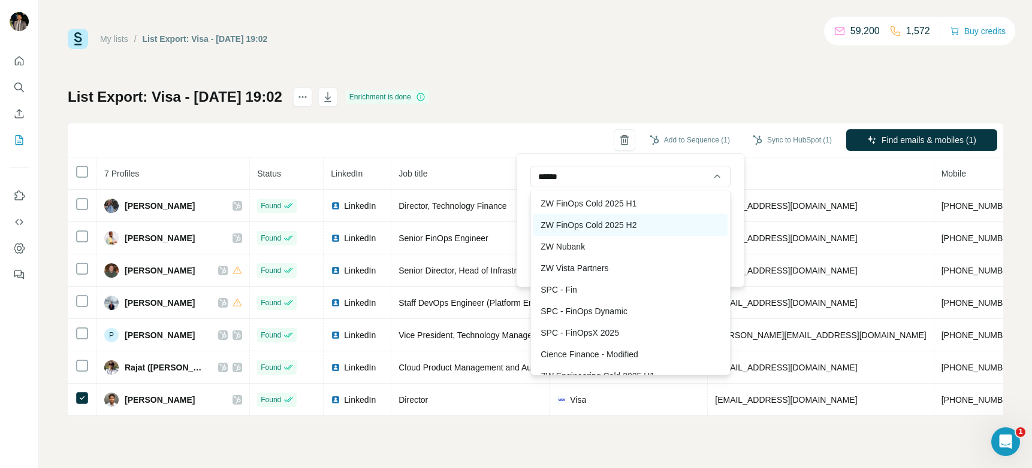
click at [655, 230] on div "ZW FinOps Cold 2025 H2" at bounding box center [630, 225] width 194 height 22
type input "**********"
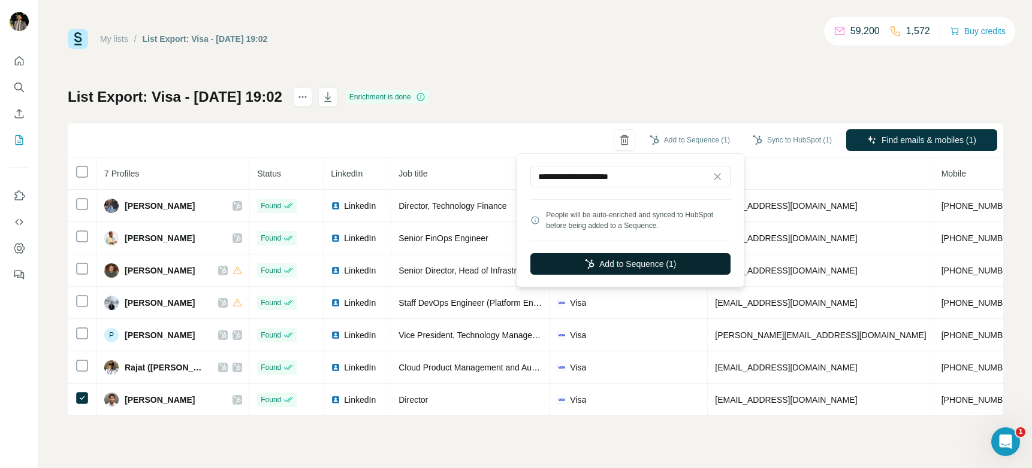
click at [661, 268] on button "Add to Sequence (1)" at bounding box center [630, 264] width 200 height 22
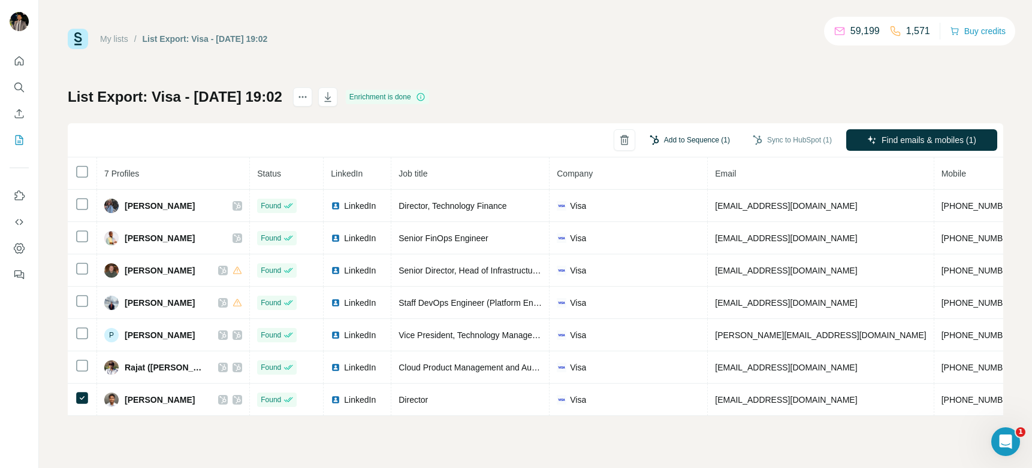
click at [697, 140] on button "Add to Sequence (1)" at bounding box center [689, 140] width 97 height 18
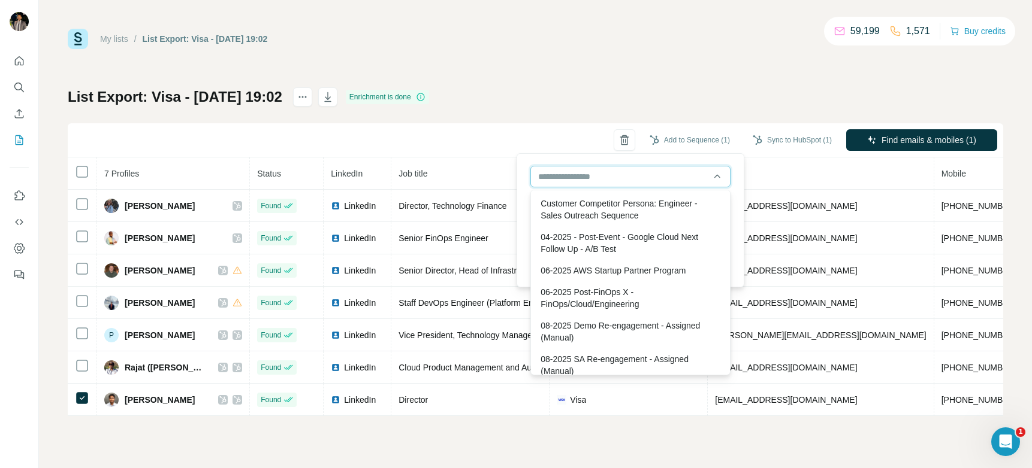
click at [598, 179] on input "text" at bounding box center [630, 177] width 200 height 22
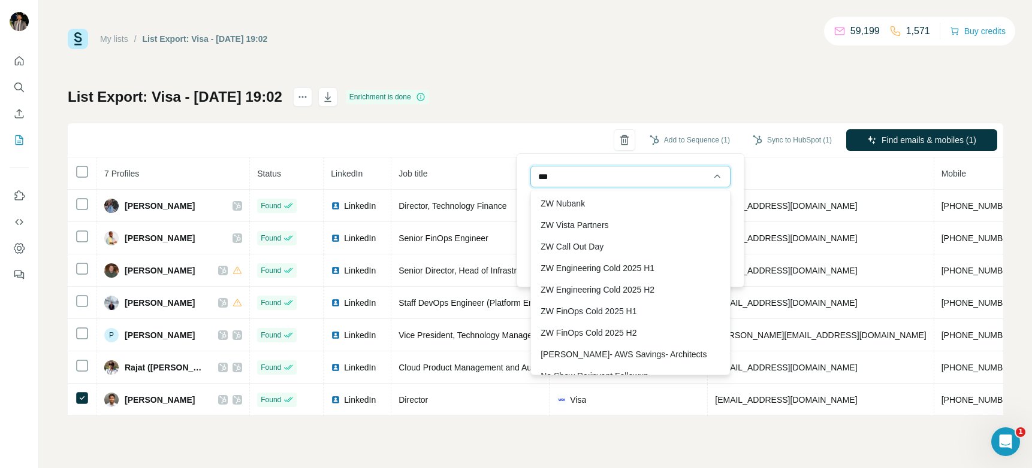
type input "****"
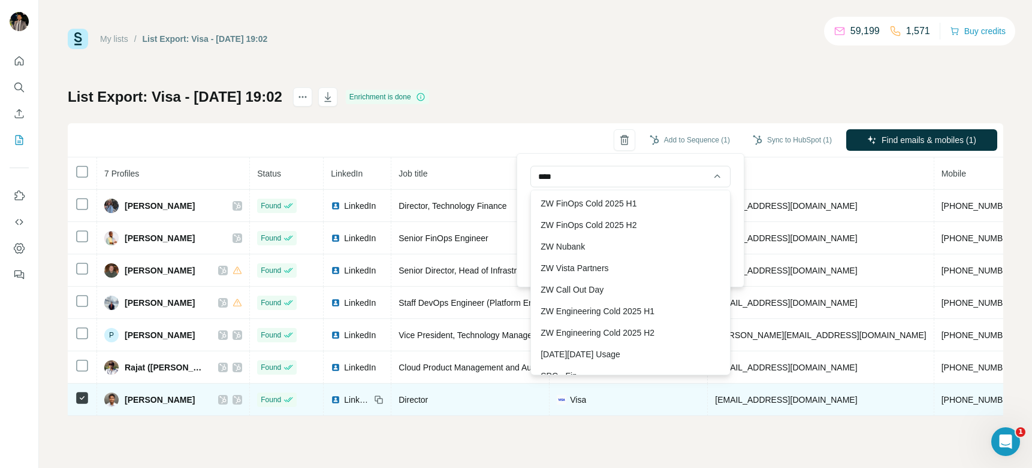
click at [219, 398] on icon at bounding box center [222, 400] width 7 height 10
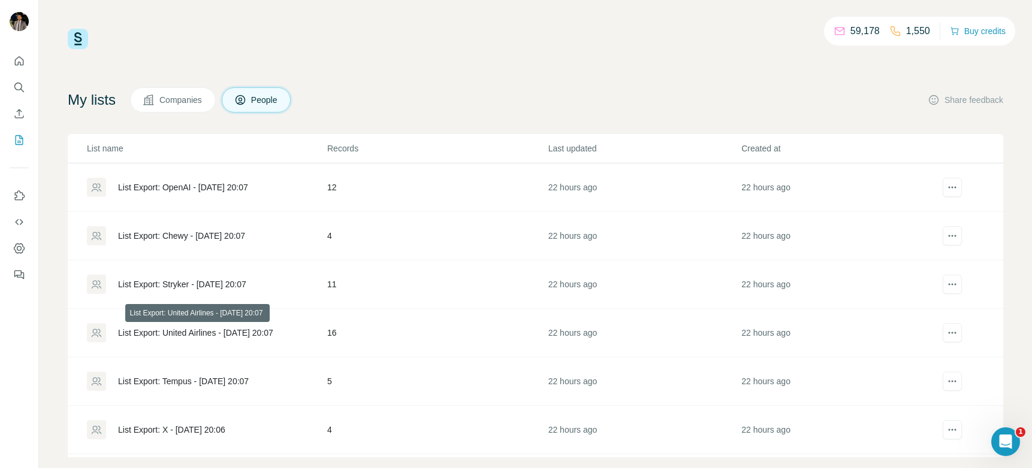
click at [217, 334] on div "List Export: United Airlines - [DATE] 20:07" at bounding box center [195, 333] width 155 height 12
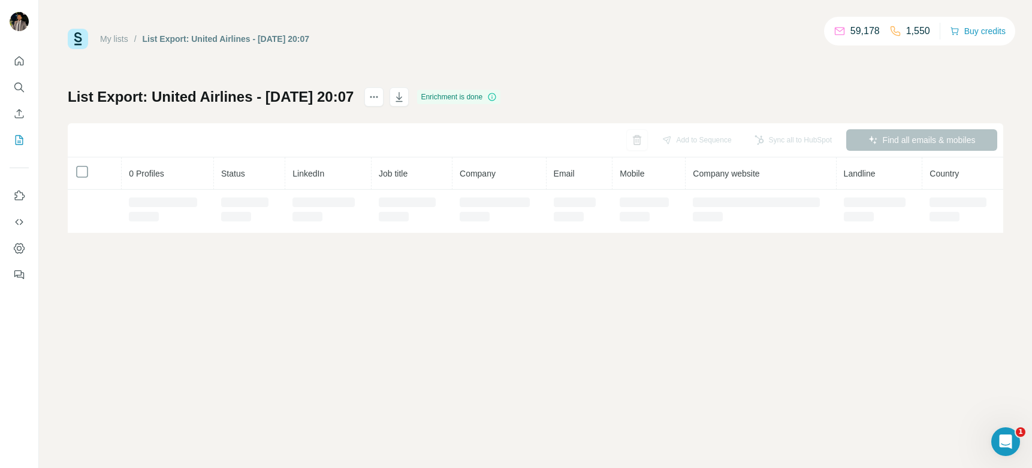
click at [217, 334] on div "My lists / List Export: United Airlines - 08/10/2025 20:07 59,178 1,550 Buy cre…" at bounding box center [535, 234] width 993 height 468
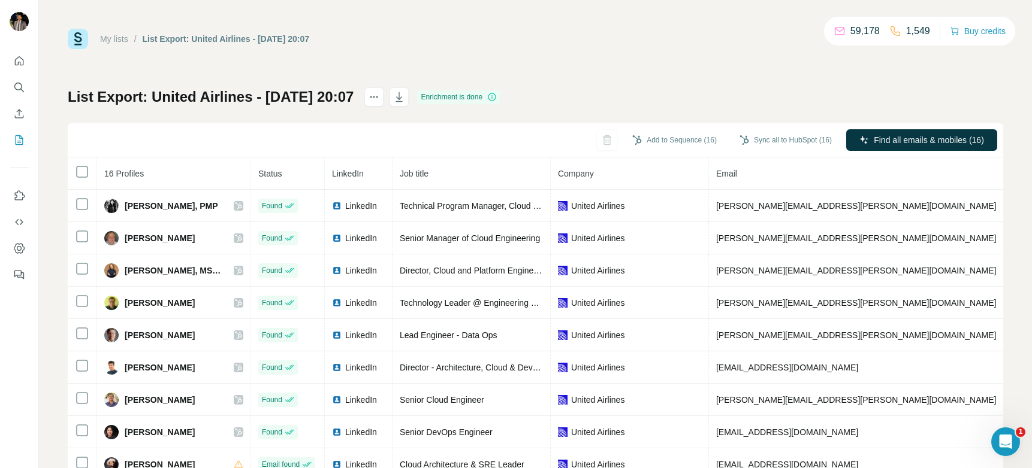
click at [620, 75] on div "My lists / List Export: United Airlines - 08/10/2025 20:07 59,178 1,549 Buy cre…" at bounding box center [535, 251] width 935 height 445
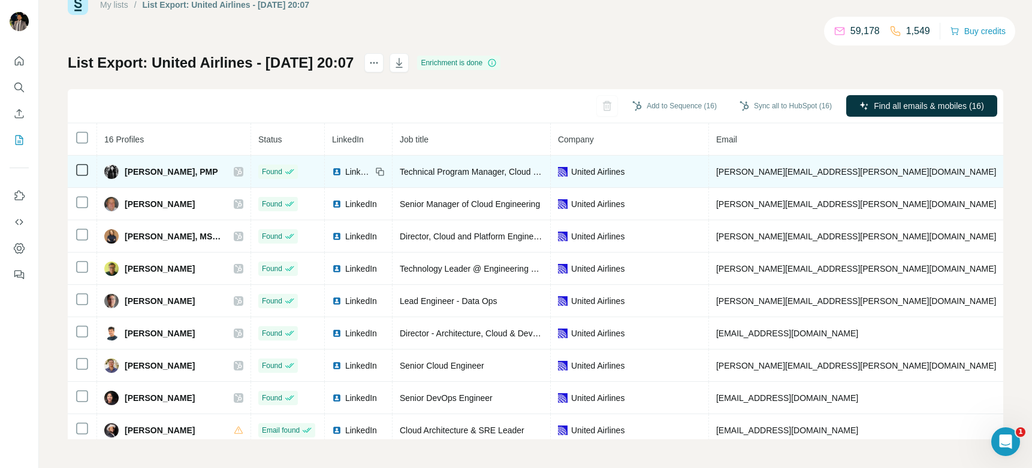
click at [345, 171] on span "LinkedIn" at bounding box center [358, 172] width 26 height 12
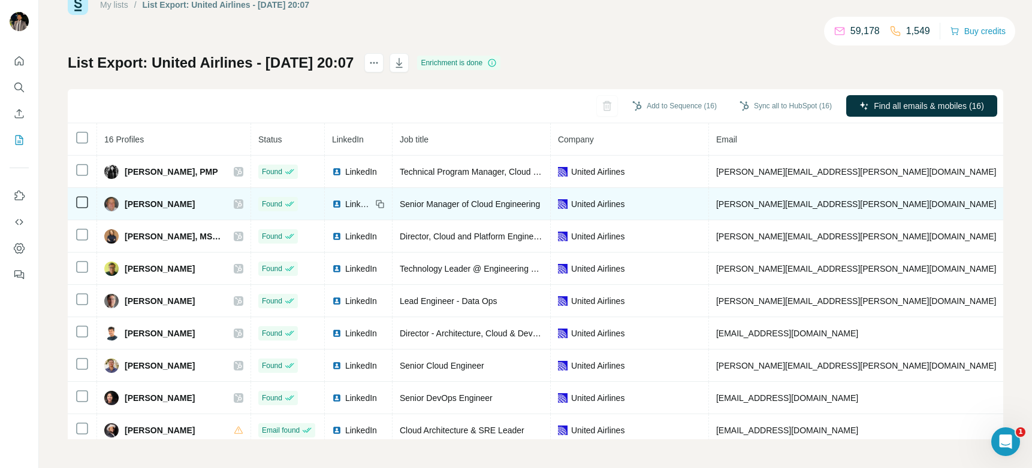
click at [332, 205] on img at bounding box center [337, 204] width 10 height 10
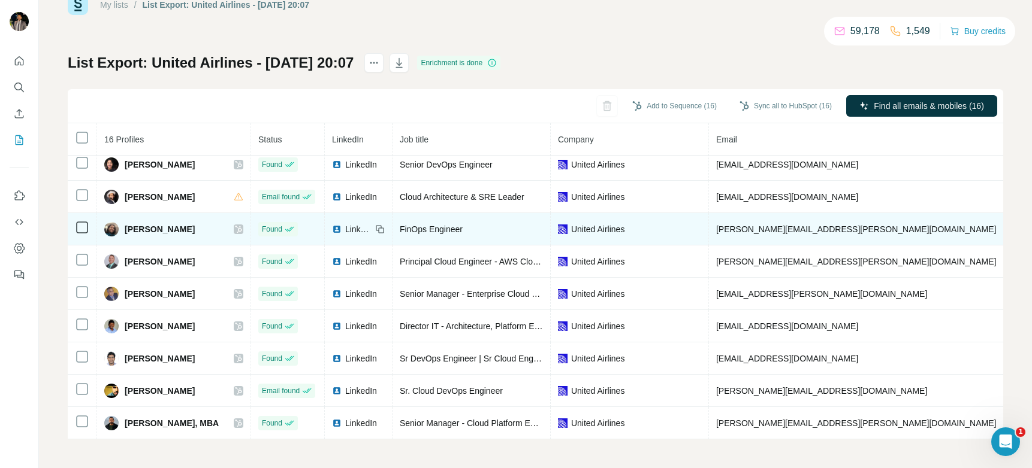
scroll to position [240, 0]
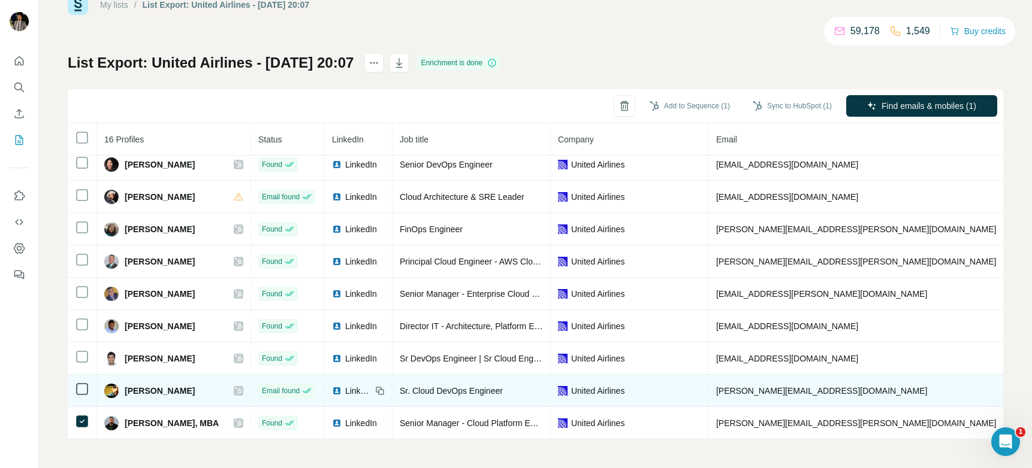
click at [81, 389] on icon at bounding box center [82, 389] width 14 height 14
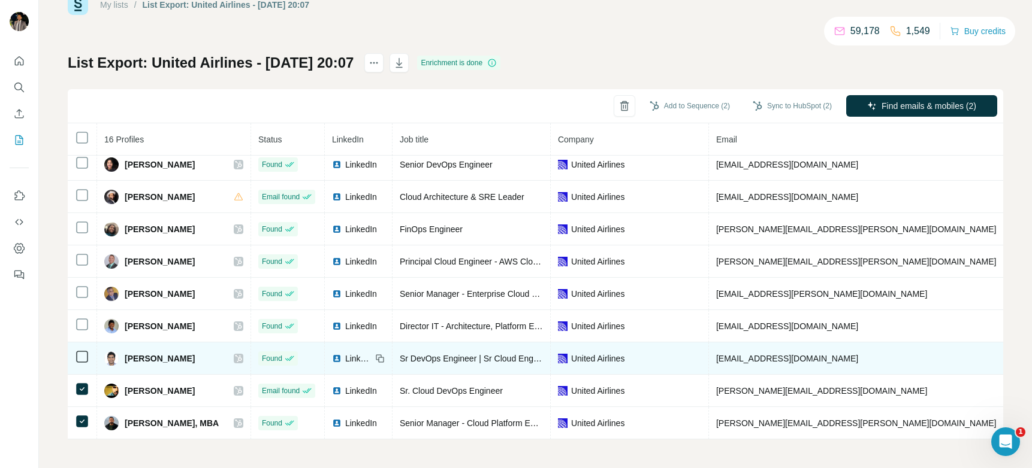
click at [78, 356] on icon at bounding box center [82, 357] width 14 height 14
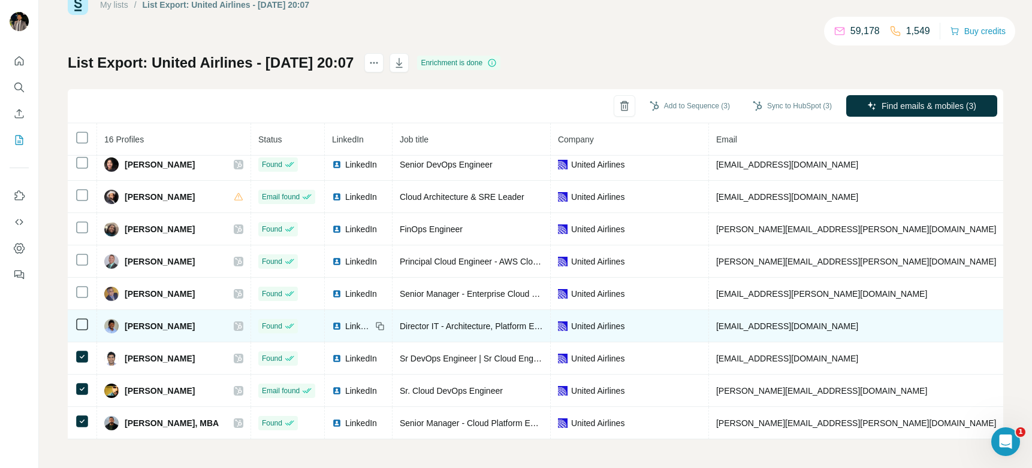
click at [77, 324] on icon at bounding box center [82, 325] width 14 height 14
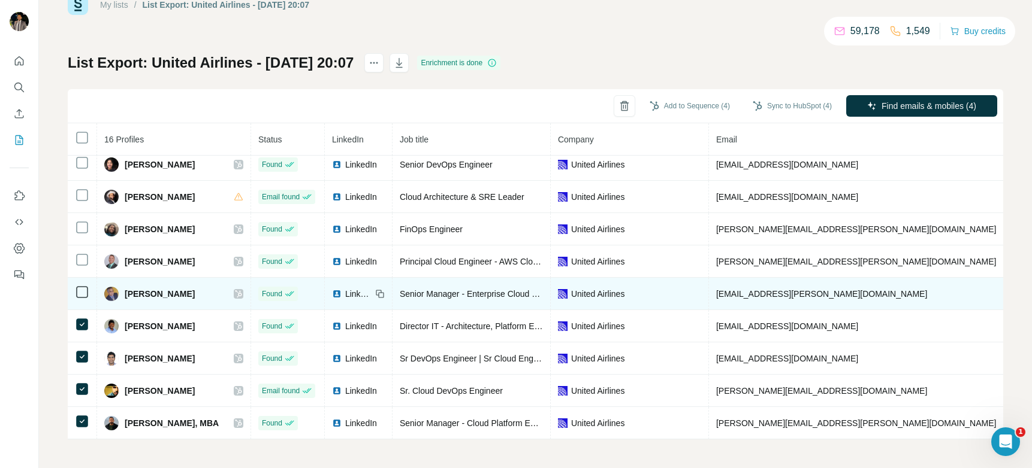
click at [74, 289] on td at bounding box center [82, 294] width 29 height 32
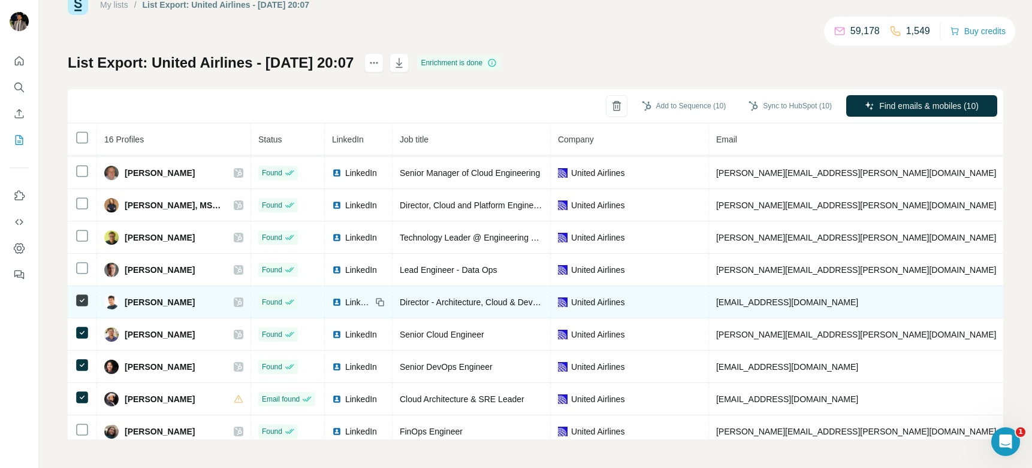
scroll to position [15, 0]
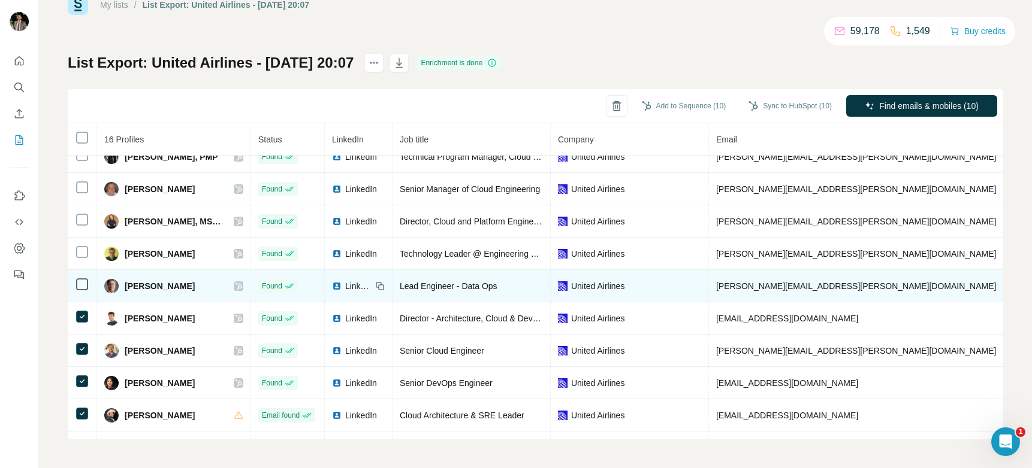
click at [345, 285] on span "LinkedIn" at bounding box center [358, 286] width 26 height 12
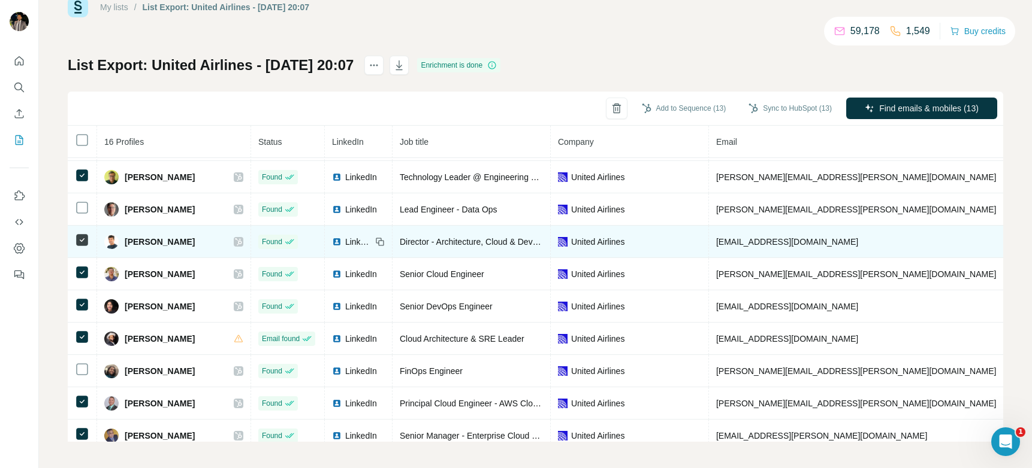
scroll to position [96, 0]
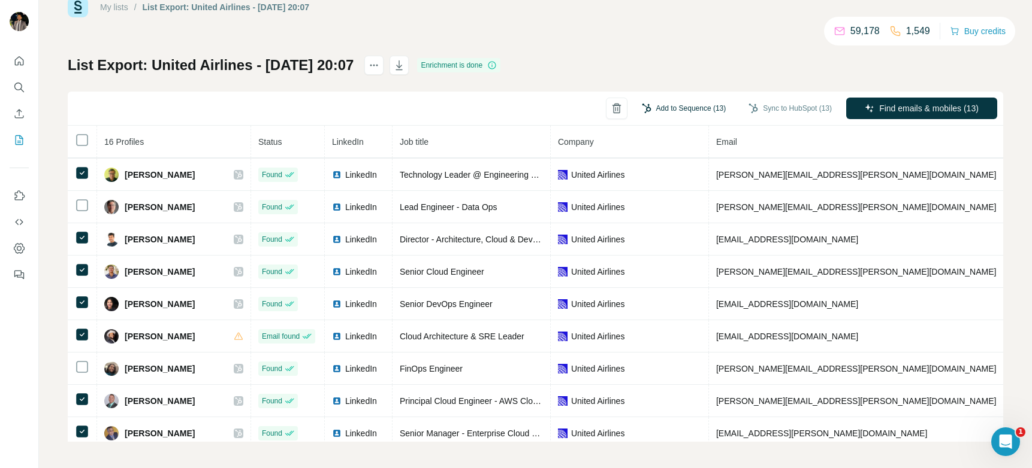
click at [645, 107] on button "Add to Sequence (13)" at bounding box center [683, 108] width 101 height 18
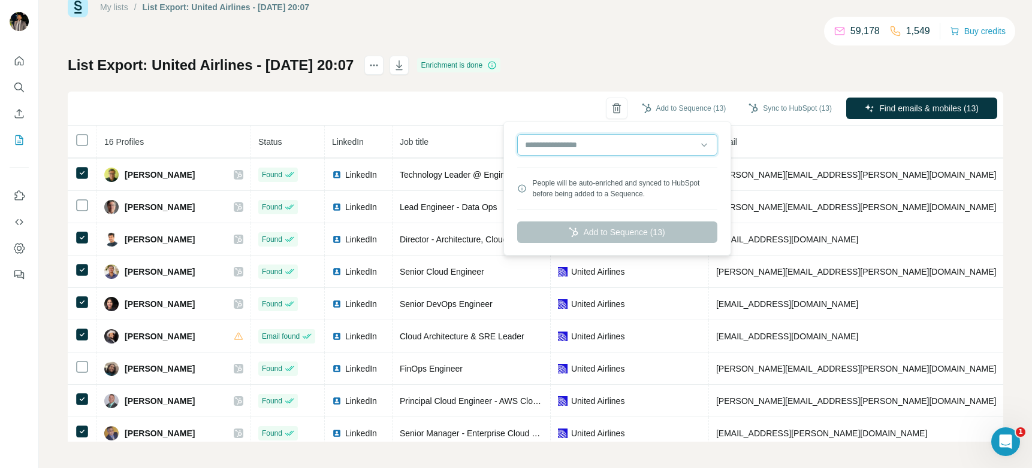
click at [585, 146] on input "text" at bounding box center [617, 145] width 200 height 22
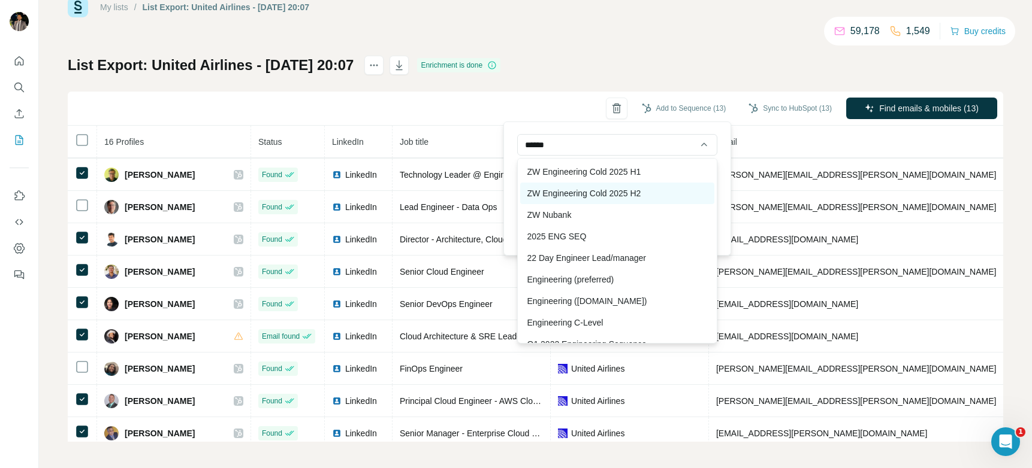
click at [589, 195] on div "ZW Engineering Cold 2025 H2" at bounding box center [617, 194] width 194 height 22
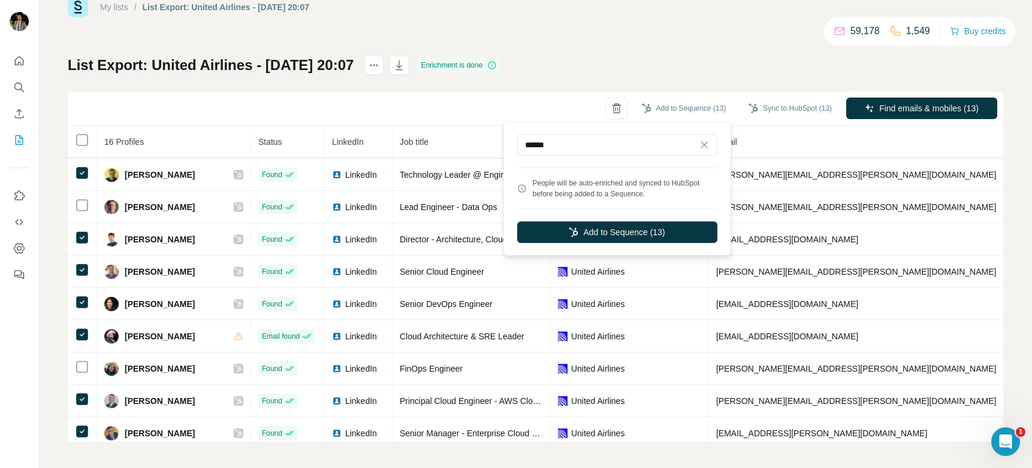
type input "**********"
click at [597, 234] on button "Add to Sequence (13)" at bounding box center [617, 233] width 200 height 22
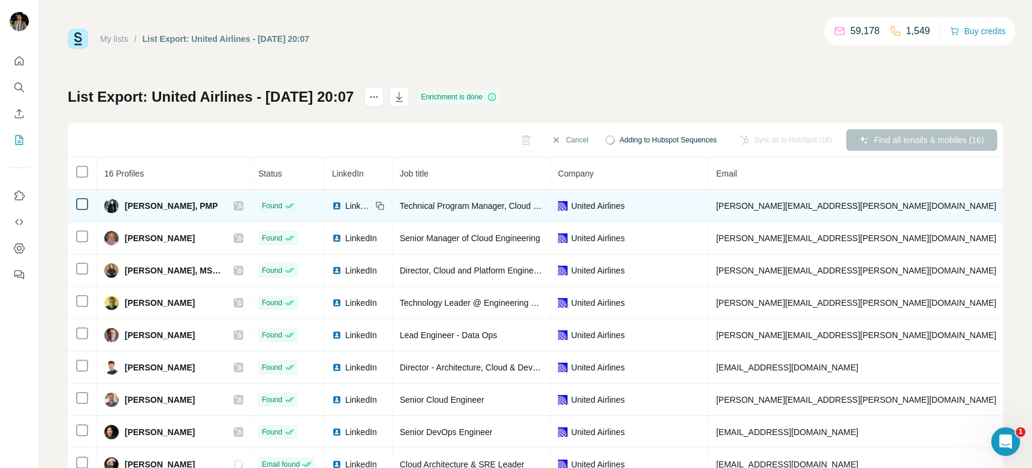
click at [235, 207] on icon at bounding box center [238, 206] width 7 height 10
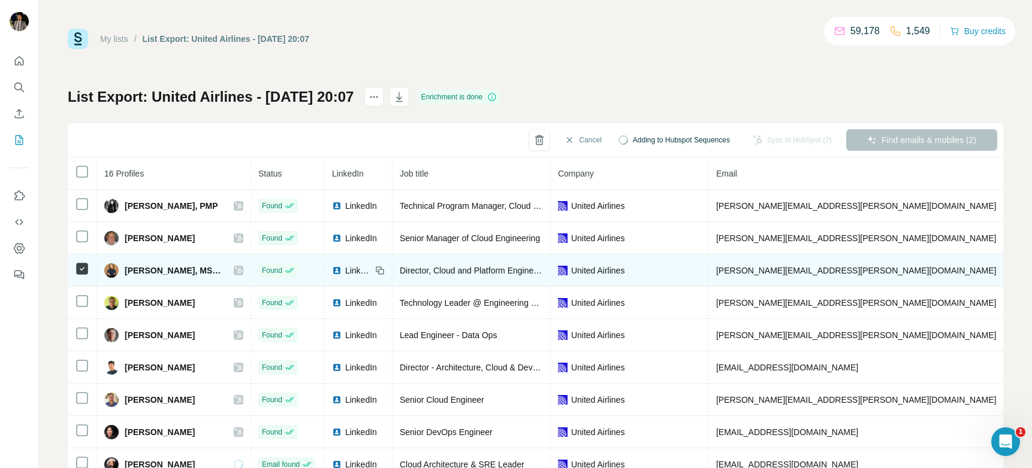
click at [235, 268] on icon at bounding box center [238, 270] width 7 height 7
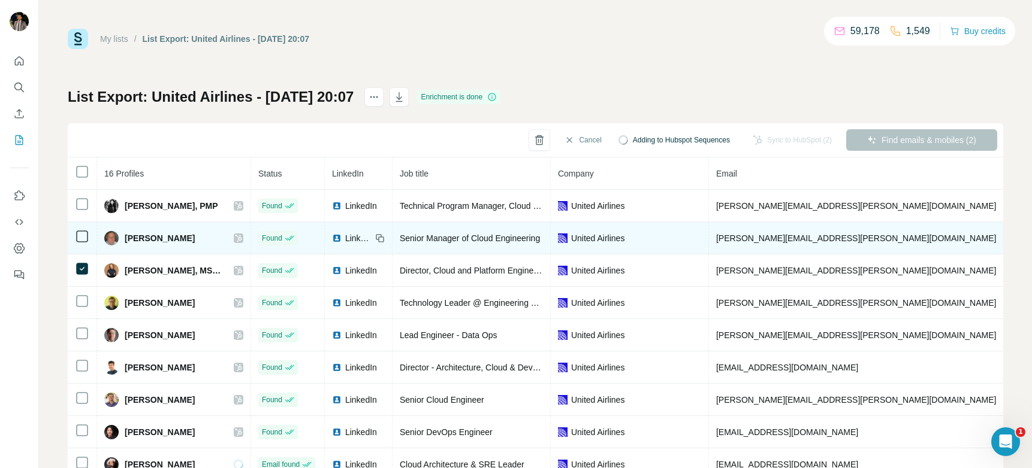
click at [235, 237] on icon at bounding box center [238, 239] width 7 height 10
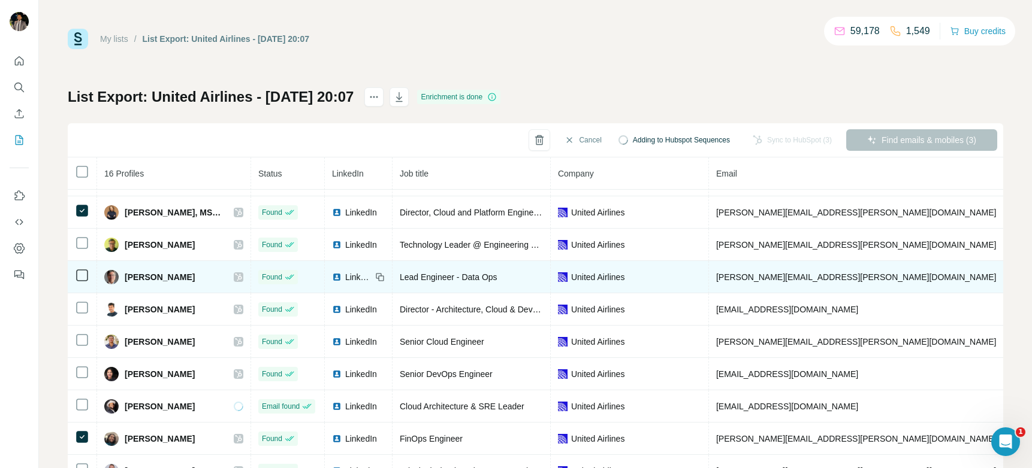
scroll to position [79, 0]
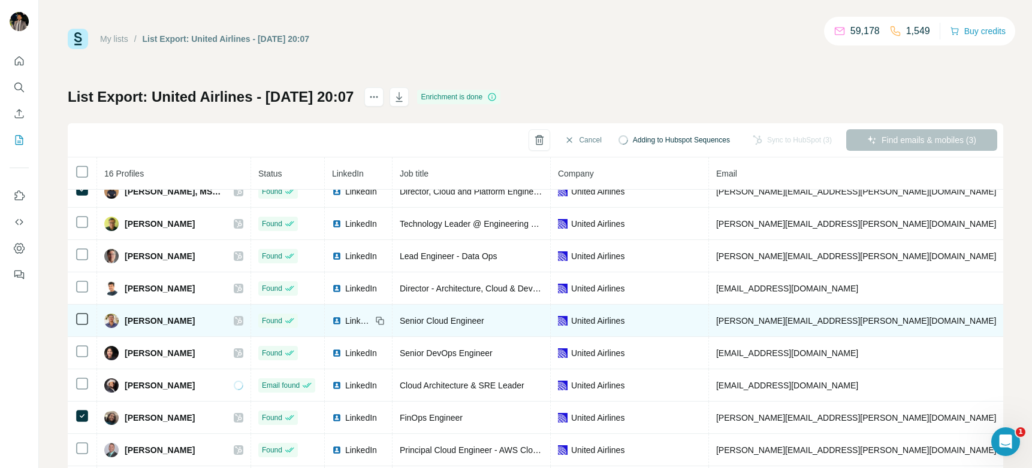
click at [235, 318] on icon at bounding box center [238, 321] width 7 height 7
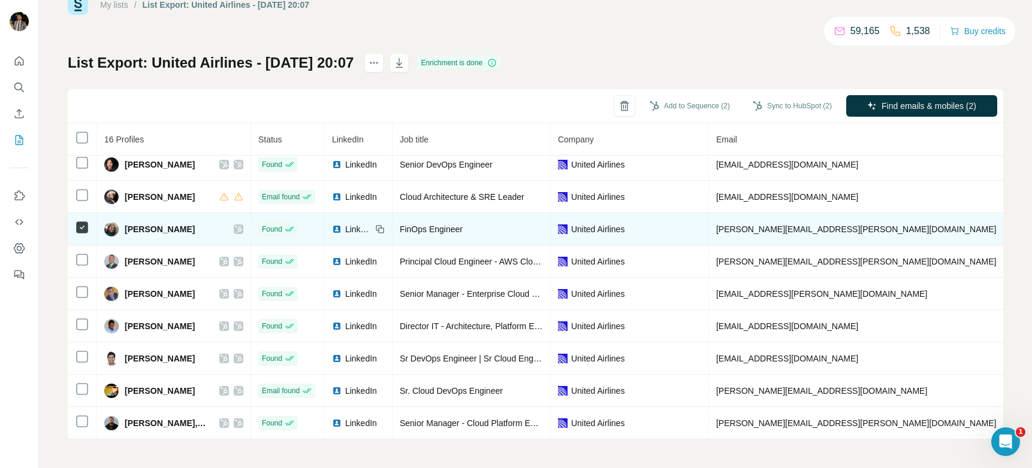
scroll to position [240, 0]
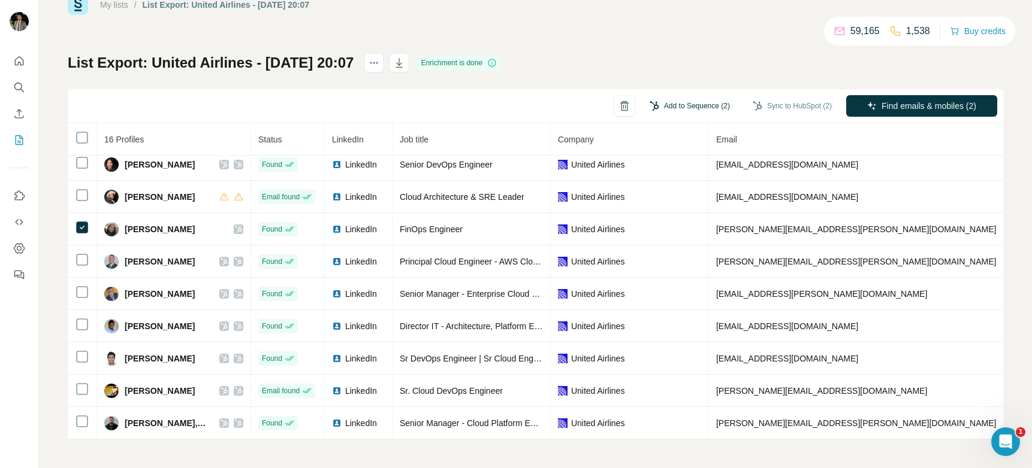
click at [670, 106] on button "Add to Sequence (2)" at bounding box center [689, 106] width 97 height 18
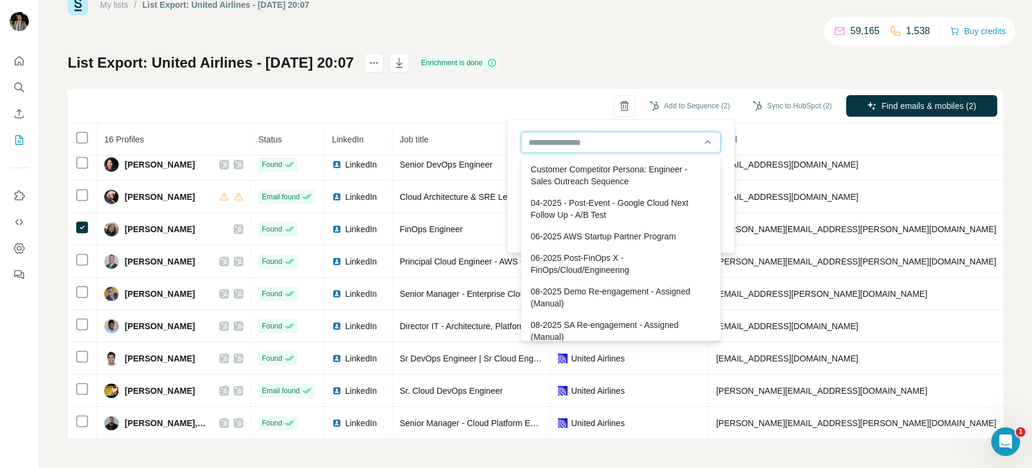
click at [594, 149] on input "text" at bounding box center [621, 143] width 200 height 22
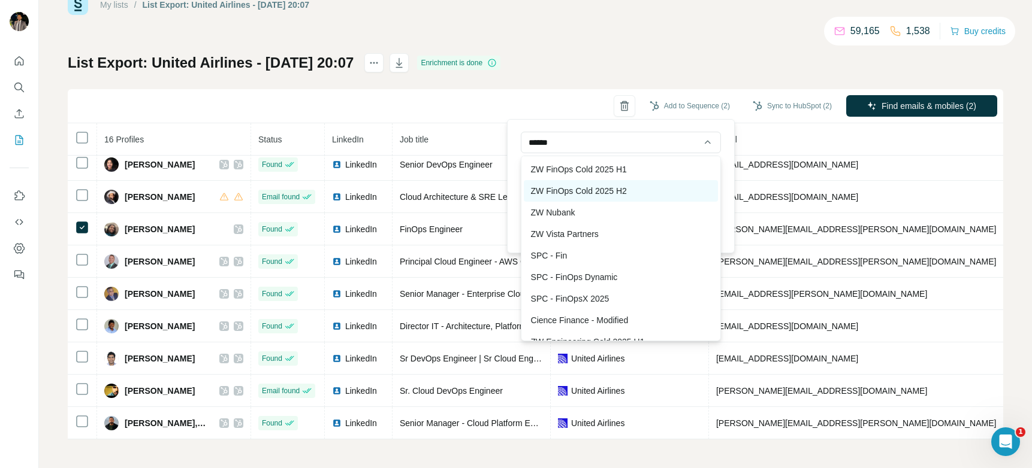
click at [625, 192] on div "ZW FinOps Cold 2025 H2" at bounding box center [621, 191] width 194 height 22
type input "**********"
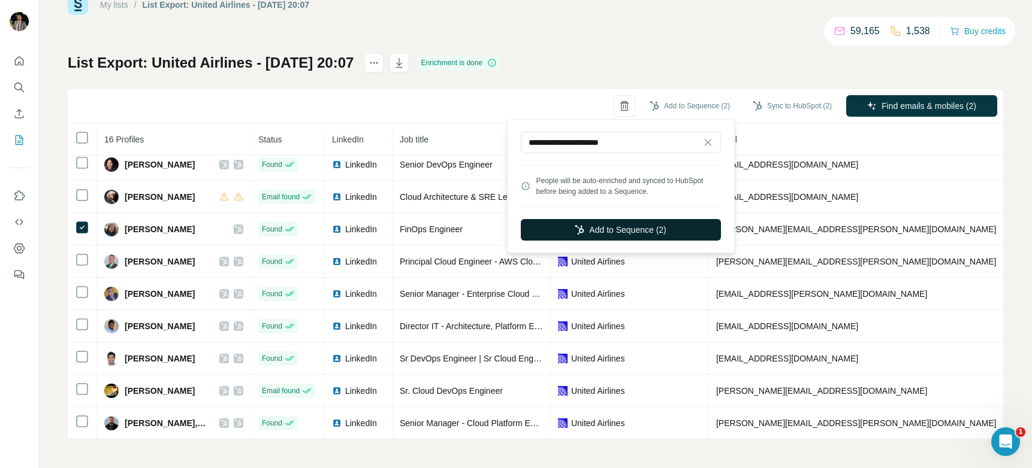
click at [636, 223] on button "Add to Sequence (2)" at bounding box center [621, 230] width 200 height 22
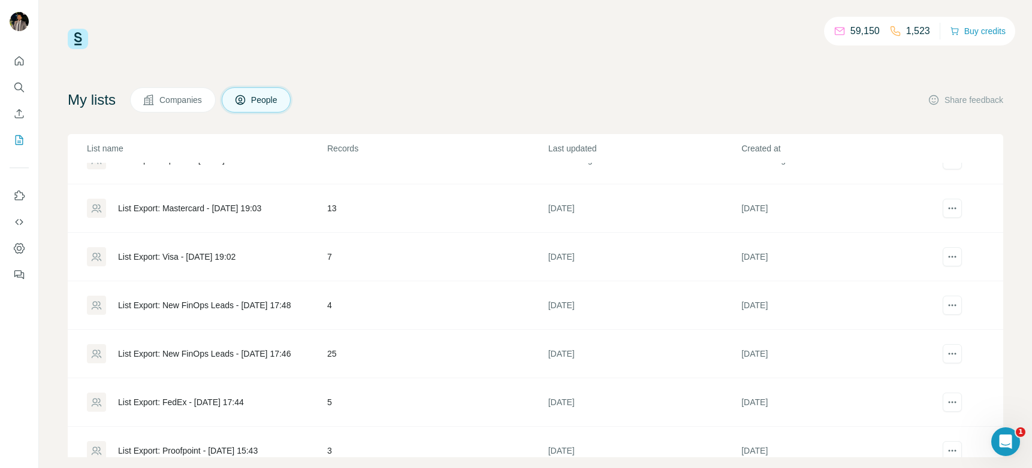
scroll to position [369, 0]
click at [216, 211] on div "List Export: Mastercard - [DATE] 19:03" at bounding box center [189, 207] width 143 height 12
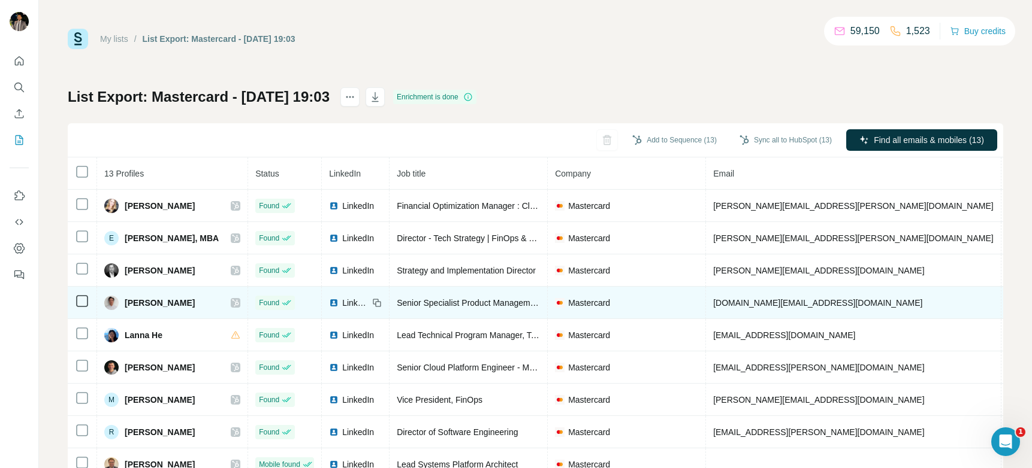
click at [342, 301] on span "LinkedIn" at bounding box center [355, 303] width 26 height 12
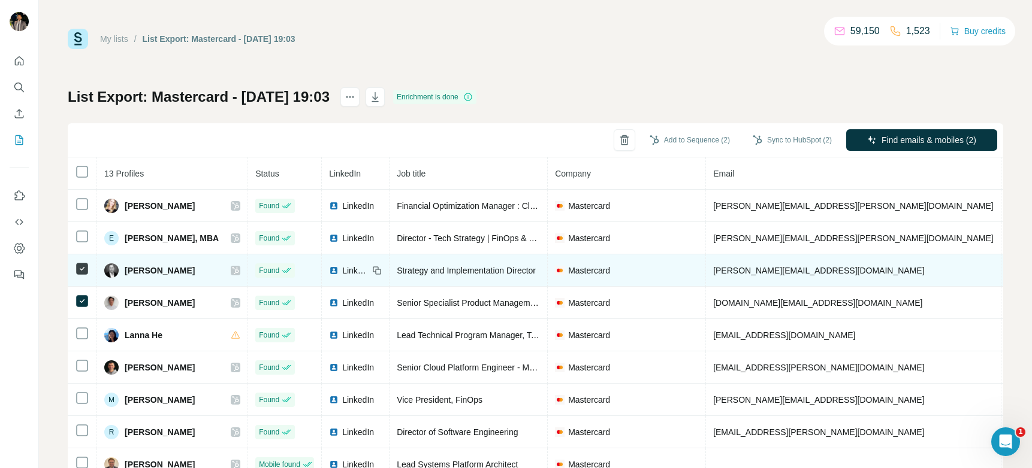
click at [344, 271] on span "LinkedIn" at bounding box center [355, 271] width 26 height 12
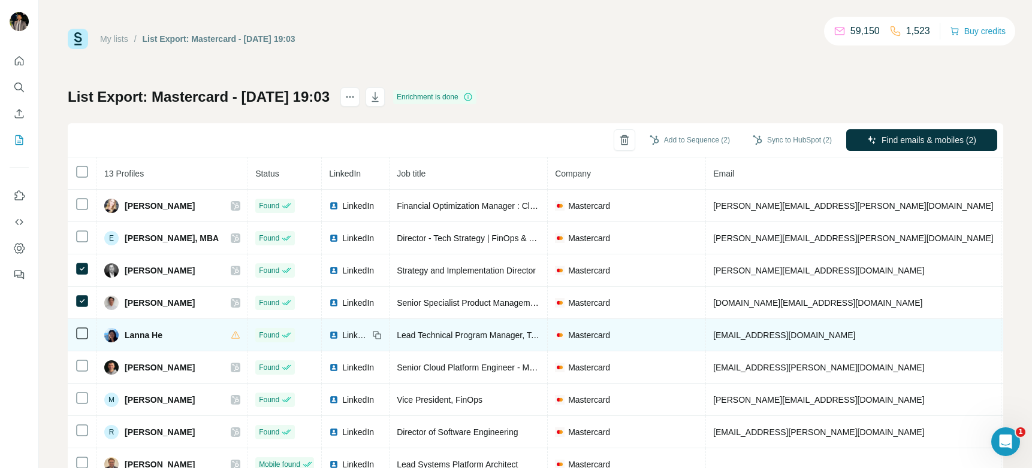
click at [344, 336] on span "LinkedIn" at bounding box center [355, 335] width 26 height 12
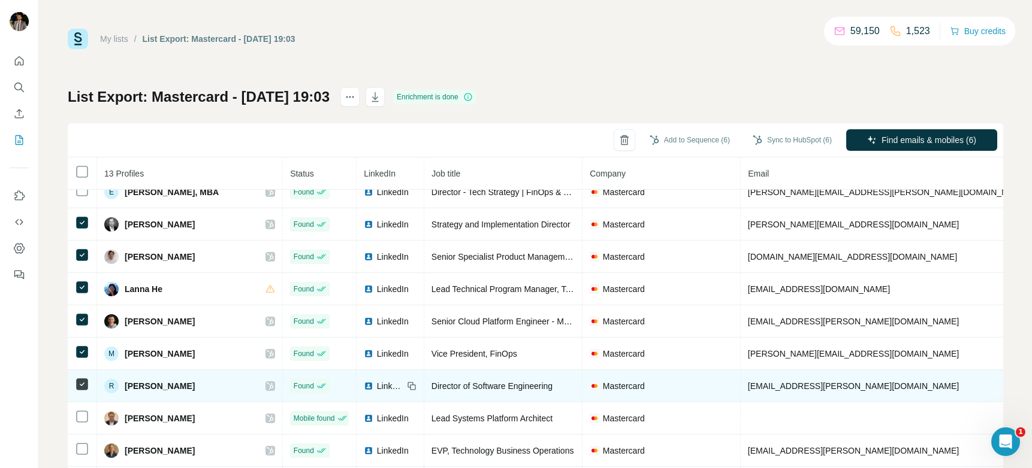
scroll to position [83, 0]
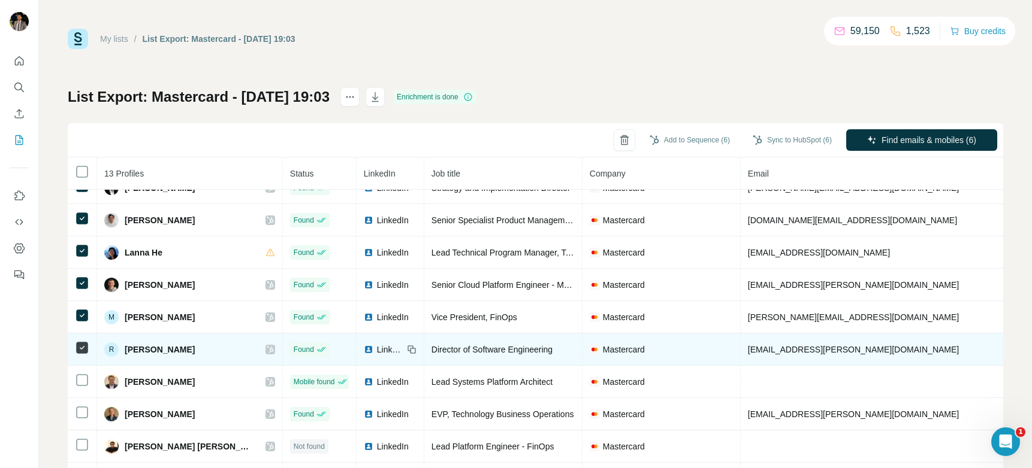
click at [377, 347] on span "LinkedIn" at bounding box center [390, 350] width 26 height 12
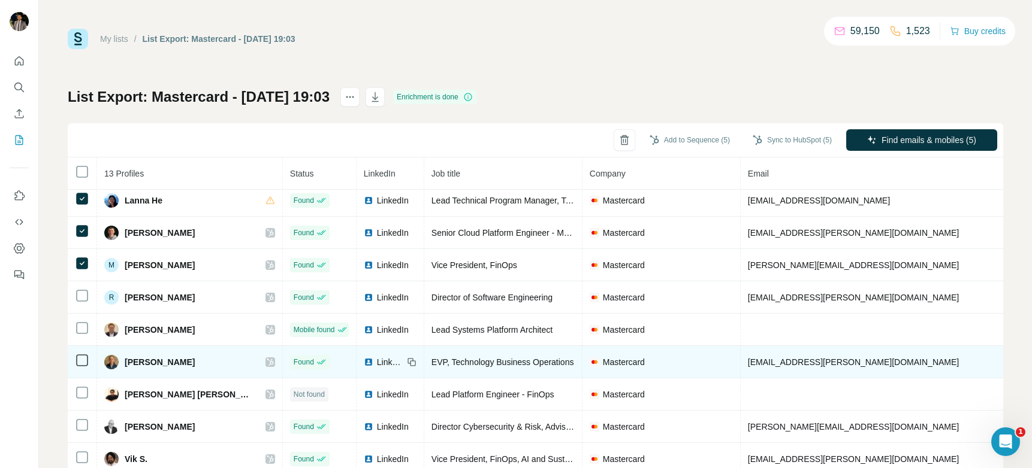
scroll to position [143, 0]
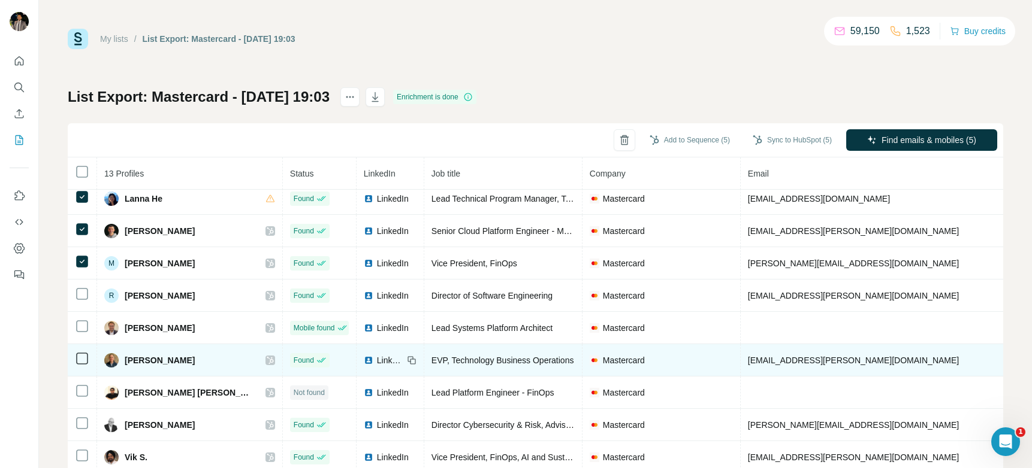
click at [377, 358] on span "LinkedIn" at bounding box center [390, 361] width 26 height 12
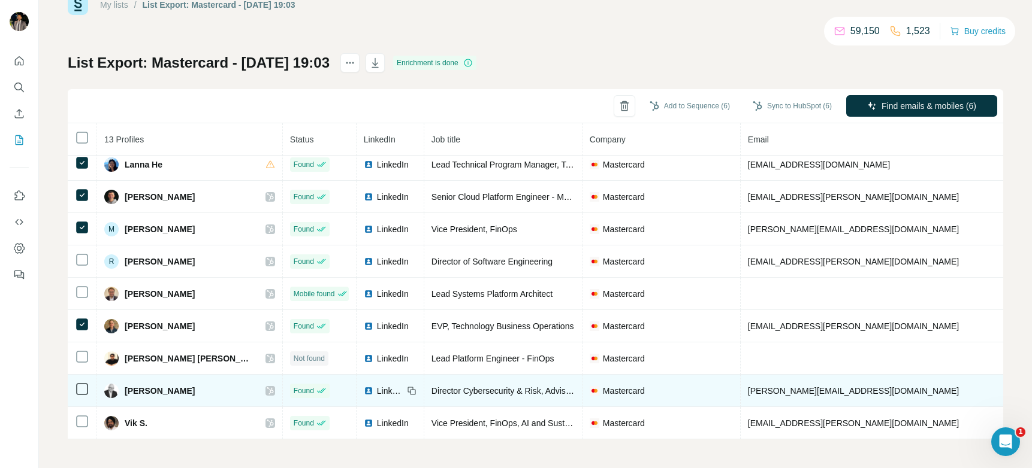
click at [364, 385] on div "LinkedIn" at bounding box center [384, 391] width 40 height 12
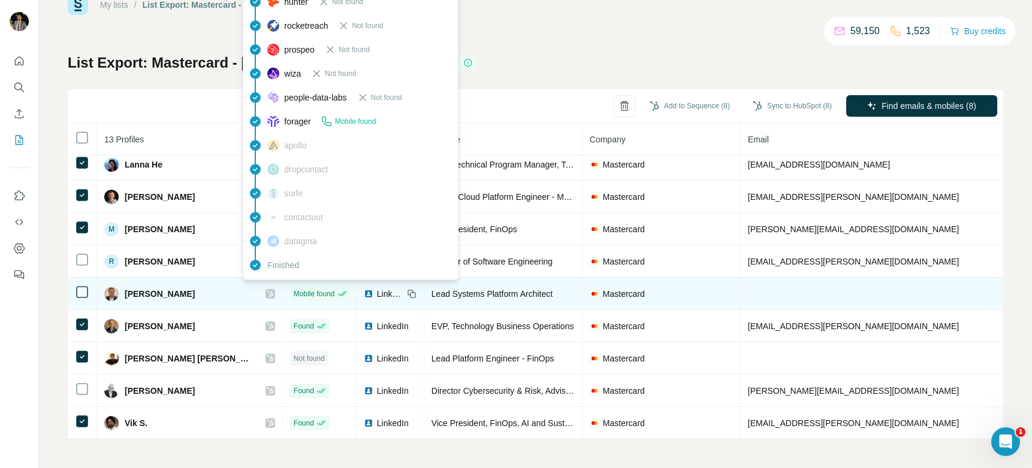
scroll to position [0, 0]
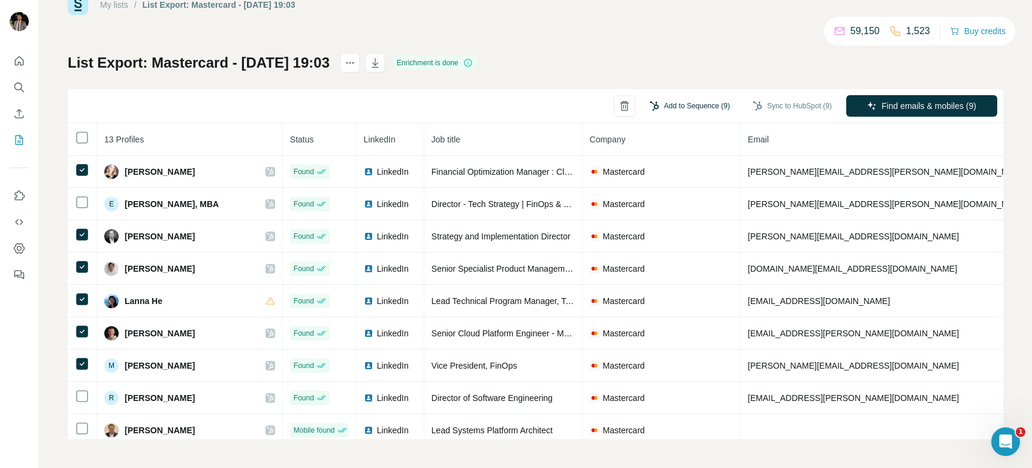
click at [670, 102] on button "Add to Sequence (9)" at bounding box center [689, 106] width 97 height 18
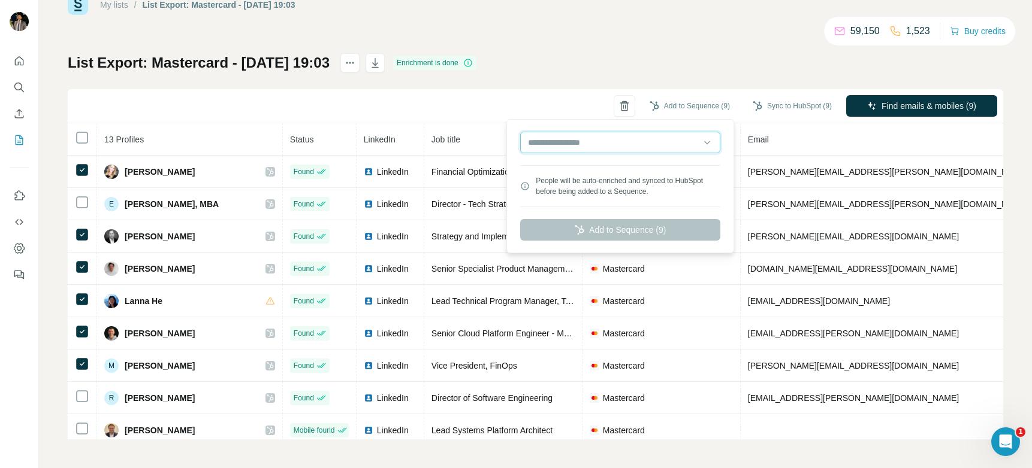
click at [601, 141] on input "text" at bounding box center [620, 143] width 200 height 22
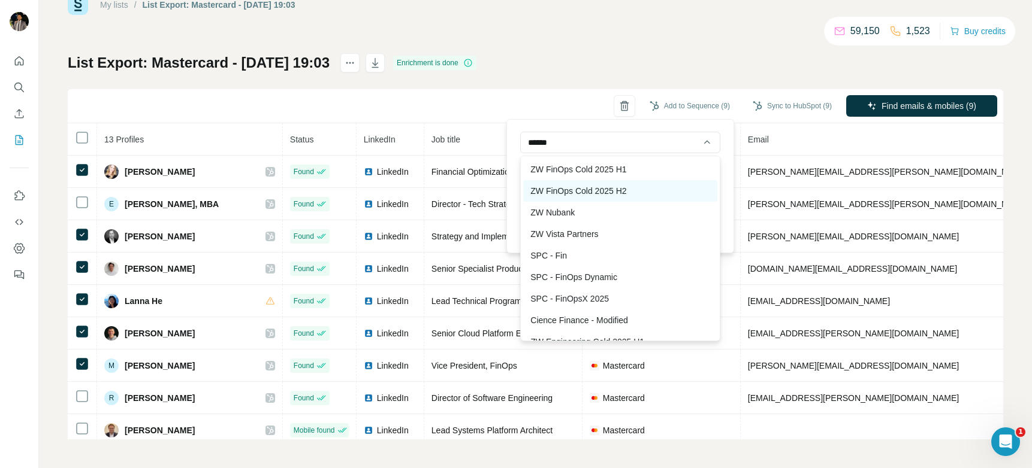
click at [598, 189] on div "ZW FinOps Cold 2025 H2" at bounding box center [620, 191] width 194 height 22
type input "**********"
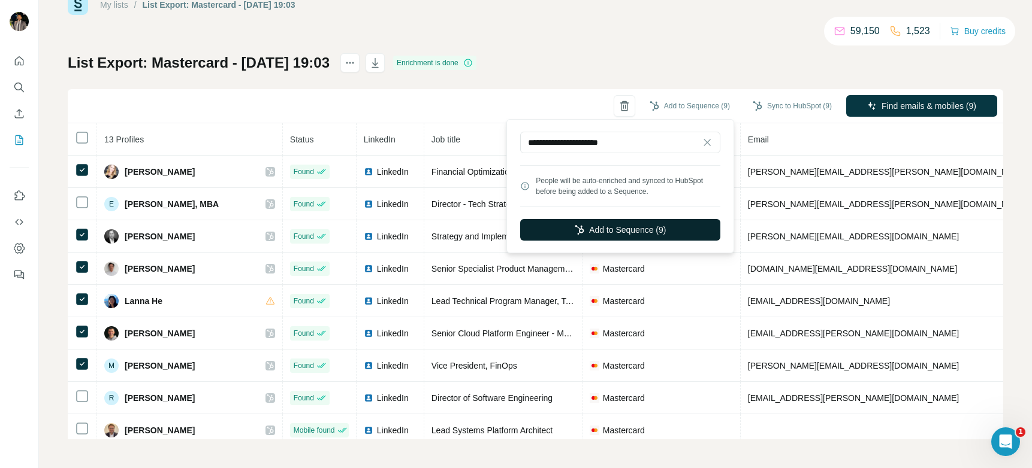
click at [637, 230] on button "Add to Sequence (9)" at bounding box center [620, 230] width 200 height 22
